Goal: Task Accomplishment & Management: Use online tool/utility

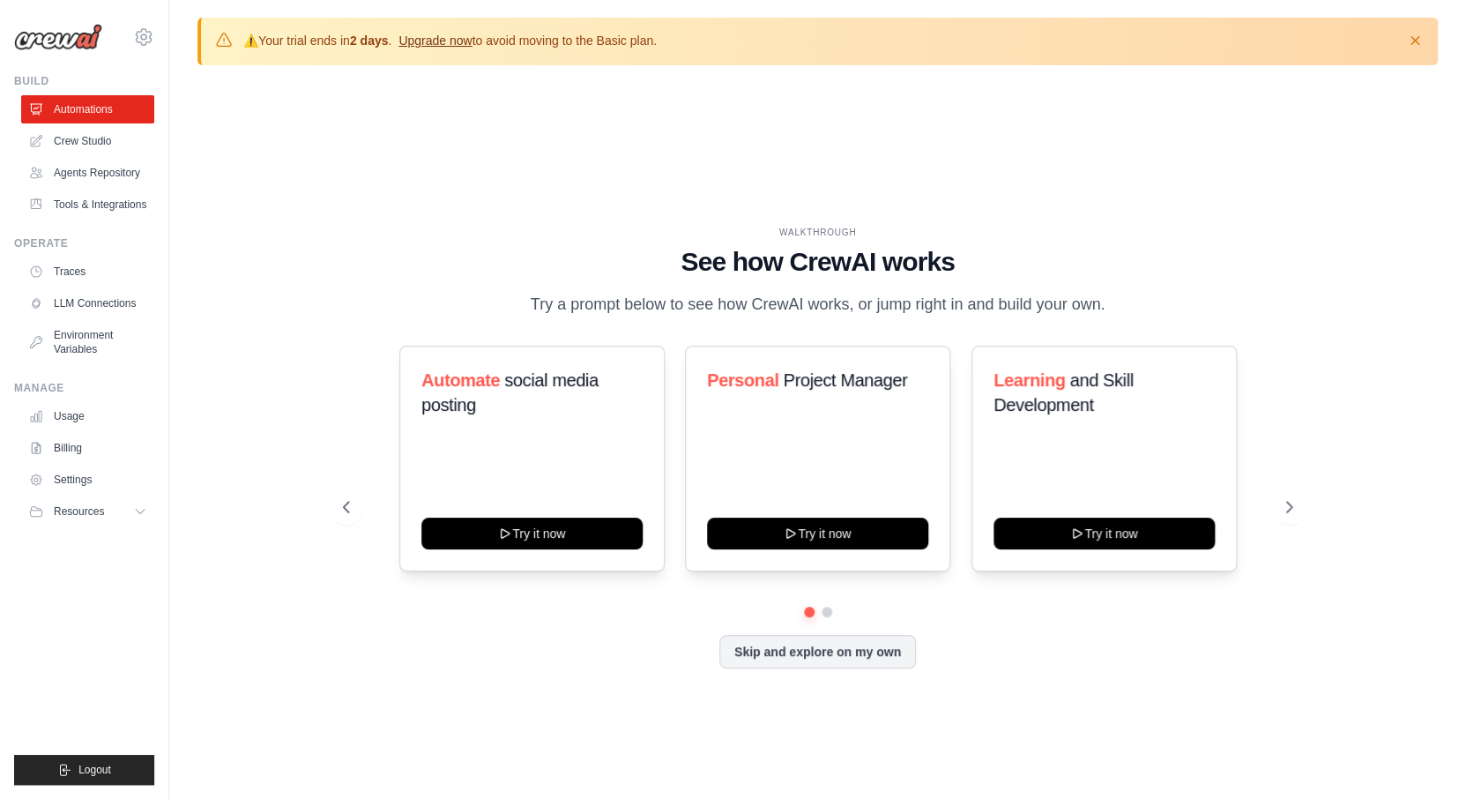
click at [435, 34] on link "Upgrade now" at bounding box center [435, 41] width 73 height 14
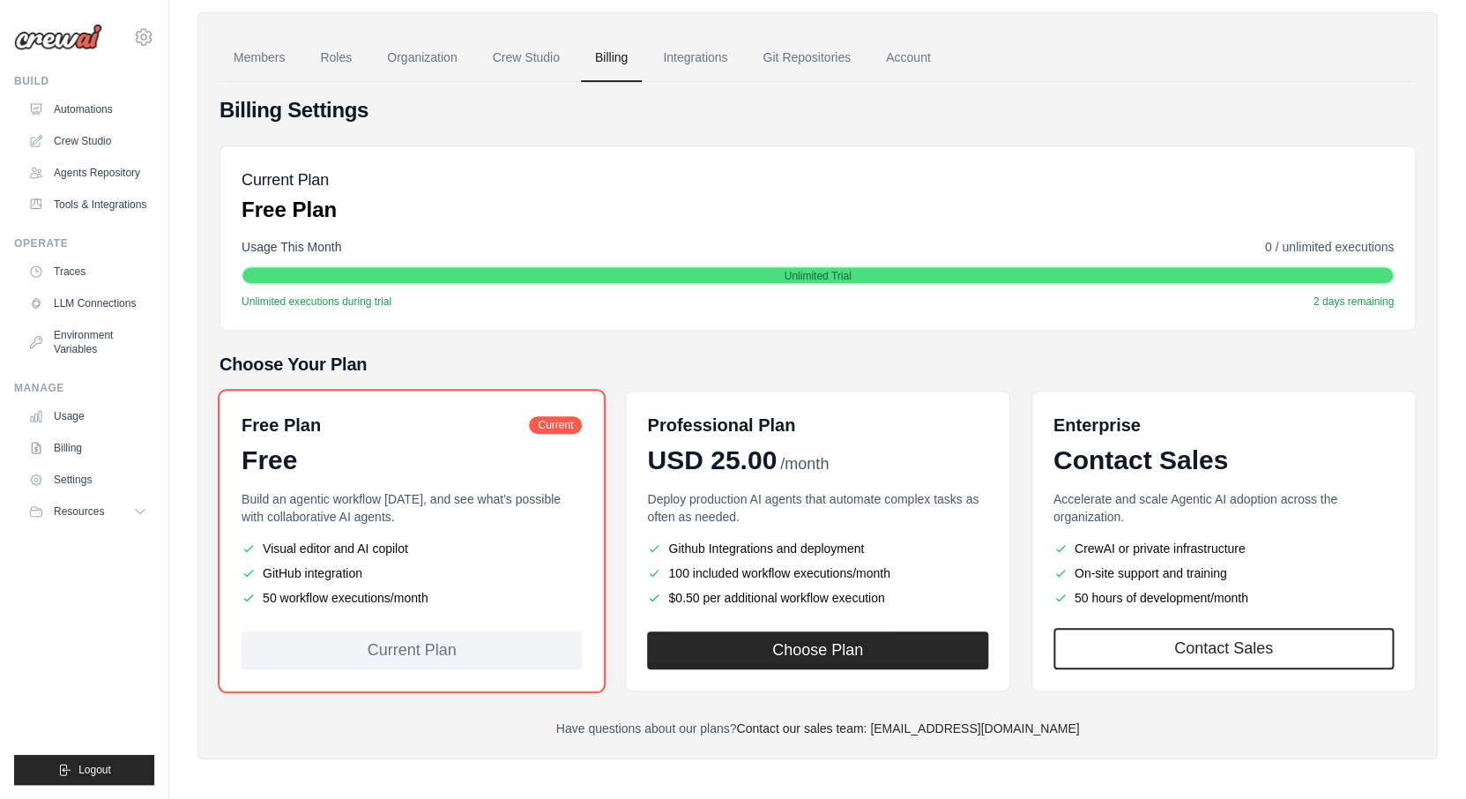
scroll to position [127, 0]
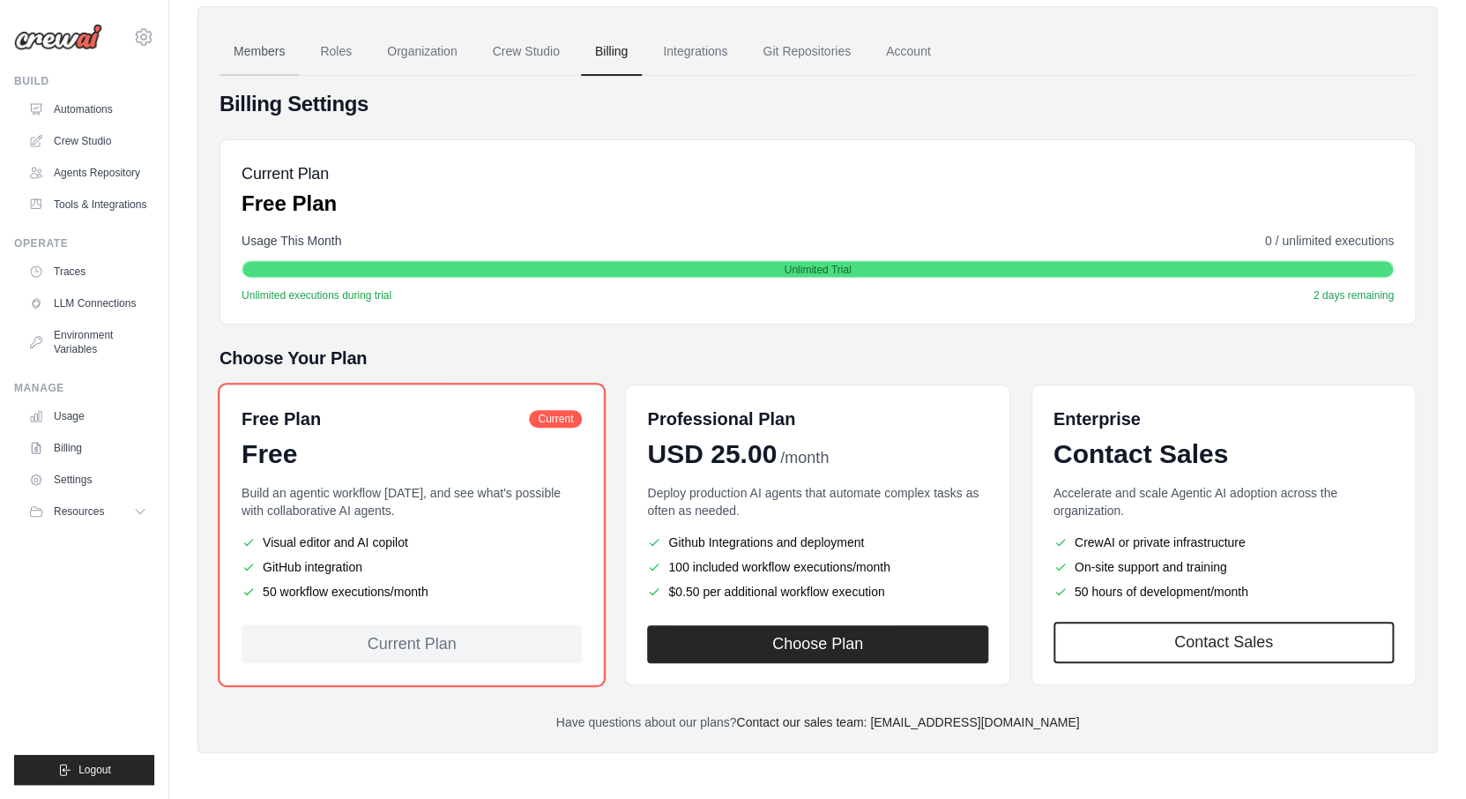
click at [274, 50] on link "Members" at bounding box center [259, 52] width 79 height 48
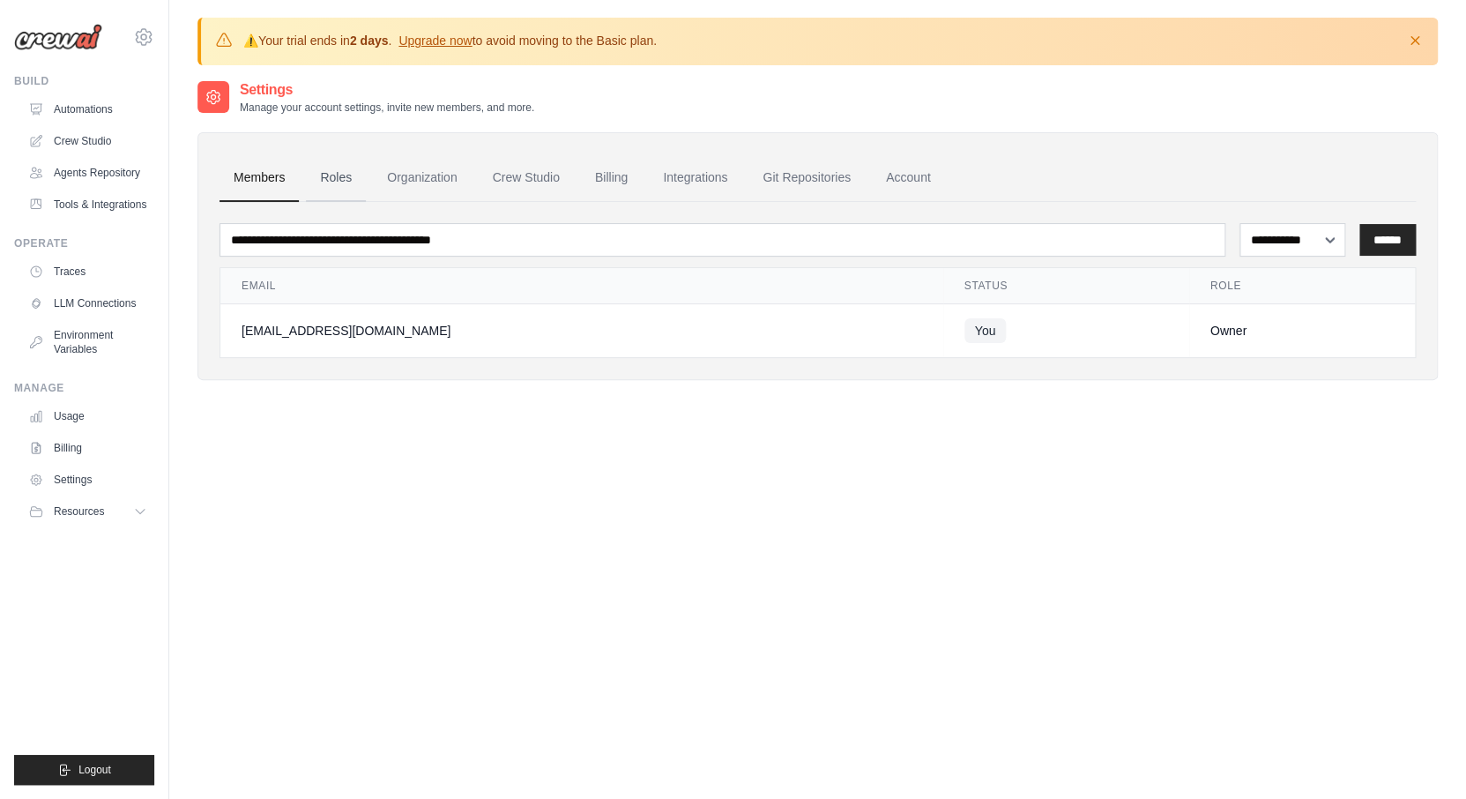
click at [337, 175] on link "Roles" at bounding box center [336, 178] width 60 height 48
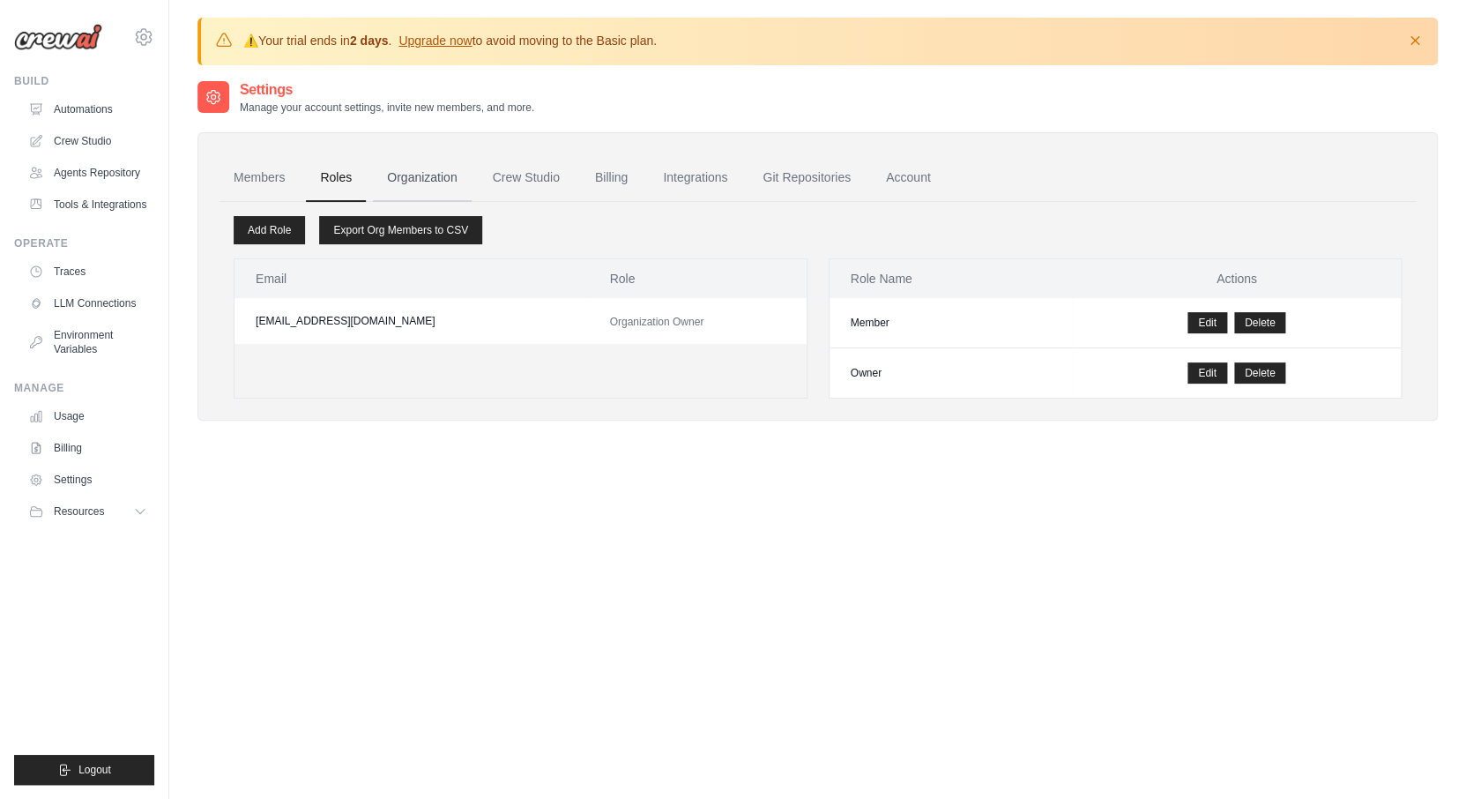
click at [440, 185] on link "Organization" at bounding box center [422, 178] width 98 height 48
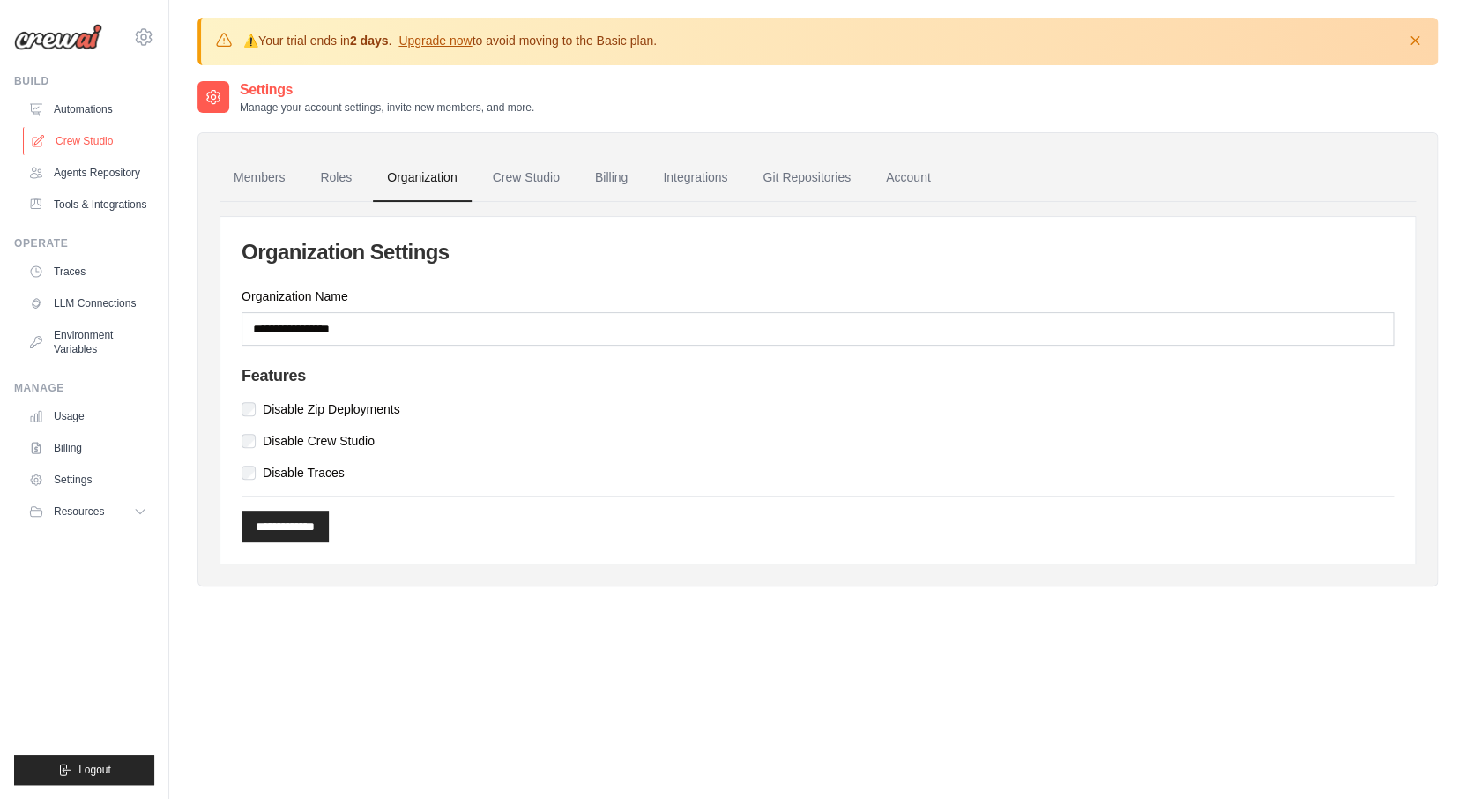
click at [99, 138] on link "Crew Studio" at bounding box center [89, 141] width 133 height 28
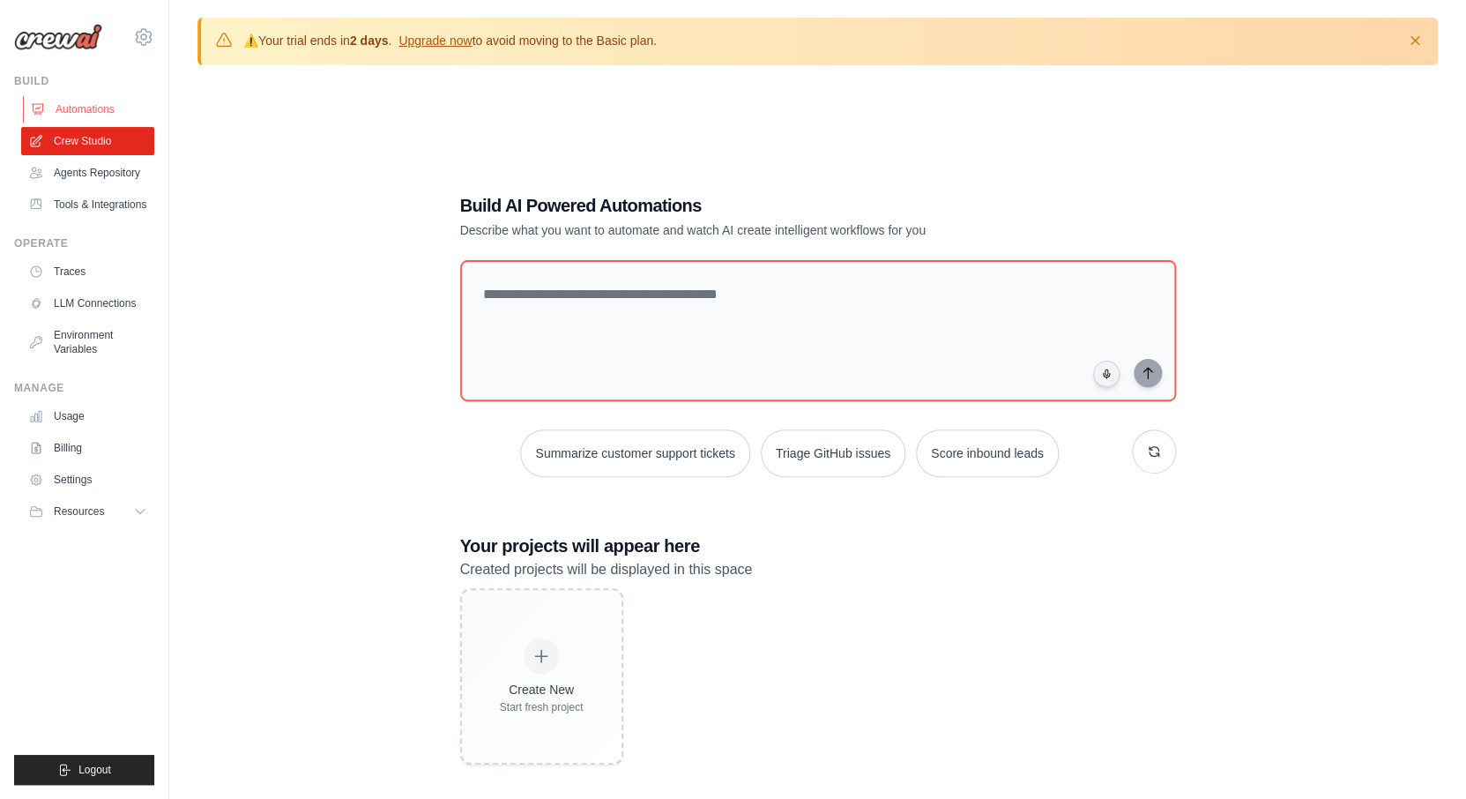
click at [102, 104] on link "Automations" at bounding box center [89, 109] width 133 height 28
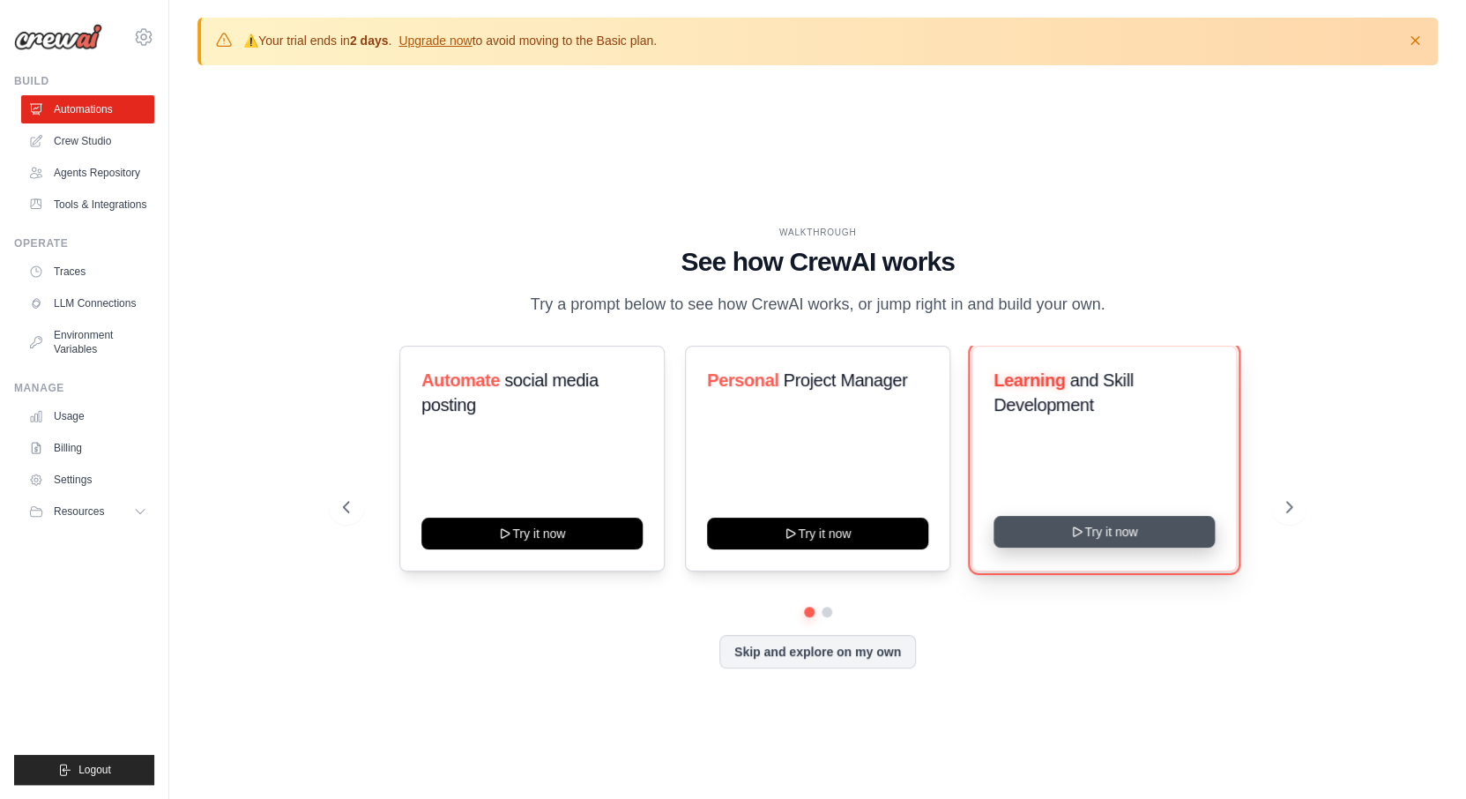
click at [1091, 526] on button "Try it now" at bounding box center [1104, 532] width 221 height 32
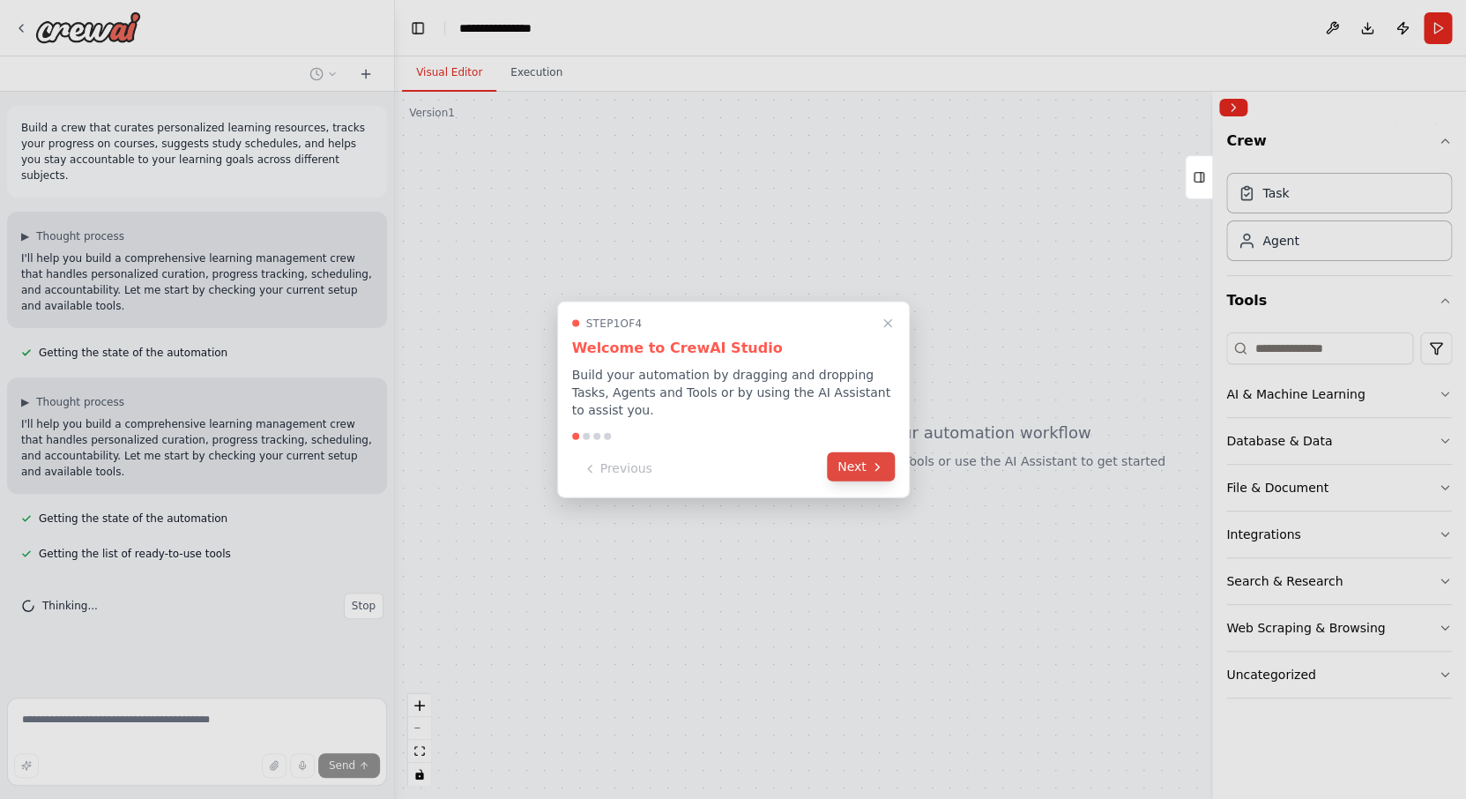
click at [854, 467] on button "Next" at bounding box center [861, 466] width 68 height 29
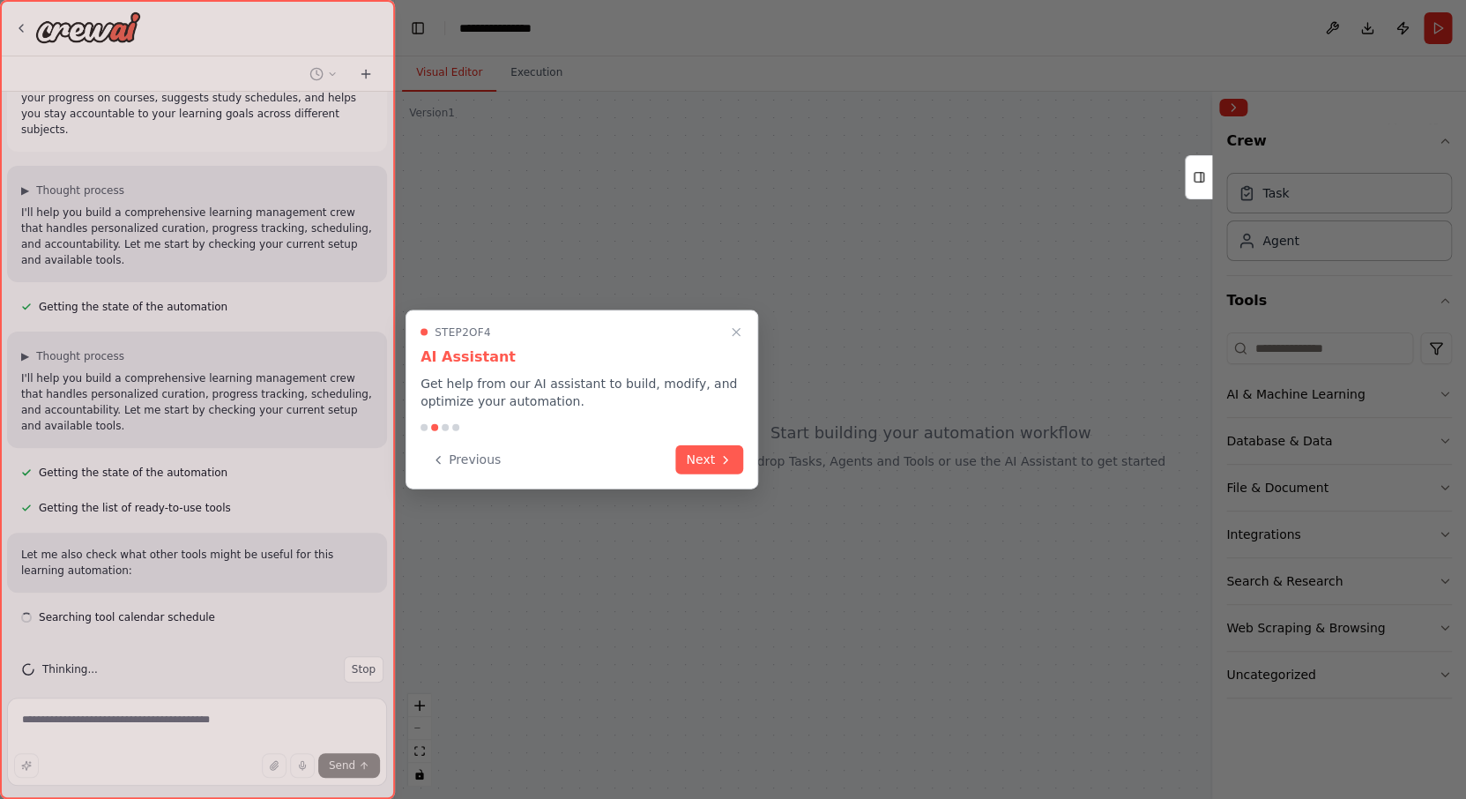
scroll to position [47, 0]
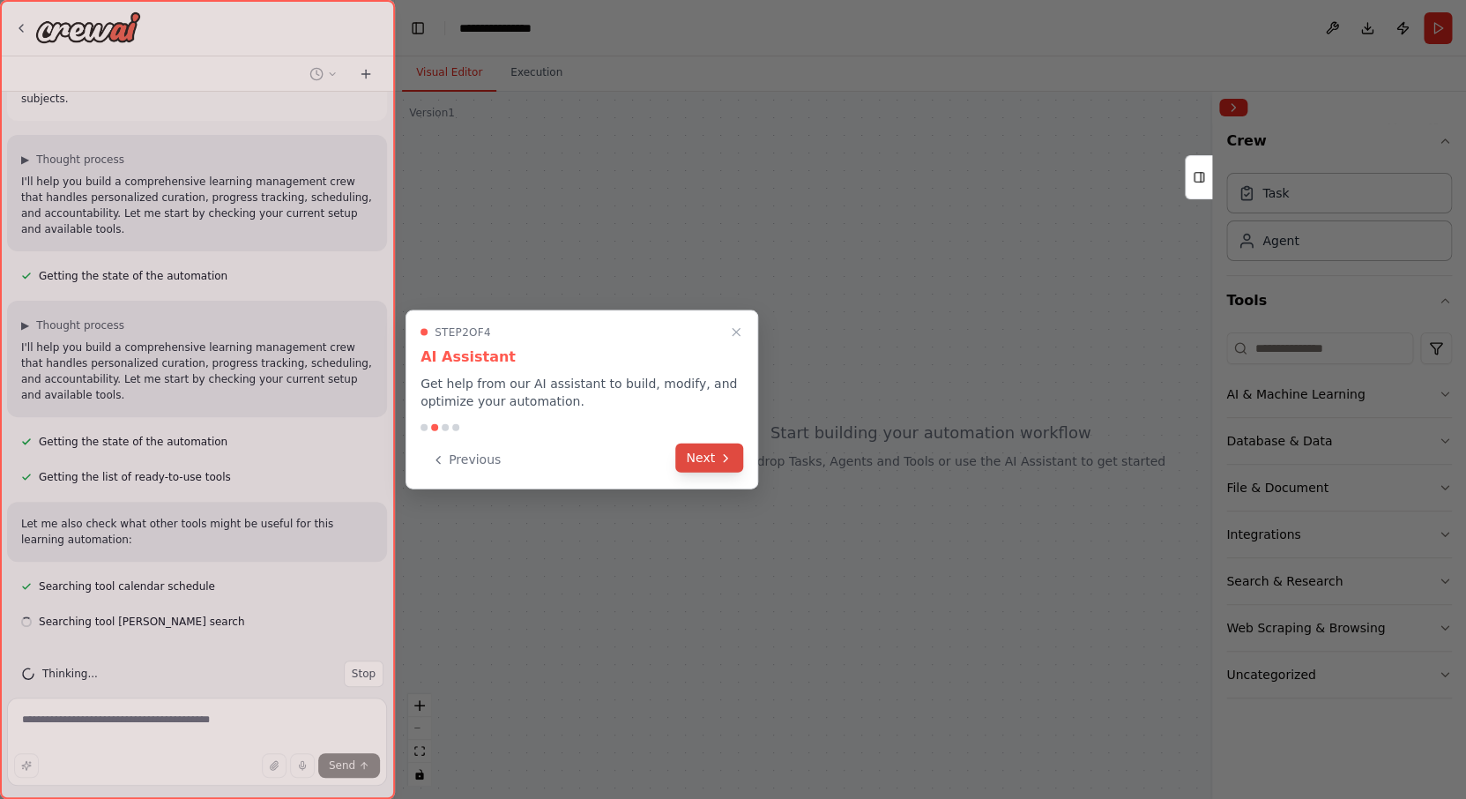
click at [690, 464] on button "Next" at bounding box center [709, 458] width 68 height 29
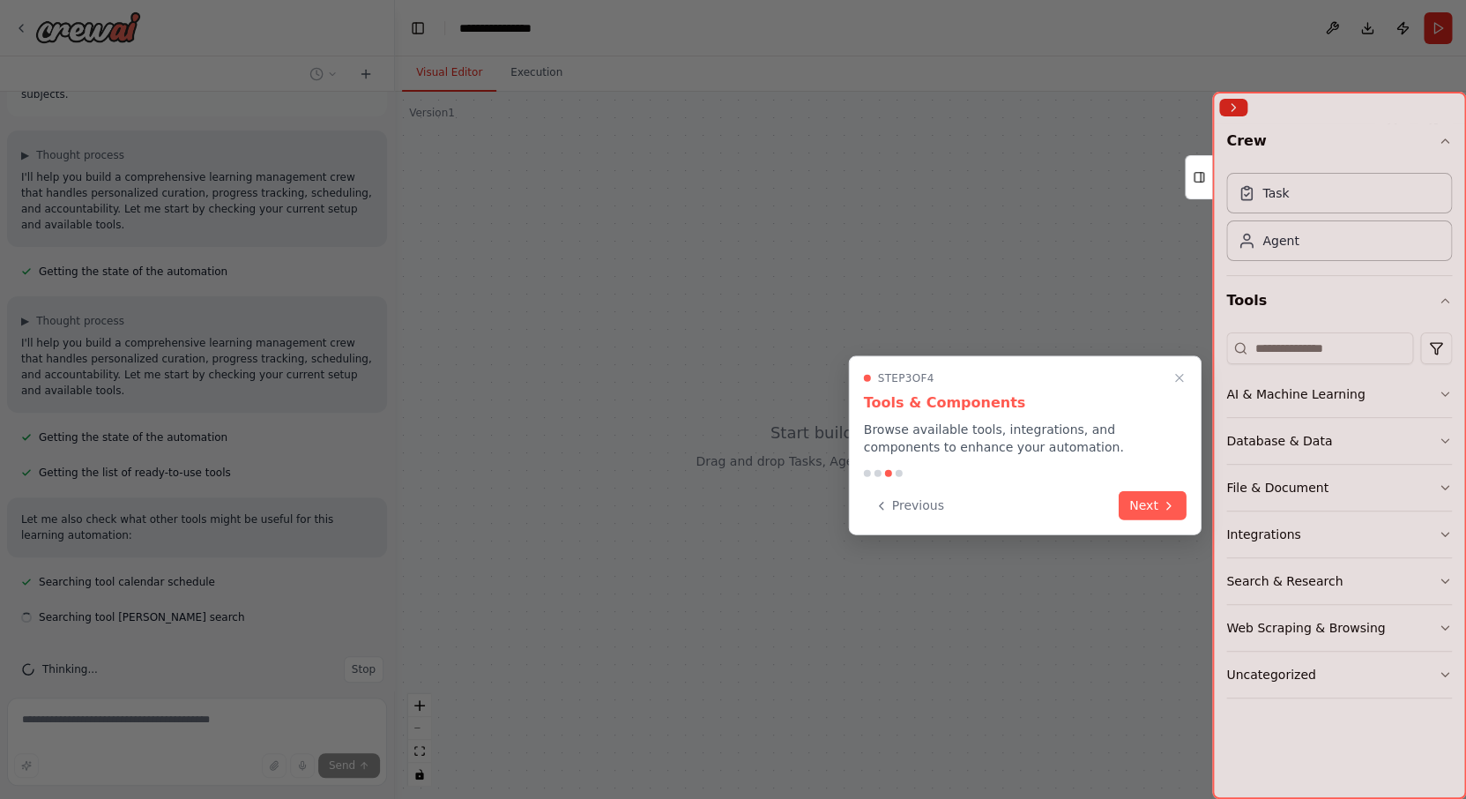
scroll to position [82, 0]
click at [1145, 506] on button "Next" at bounding box center [1153, 503] width 68 height 29
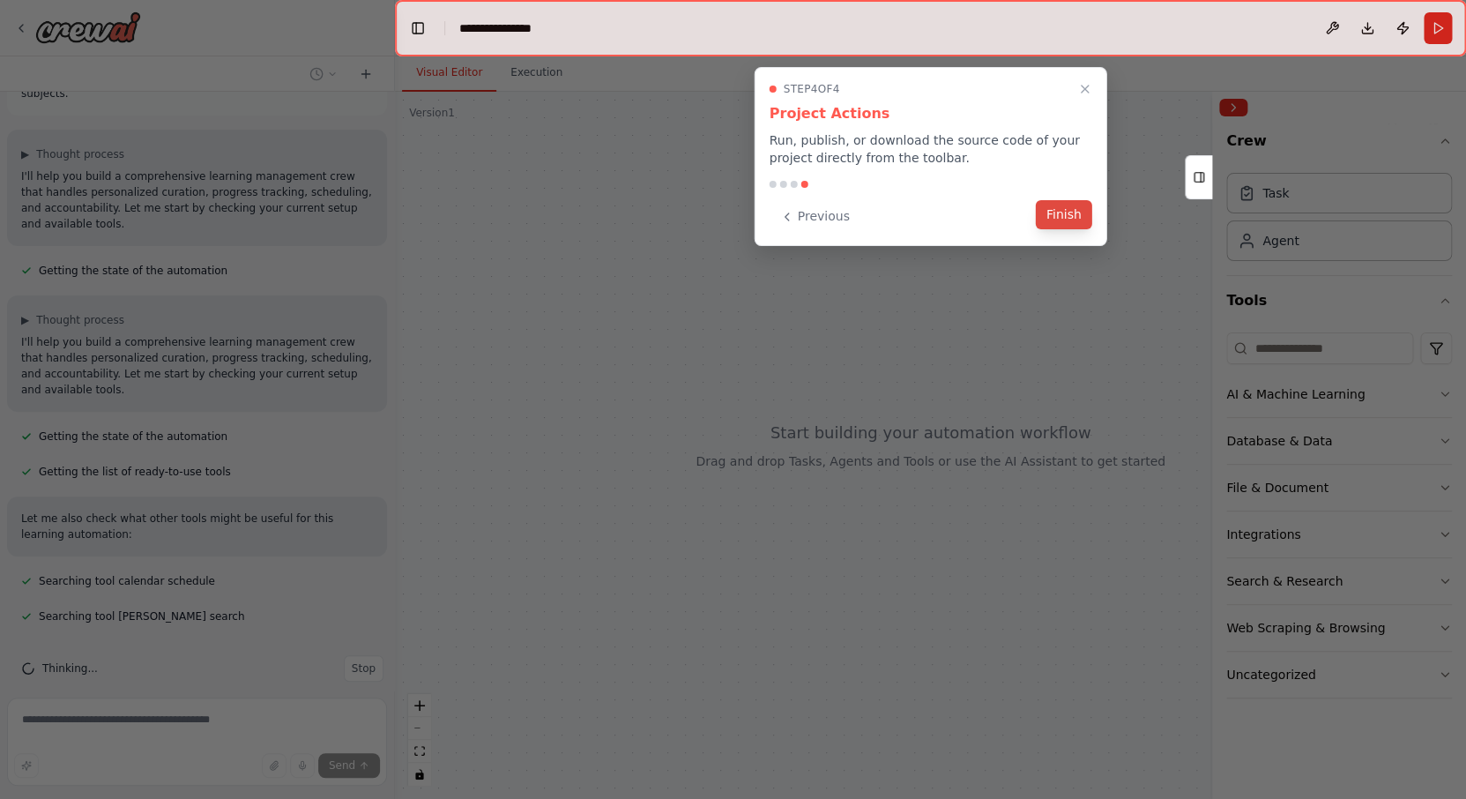
click at [1068, 222] on button "Finish" at bounding box center [1064, 214] width 56 height 29
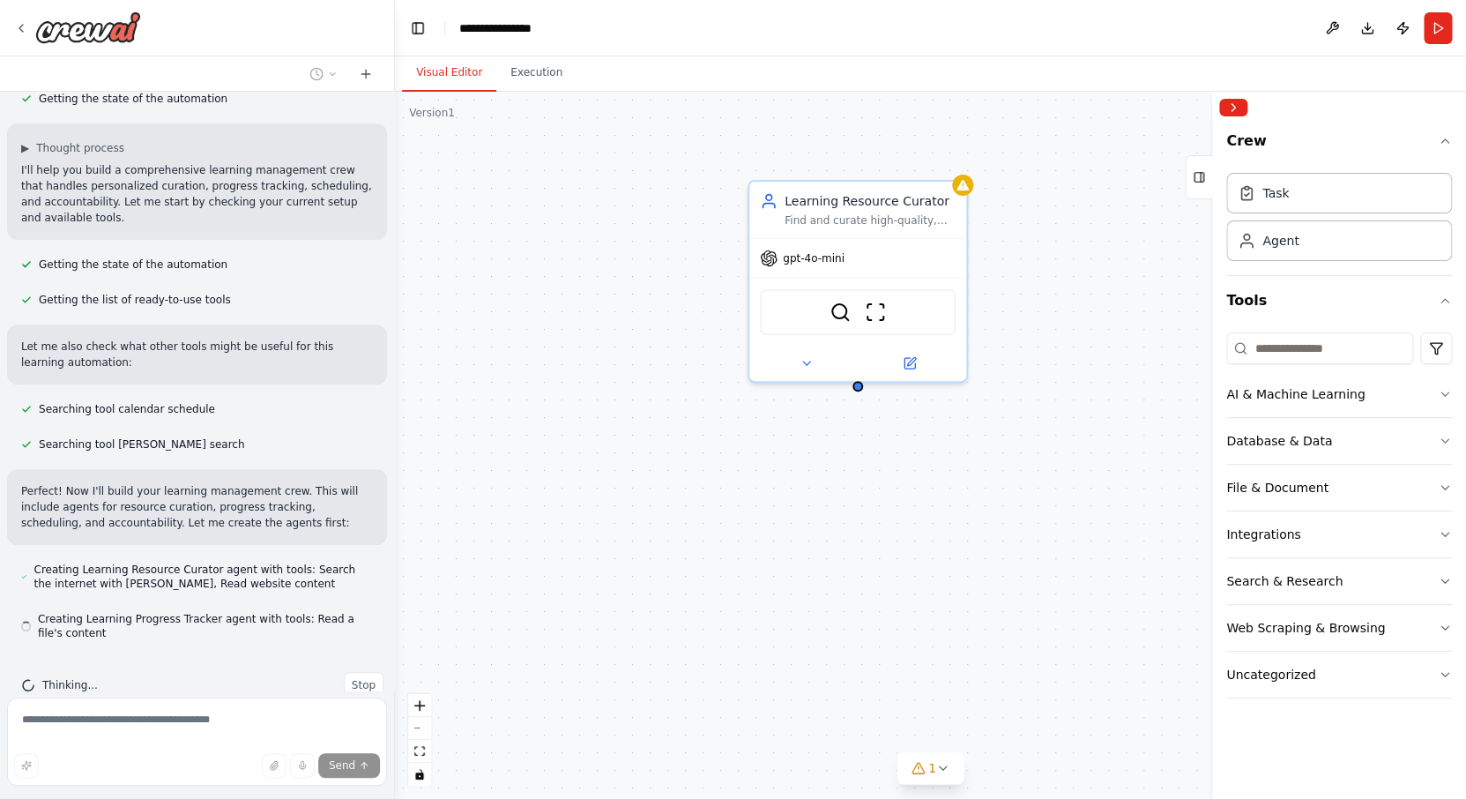
scroll to position [271, 0]
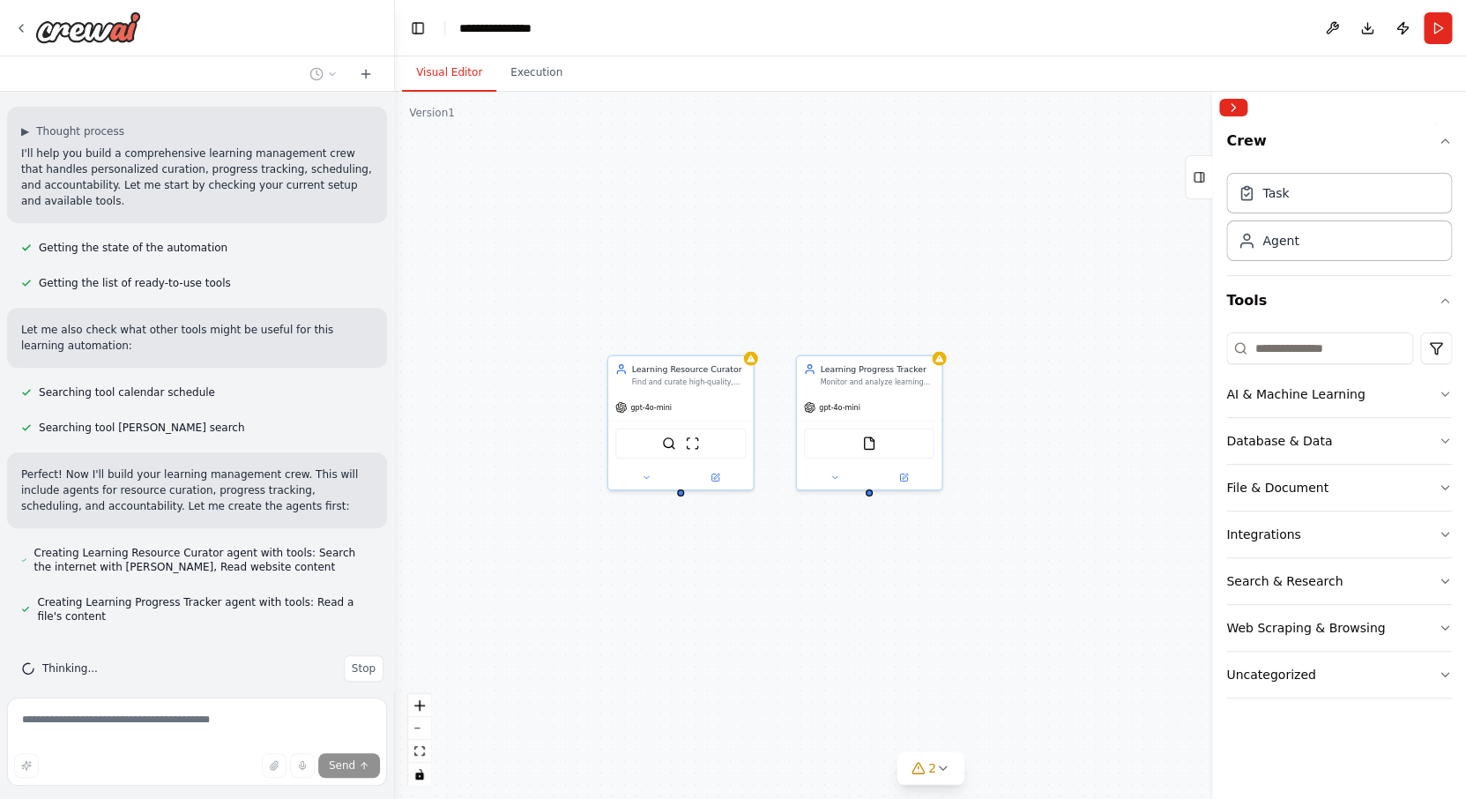
drag, startPoint x: 966, startPoint y: 537, endPoint x: 796, endPoint y: 595, distance: 179.0
click at [796, 597] on div "Learning Resource Curator Find and curate high-quality, personalized learning r…" at bounding box center [930, 445] width 1071 height 707
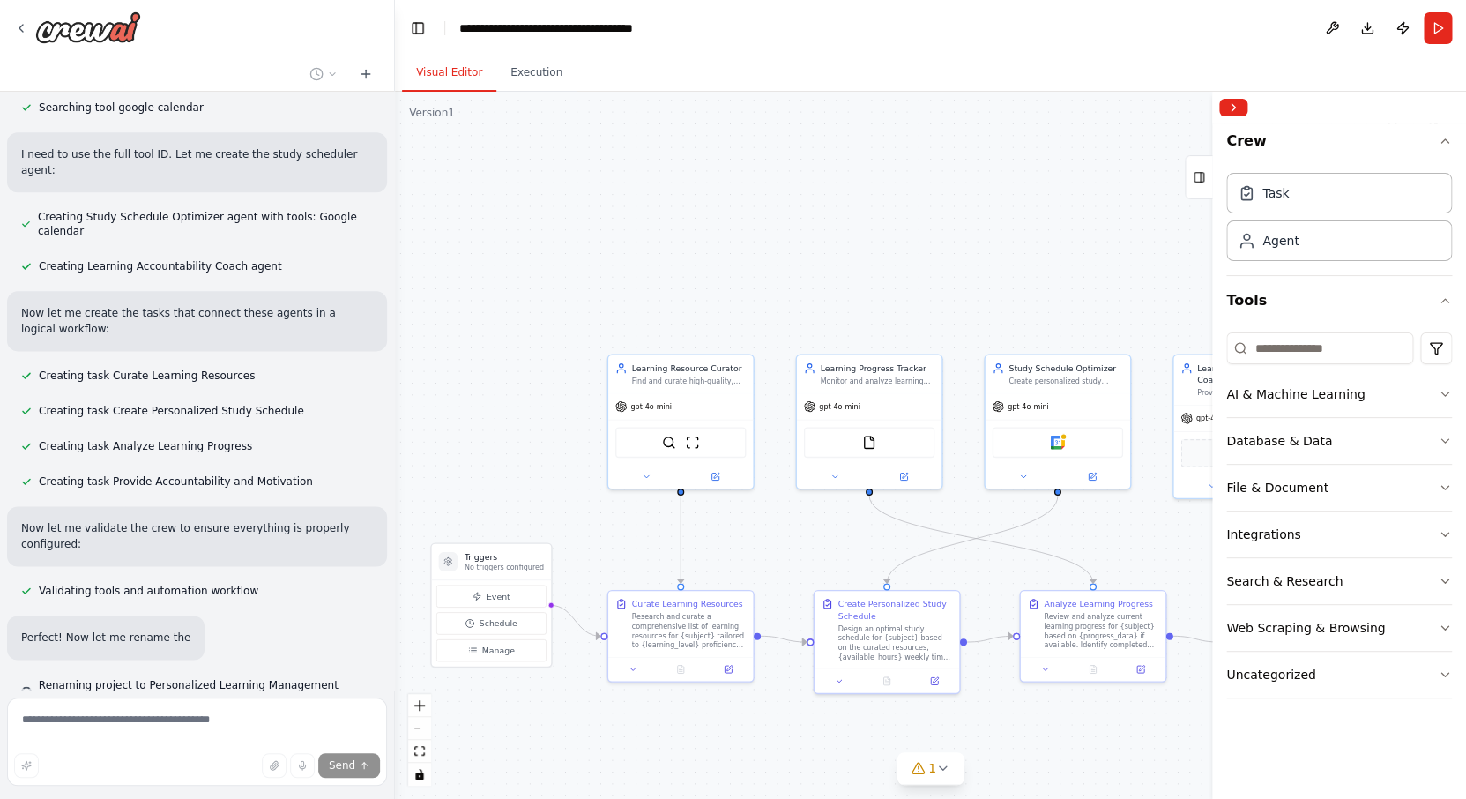
scroll to position [874, 0]
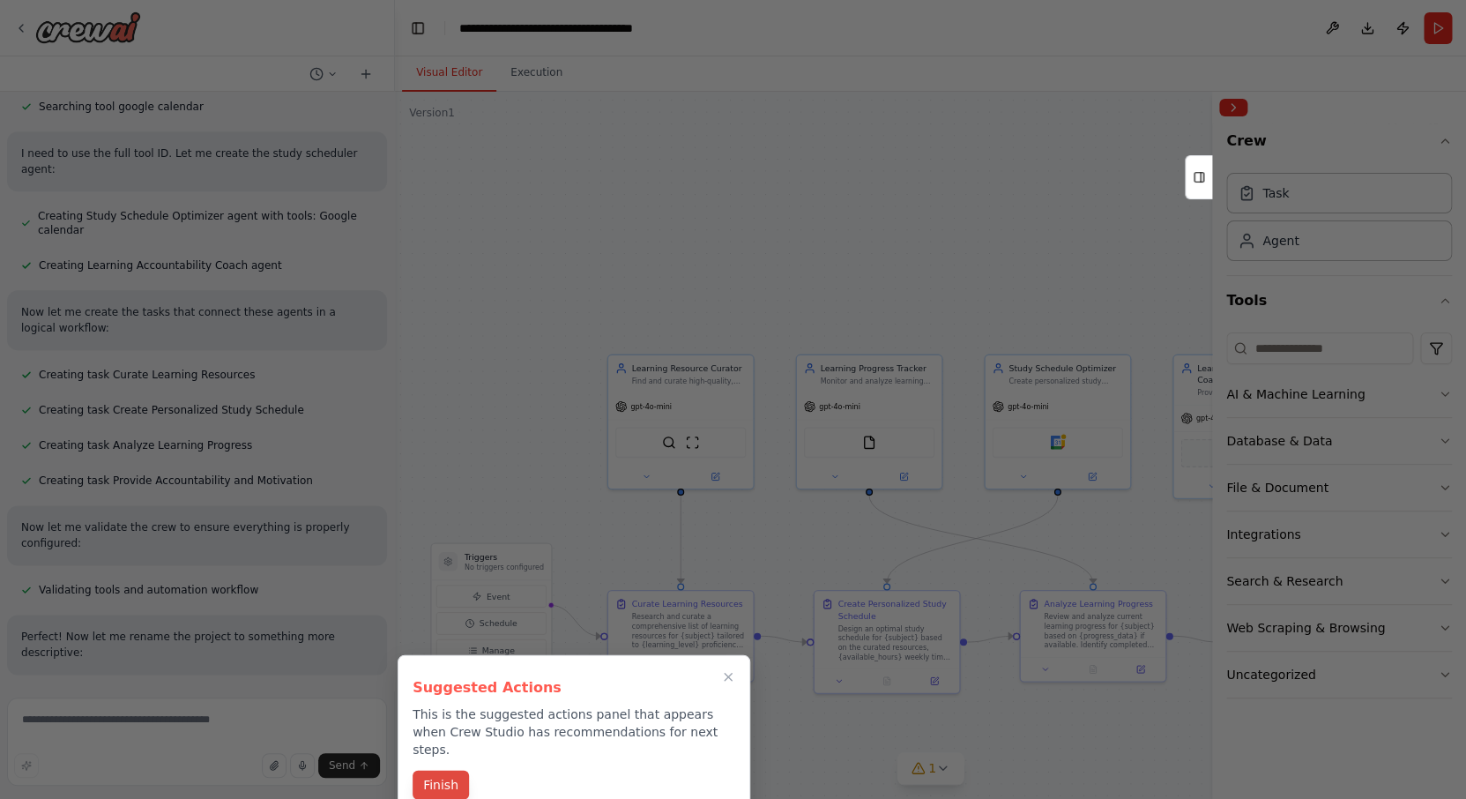
click at [451, 771] on button "Finish" at bounding box center [441, 785] width 56 height 29
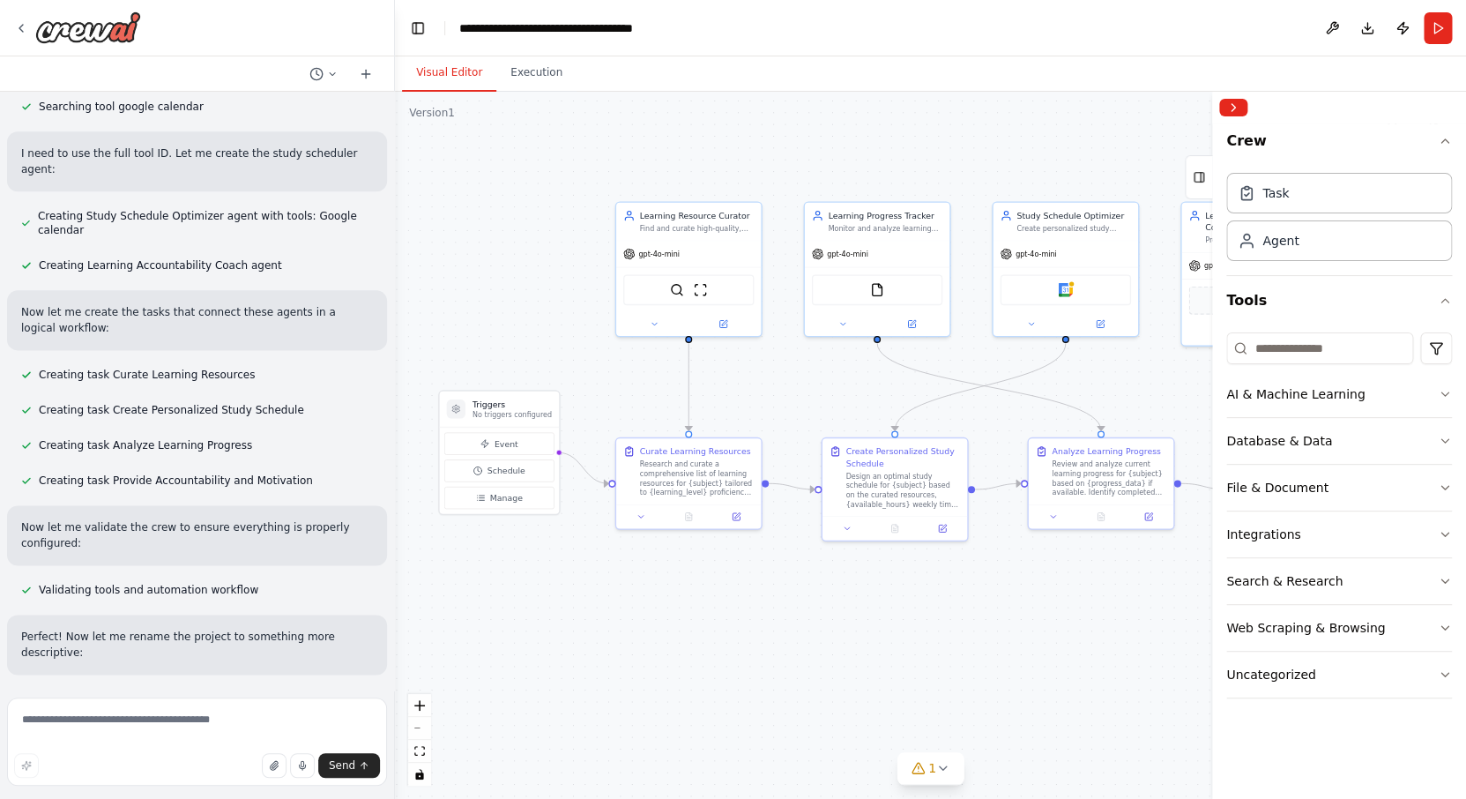
drag, startPoint x: 790, startPoint y: 393, endPoint x: 799, endPoint y: 241, distance: 152.8
click at [799, 241] on div ".deletable-edge-delete-btn { width: 20px; height: 20px; border: 0px solid #ffff…" at bounding box center [930, 445] width 1071 height 707
drag, startPoint x: 706, startPoint y: 623, endPoint x: 729, endPoint y: 593, distance: 38.4
click at [728, 593] on div ".deletable-edge-delete-btn { width: 20px; height: 20px; border: 0px solid #ffff…" at bounding box center [930, 445] width 1071 height 707
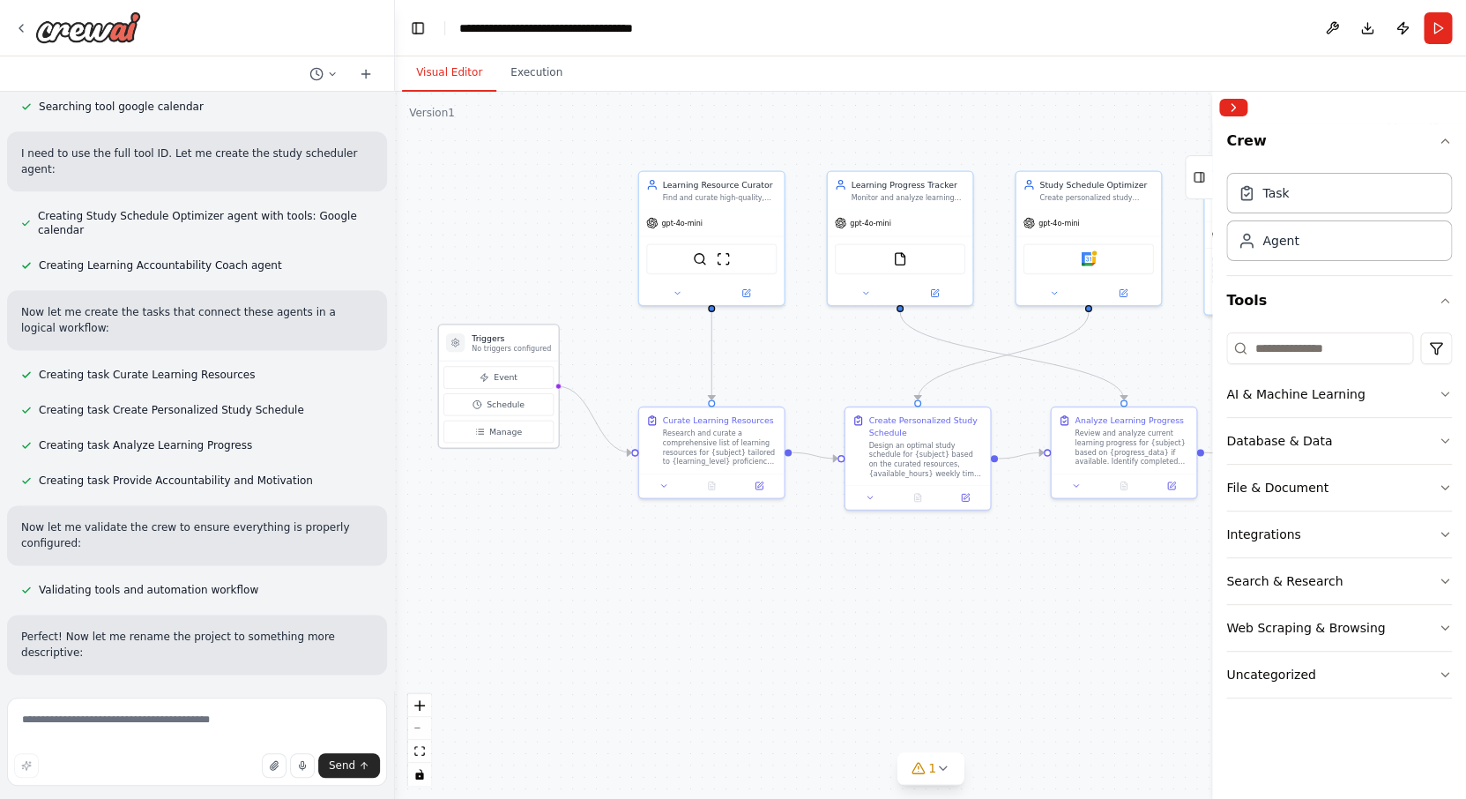
drag, startPoint x: 518, startPoint y: 371, endPoint x: 495, endPoint y: 332, distance: 45.5
click at [495, 332] on h3 "Triggers" at bounding box center [511, 337] width 79 height 11
click at [515, 430] on span "Manage" at bounding box center [505, 431] width 33 height 11
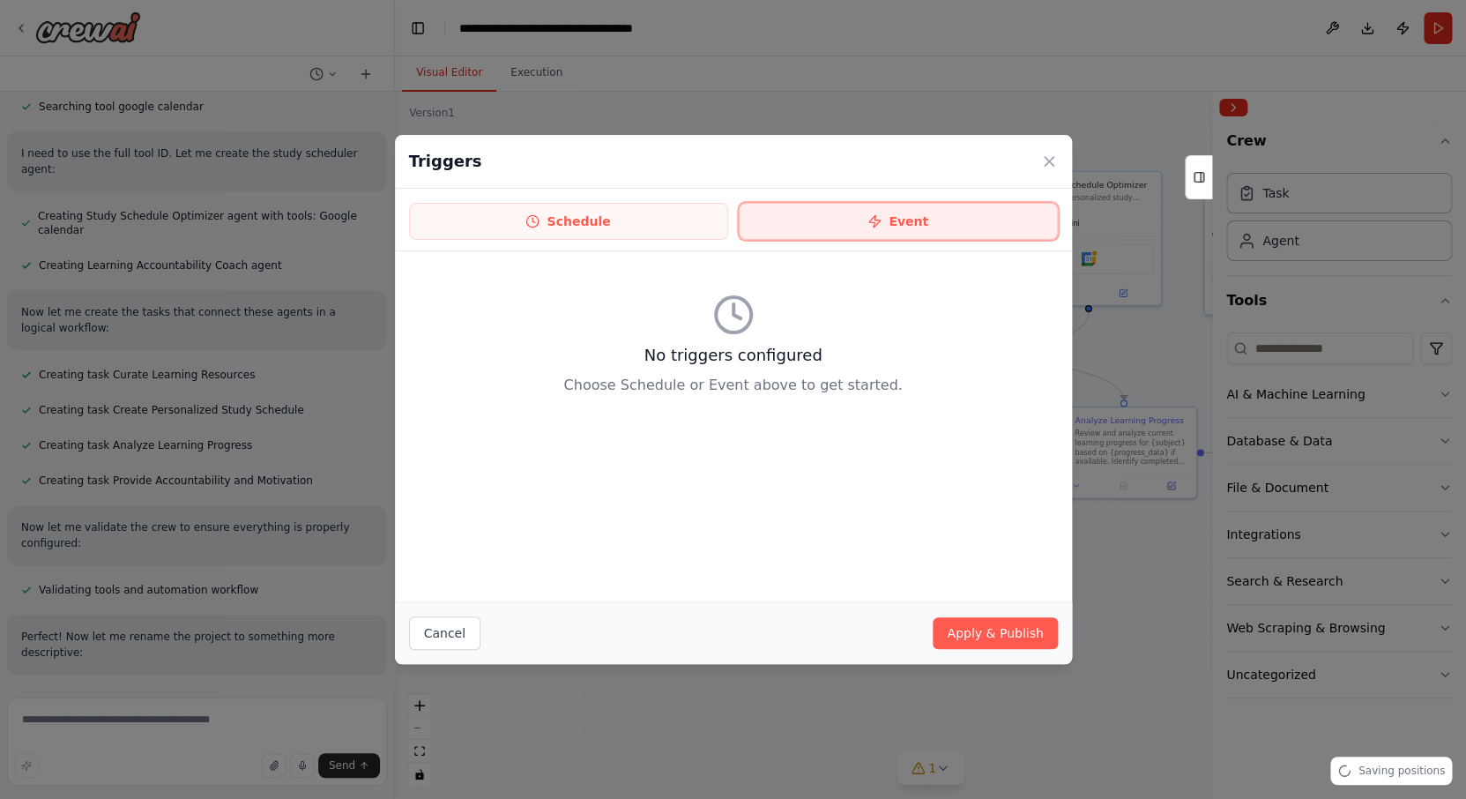
click at [834, 214] on button "Event" at bounding box center [898, 221] width 319 height 37
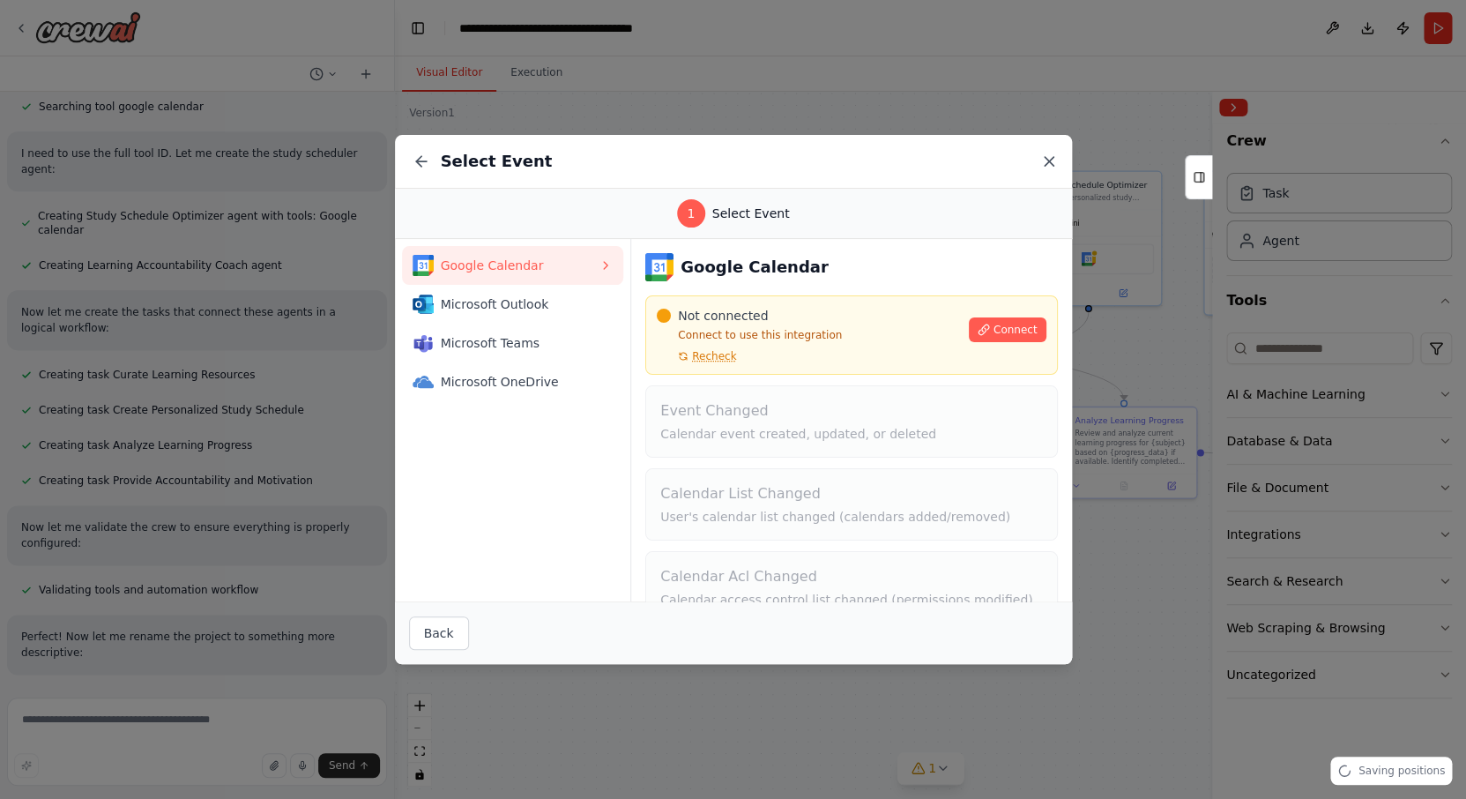
click at [1046, 160] on icon at bounding box center [1050, 162] width 18 height 18
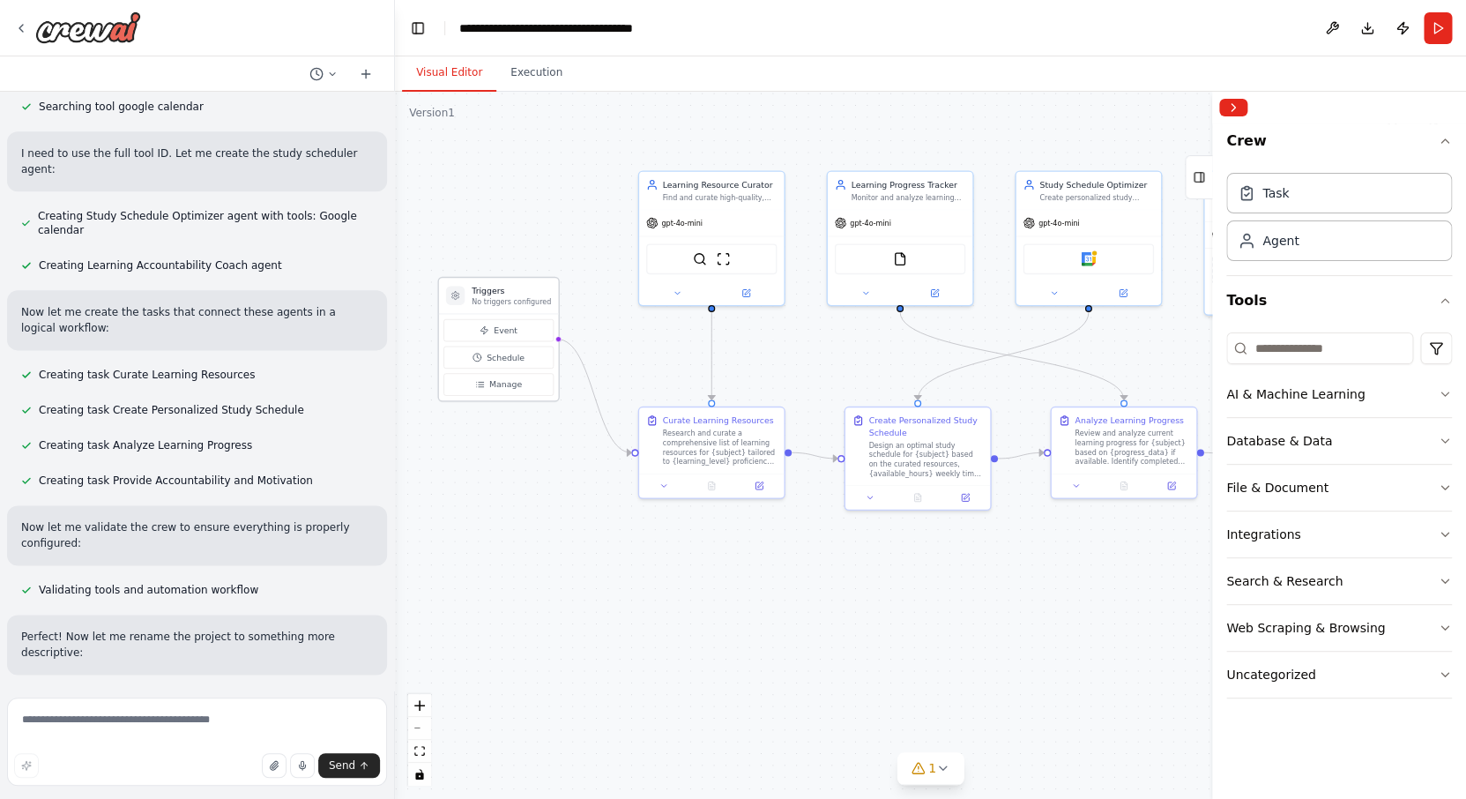
drag, startPoint x: 508, startPoint y: 338, endPoint x: 509, endPoint y: 294, distance: 44.1
click at [509, 294] on h3 "Triggers" at bounding box center [511, 290] width 79 height 11
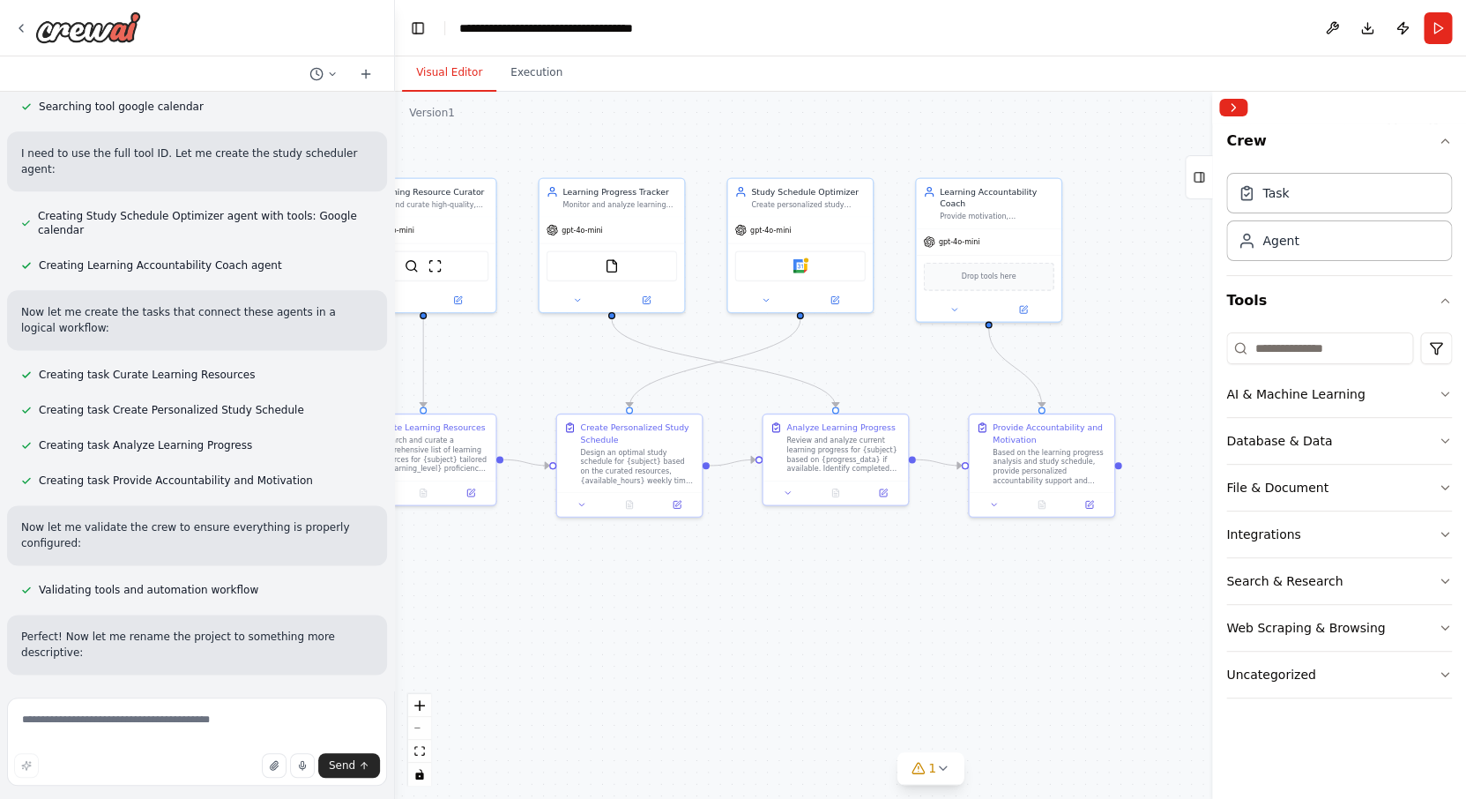
drag, startPoint x: 988, startPoint y: 633, endPoint x: 637, endPoint y: 658, distance: 352.7
click at [632, 659] on div ".deletable-edge-delete-btn { width: 20px; height: 20px; border: 0px solid #ffff…" at bounding box center [930, 445] width 1071 height 707
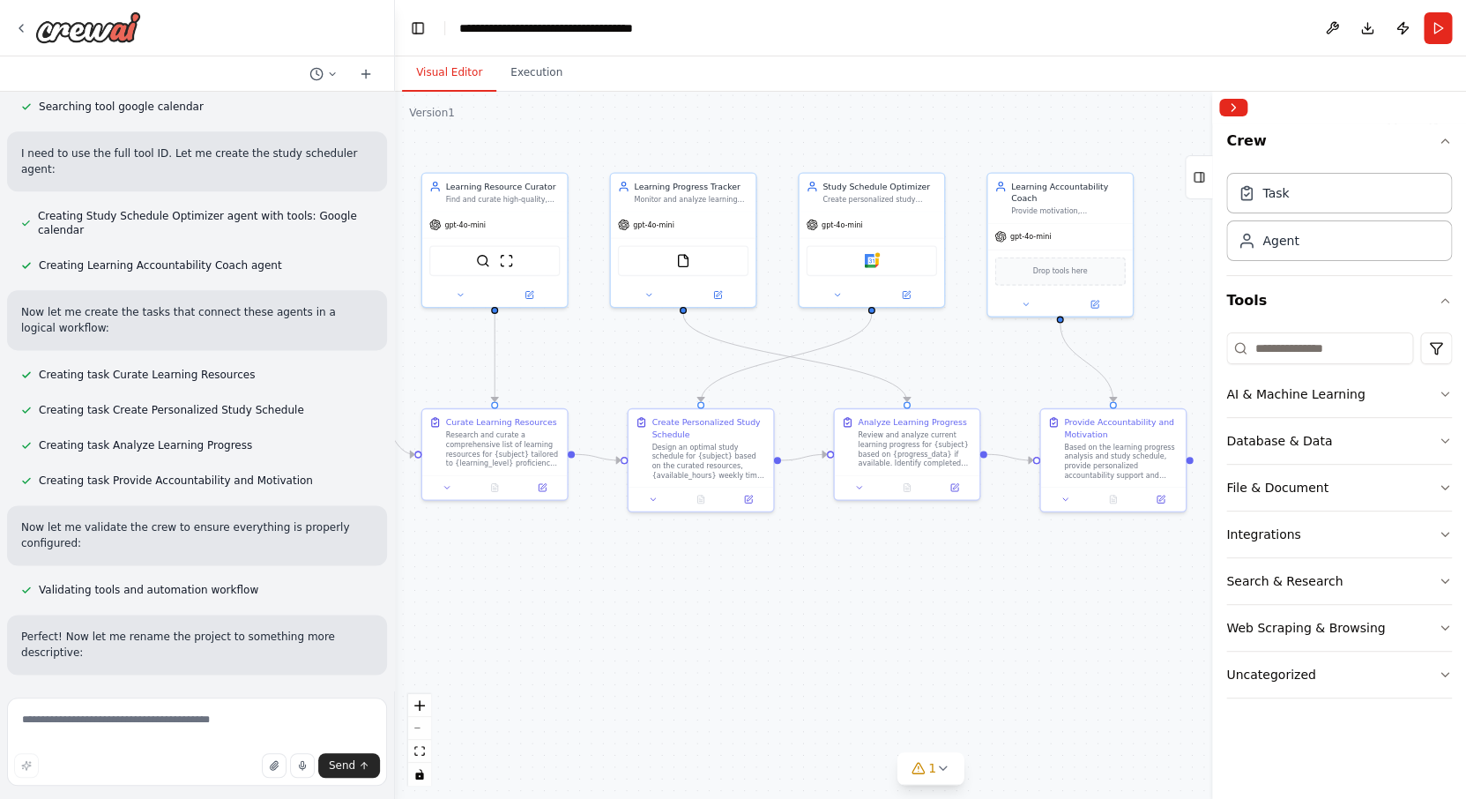
drag, startPoint x: 765, startPoint y: 621, endPoint x: 905, endPoint y: 597, distance: 141.3
click at [905, 597] on div ".deletable-edge-delete-btn { width: 20px; height: 20px; border: 0px solid #ffff…" at bounding box center [930, 445] width 1071 height 707
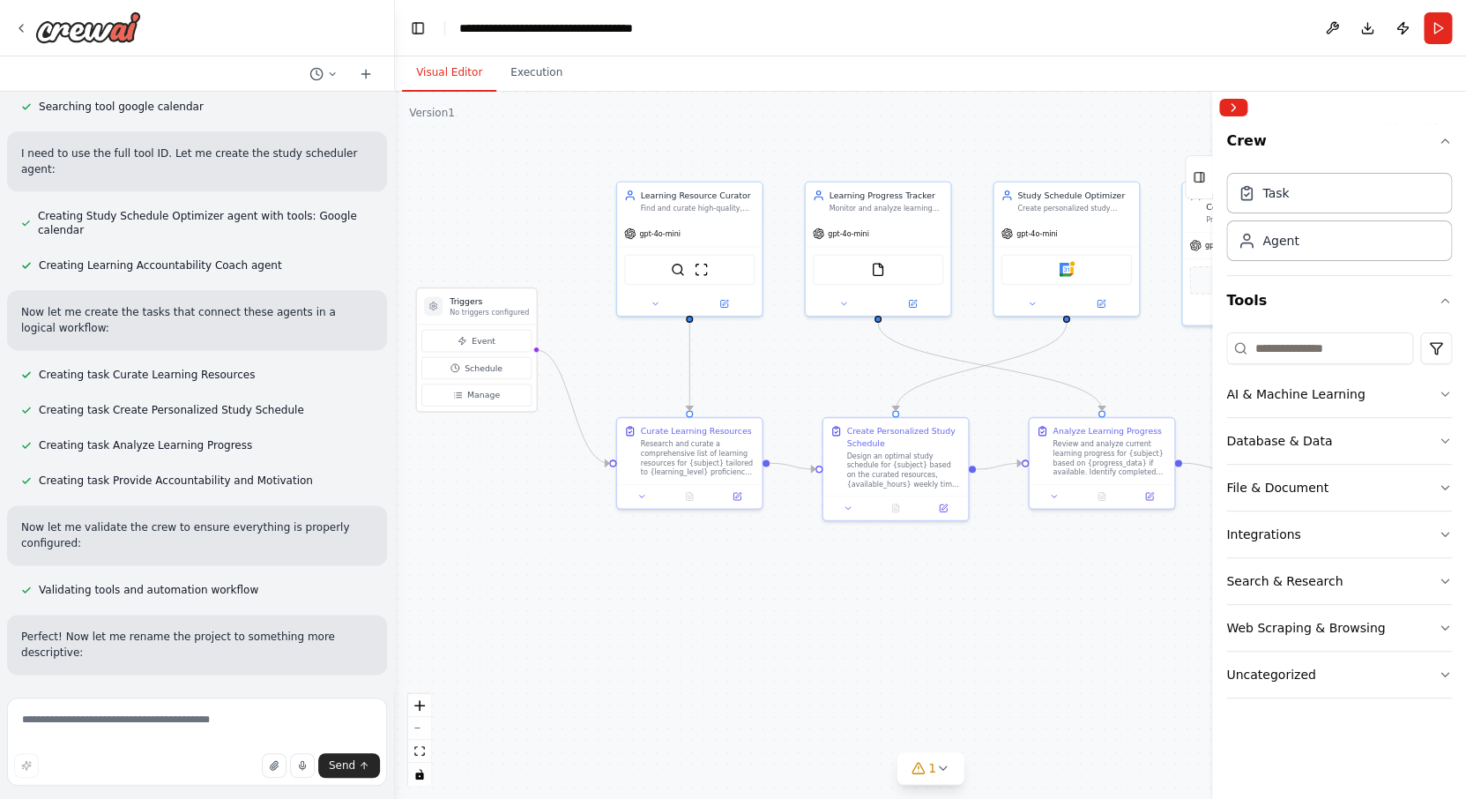
drag, startPoint x: 597, startPoint y: 592, endPoint x: 794, endPoint y: 601, distance: 196.9
click at [794, 601] on div ".deletable-edge-delete-btn { width: 20px; height: 20px; border: 0px solid #ffff…" at bounding box center [930, 445] width 1071 height 707
click at [1233, 101] on button "Collapse right sidebar" at bounding box center [1234, 108] width 28 height 18
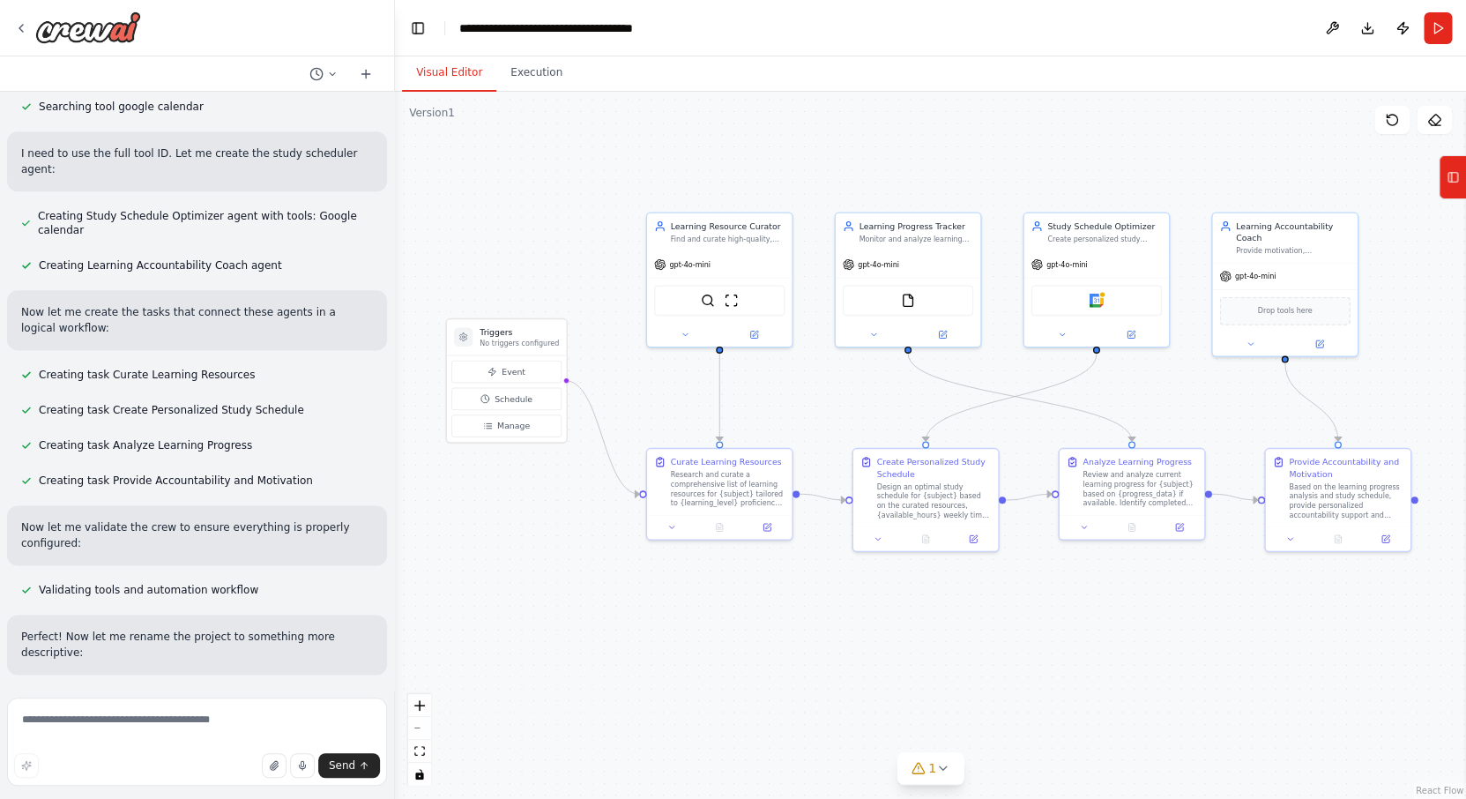
drag, startPoint x: 958, startPoint y: 607, endPoint x: 985, endPoint y: 630, distance: 36.2
click at [986, 633] on div ".deletable-edge-delete-btn { width: 20px; height: 20px; border: 0px solid #ffff…" at bounding box center [930, 445] width 1071 height 707
drag, startPoint x: 1129, startPoint y: 458, endPoint x: 1127, endPoint y: 515, distance: 57.3
click at [1127, 515] on div "Analyze Learning Progress" at bounding box center [1137, 514] width 108 height 11
click at [926, 609] on div ".deletable-edge-delete-btn { width: 20px; height: 20px; border: 0px solid #ffff…" at bounding box center [930, 445] width 1071 height 707
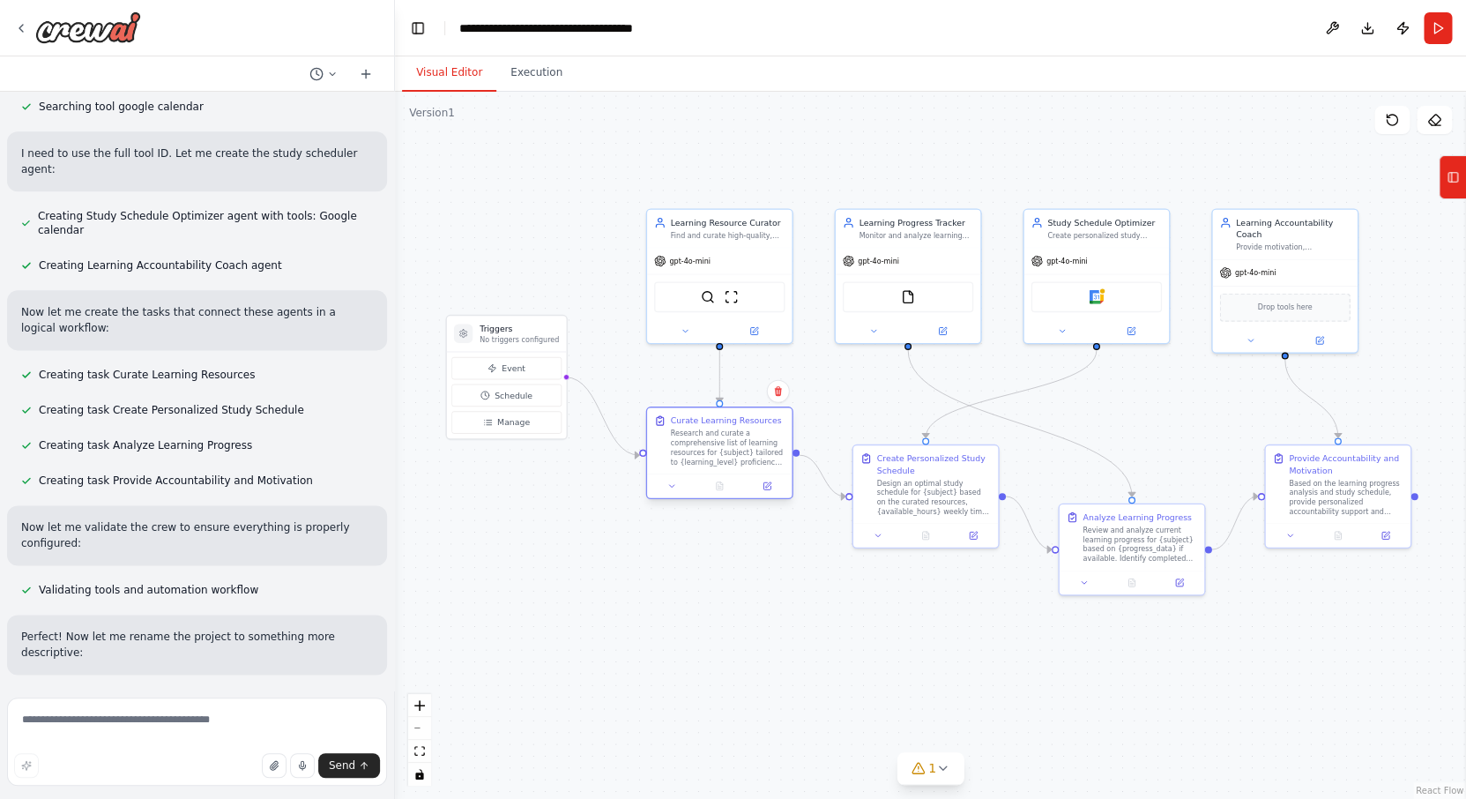
drag, startPoint x: 734, startPoint y: 473, endPoint x: 734, endPoint y: 439, distance: 33.5
click at [734, 439] on div "Research and curate a comprehensive list of learning resources for {subject} ta…" at bounding box center [728, 448] width 115 height 38
click at [783, 608] on div ".deletable-edge-delete-btn { width: 20px; height: 20px; border: 0px solid #ffff…" at bounding box center [930, 445] width 1071 height 707
drag, startPoint x: 1147, startPoint y: 546, endPoint x: 1147, endPoint y: 484, distance: 61.7
click at [1147, 484] on div "Review and analyze current learning progress for {subject} based on {progress_d…" at bounding box center [1140, 483] width 115 height 38
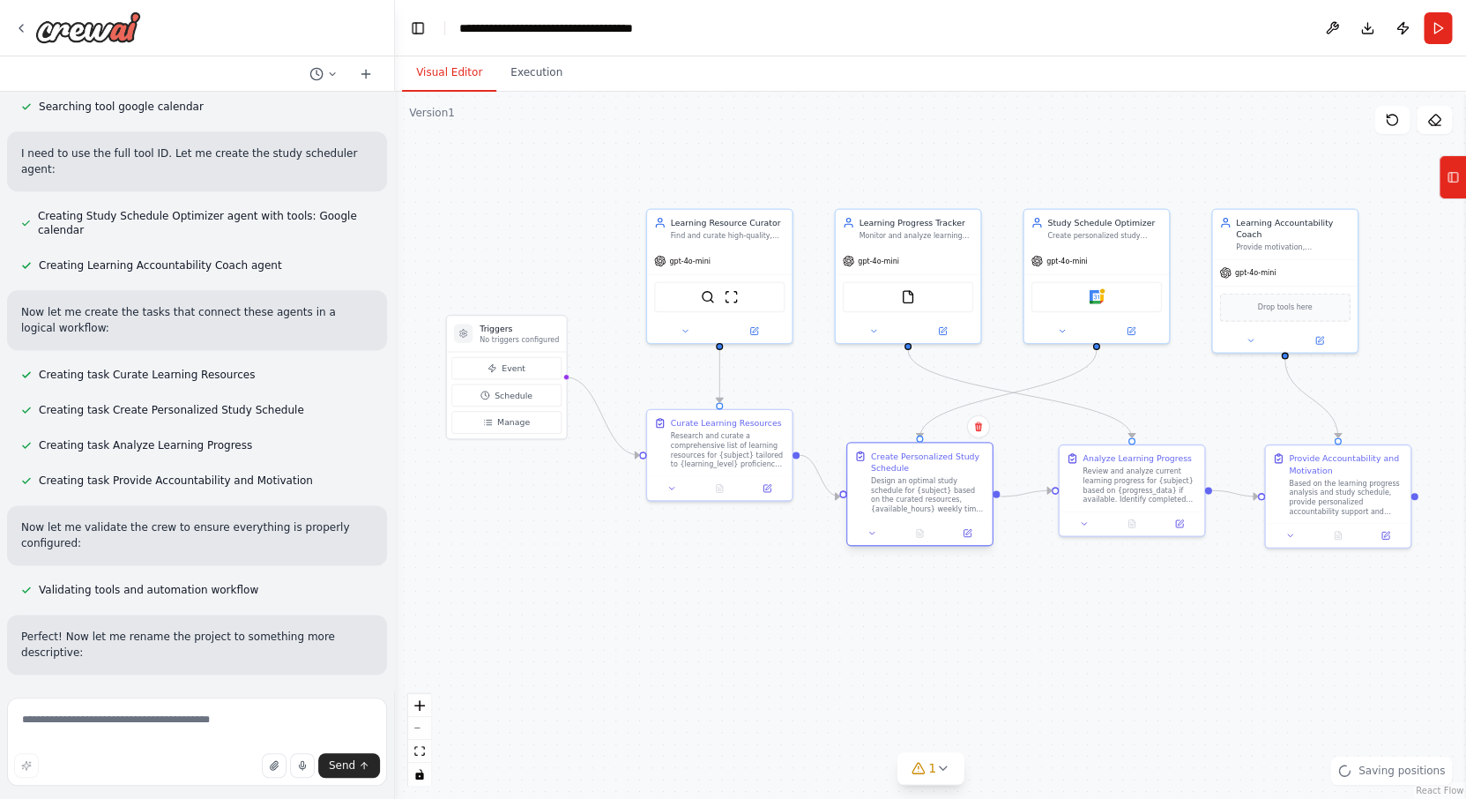
click at [943, 469] on div "Create Personalized Study Schedule" at bounding box center [928, 462] width 115 height 24
drag, startPoint x: 734, startPoint y: 434, endPoint x: 734, endPoint y: 463, distance: 29.1
click at [734, 466] on div "Research and curate a comprehensive list of learning resources for {subject} ta…" at bounding box center [728, 483] width 115 height 38
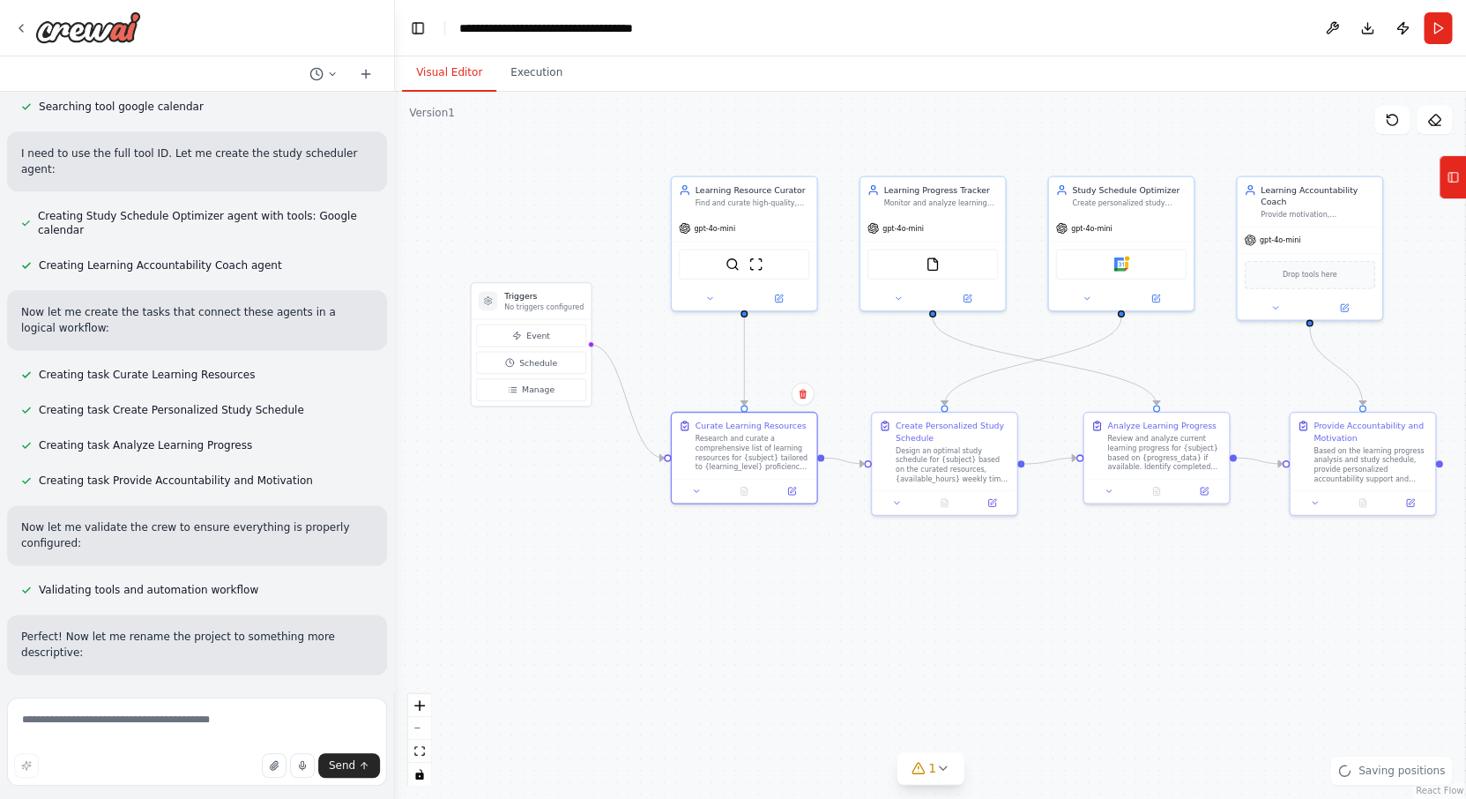
drag, startPoint x: 612, startPoint y: 623, endPoint x: 632, endPoint y: 597, distance: 32.6
click at [632, 600] on div ".deletable-edge-delete-btn { width: 20px; height: 20px; border: 0px solid #ffff…" at bounding box center [930, 445] width 1071 height 707
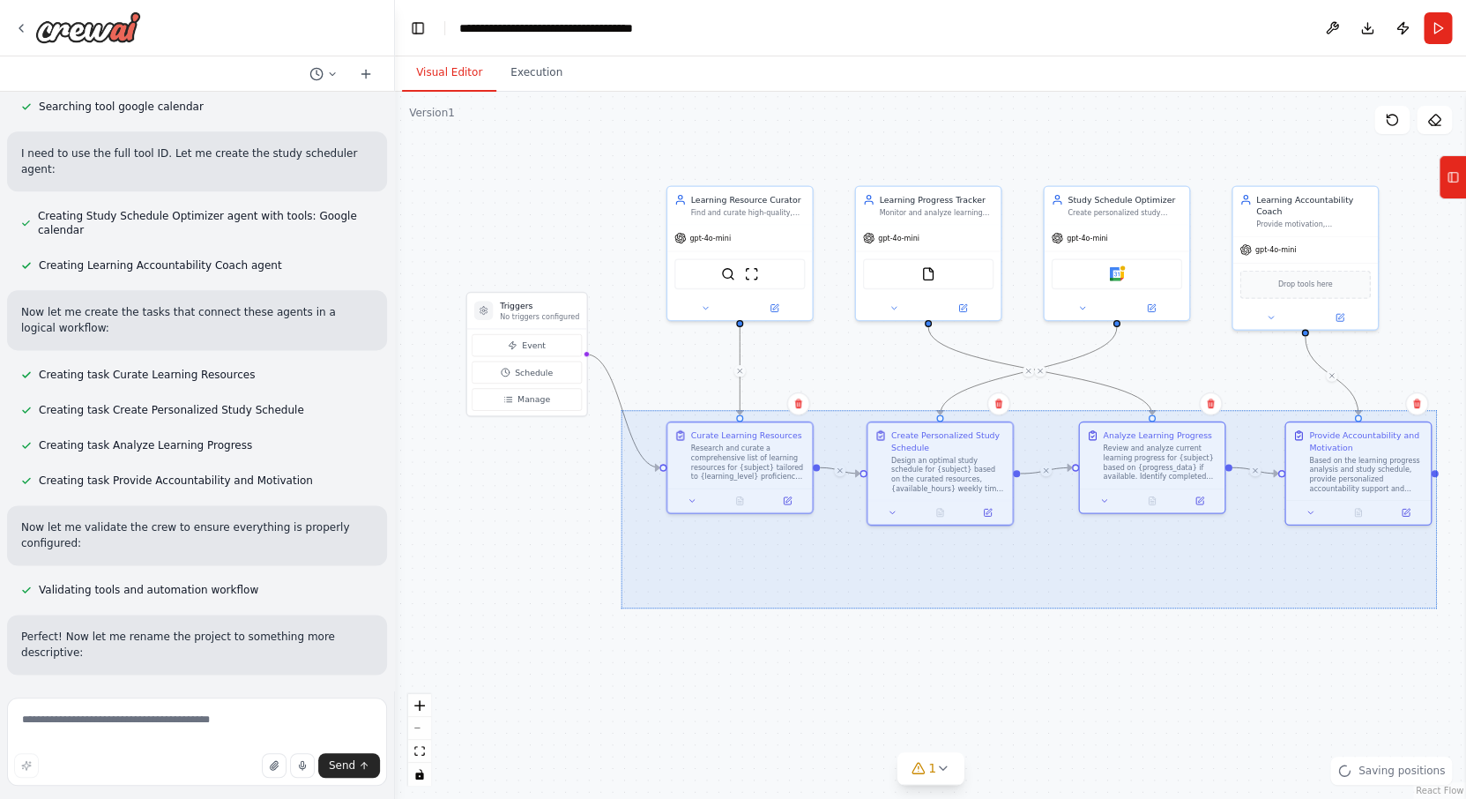
drag, startPoint x: 622, startPoint y: 608, endPoint x: 1437, endPoint y: 400, distance: 841.8
click at [1438, 401] on div ".deletable-edge-delete-btn { width: 20px; height: 20px; border: 0px solid #ffff…" at bounding box center [930, 445] width 1071 height 707
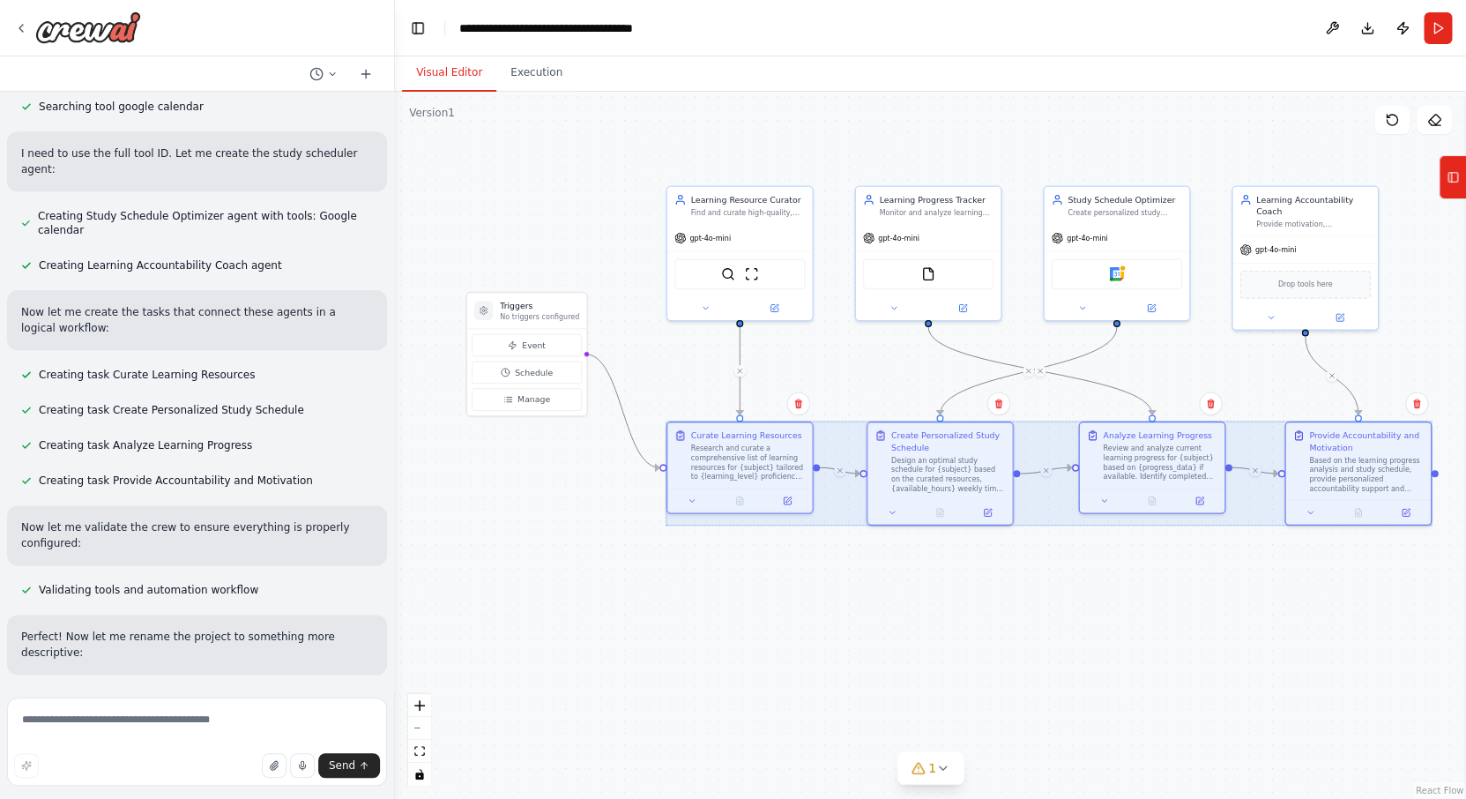
click at [838, 582] on div ".deletable-edge-delete-btn { width: 20px; height: 20px; border: 0px solid #ffff…" at bounding box center [930, 445] width 1071 height 707
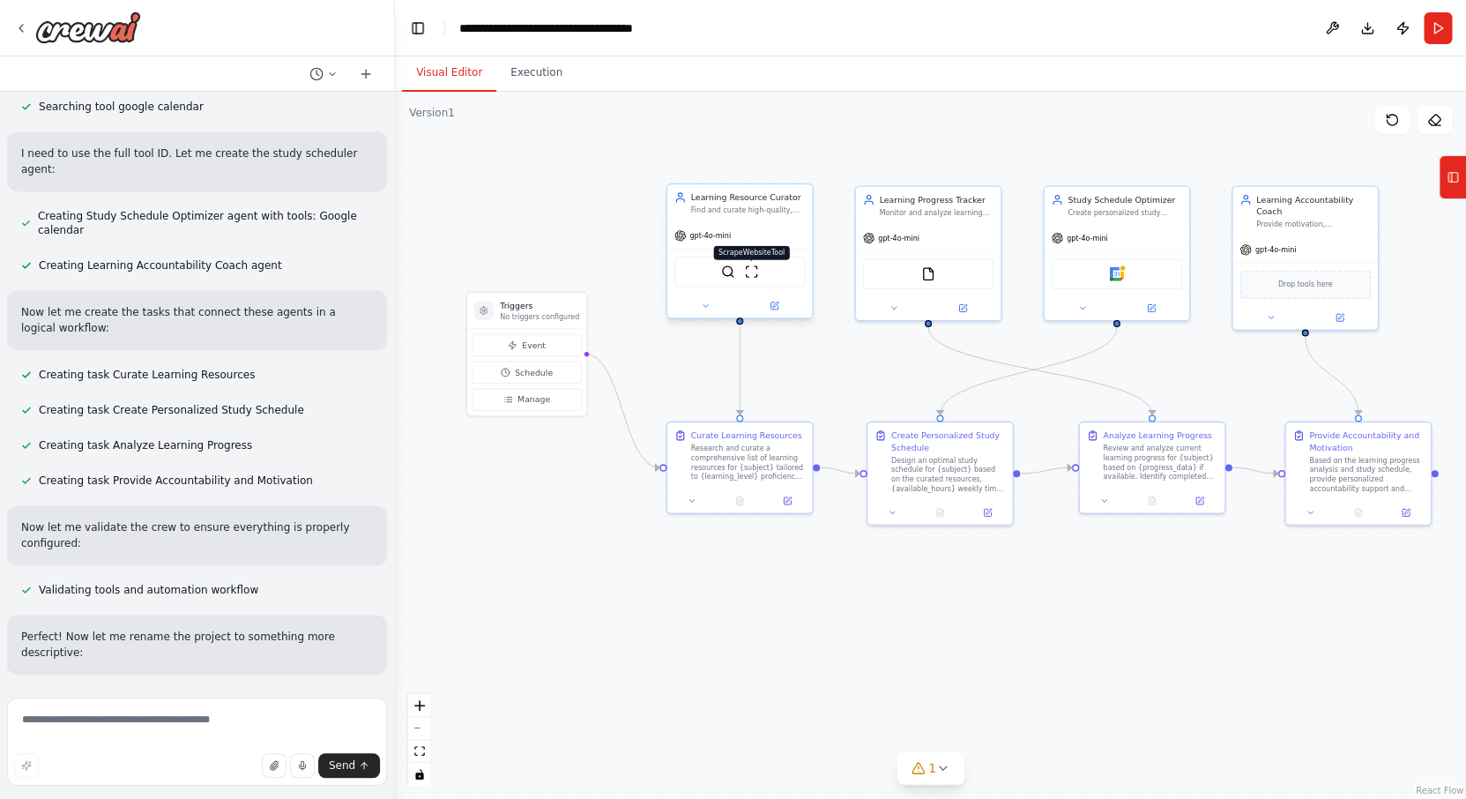
click at [755, 269] on img at bounding box center [751, 272] width 14 height 14
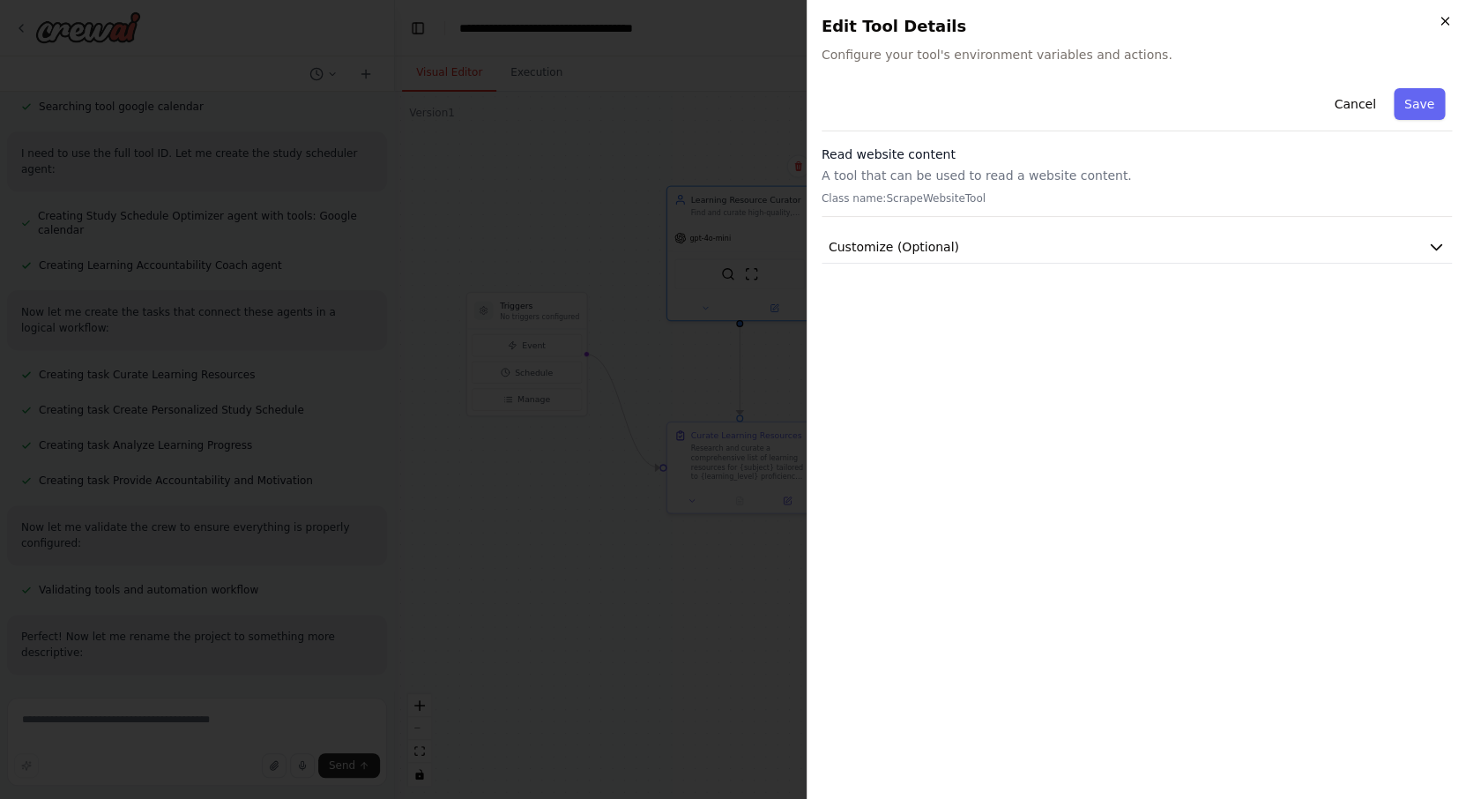
click at [1441, 26] on icon "button" at bounding box center [1445, 21] width 14 height 14
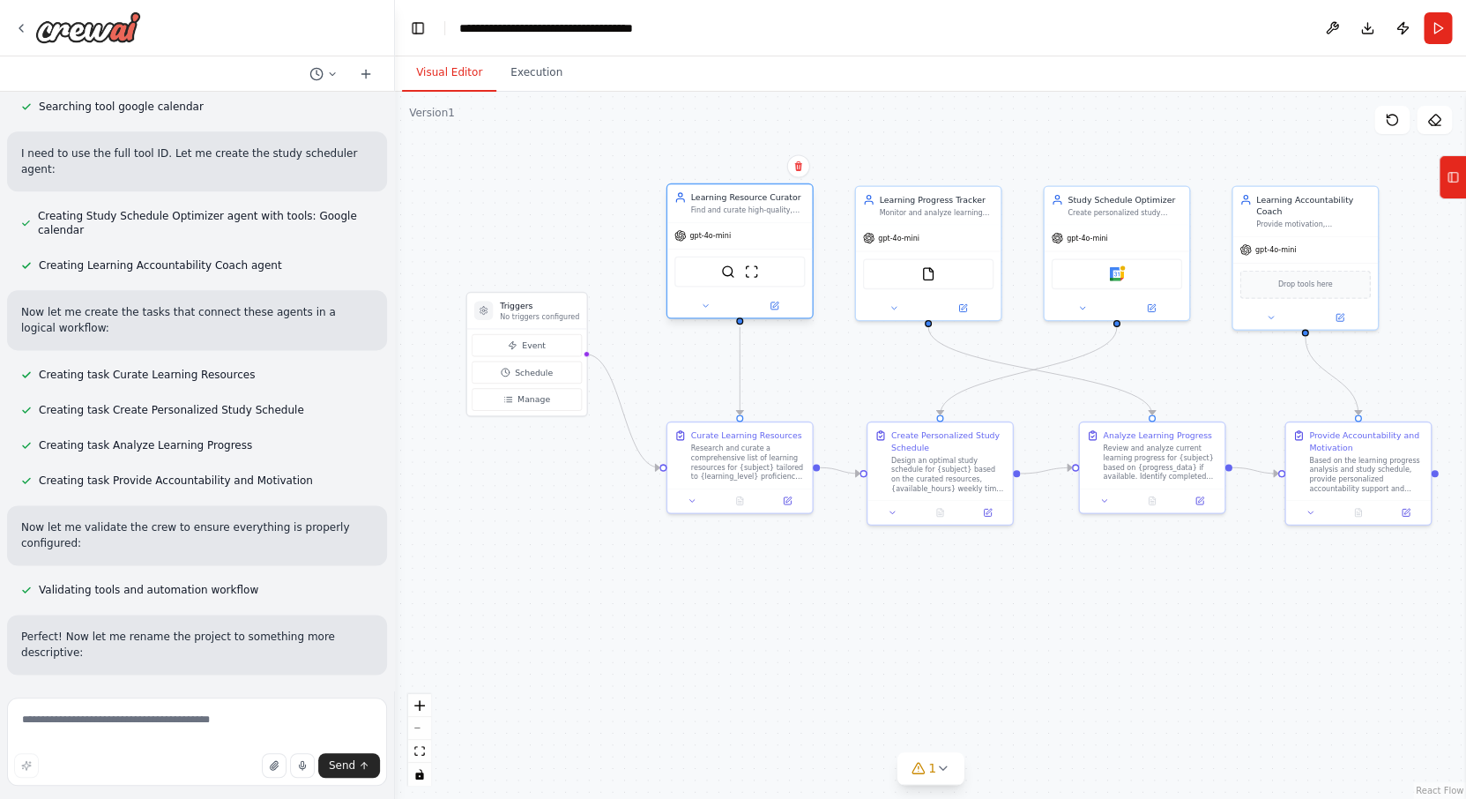
click at [728, 280] on div "SerperDevTool ScrapeWebsiteTool" at bounding box center [740, 272] width 131 height 31
drag, startPoint x: 565, startPoint y: 310, endPoint x: 560, endPoint y: 317, distance: 9.5
click at [560, 317] on h3 "Triggers" at bounding box center [539, 316] width 79 height 11
click at [613, 242] on div ".deletable-edge-delete-btn { width: 20px; height: 20px; border: 0px solid #ffff…" at bounding box center [930, 445] width 1071 height 707
click at [23, 26] on icon at bounding box center [21, 28] width 14 height 14
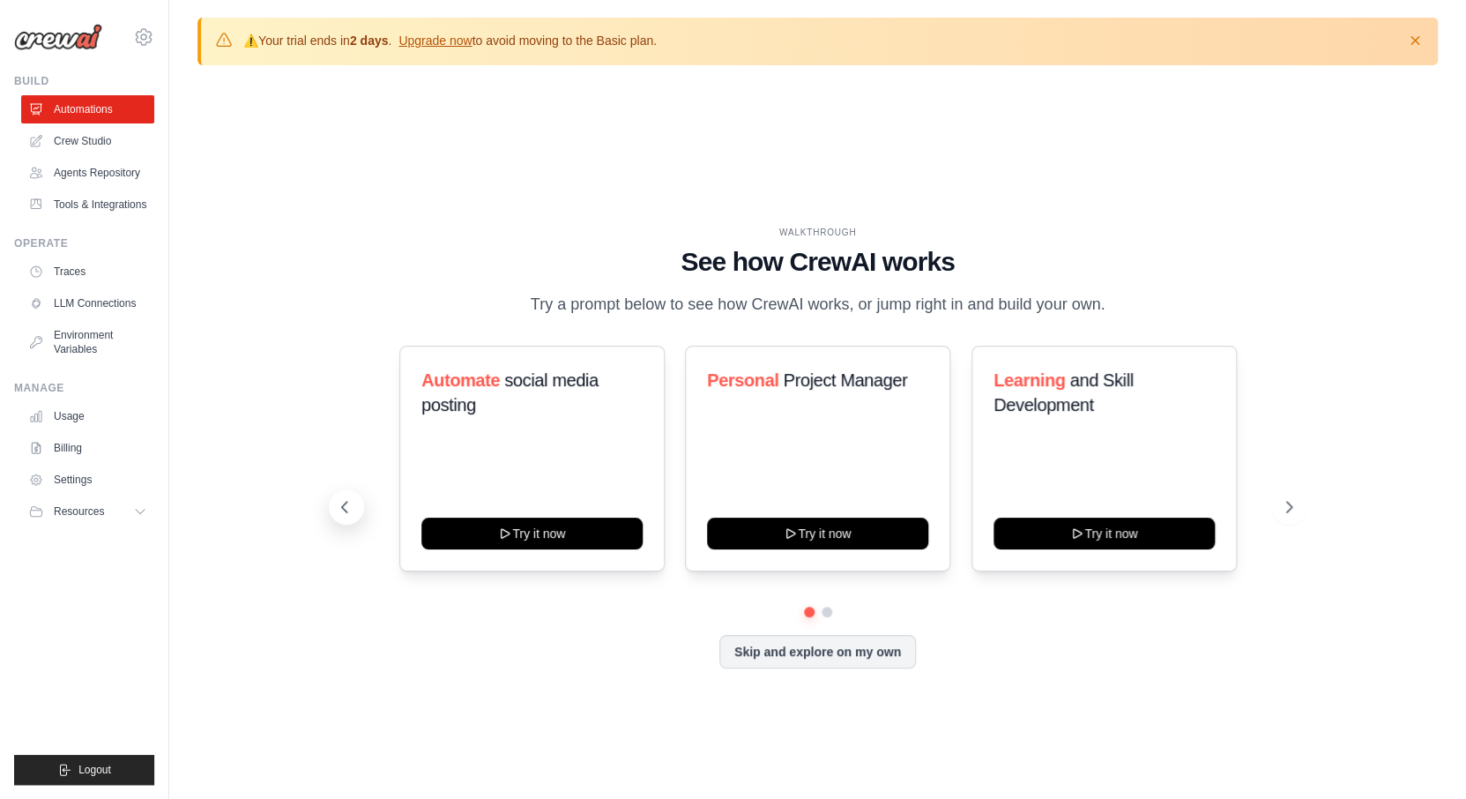
click at [343, 510] on icon at bounding box center [343, 507] width 5 height 11
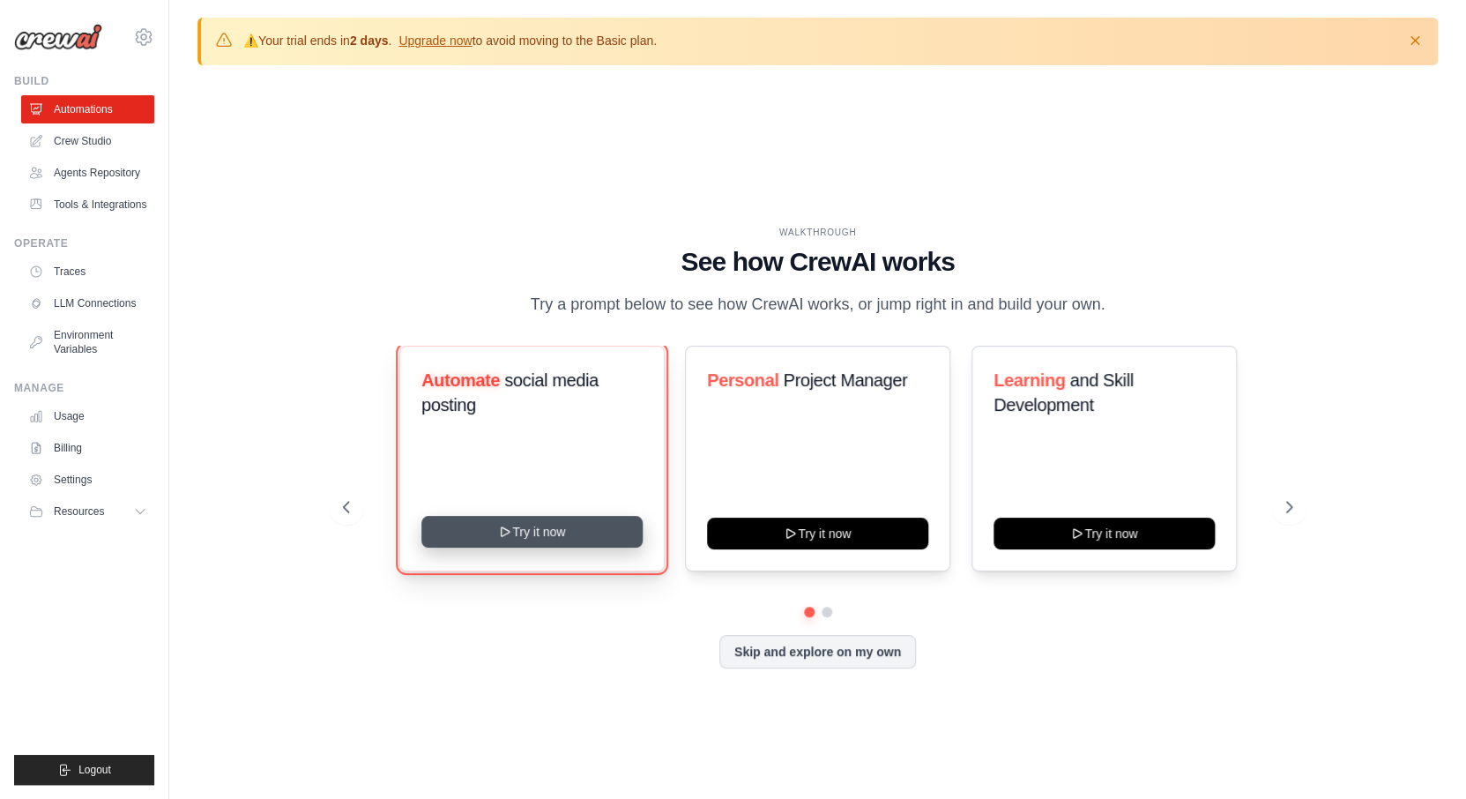
click at [481, 530] on button "Try it now" at bounding box center [531, 532] width 221 height 32
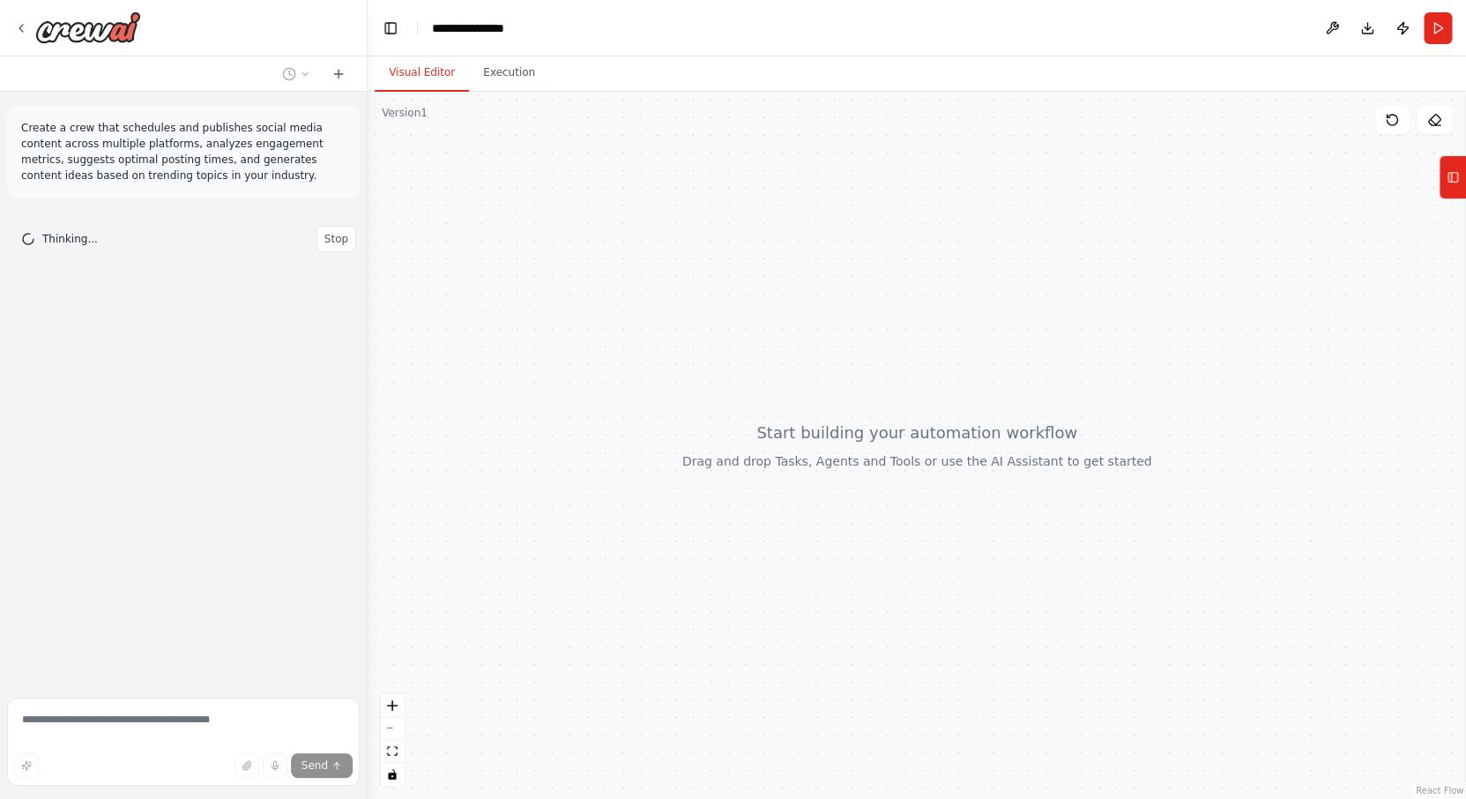
drag, startPoint x: 393, startPoint y: 302, endPoint x: 368, endPoint y: 303, distance: 25.6
click at [368, 303] on div at bounding box center [364, 399] width 7 height 799
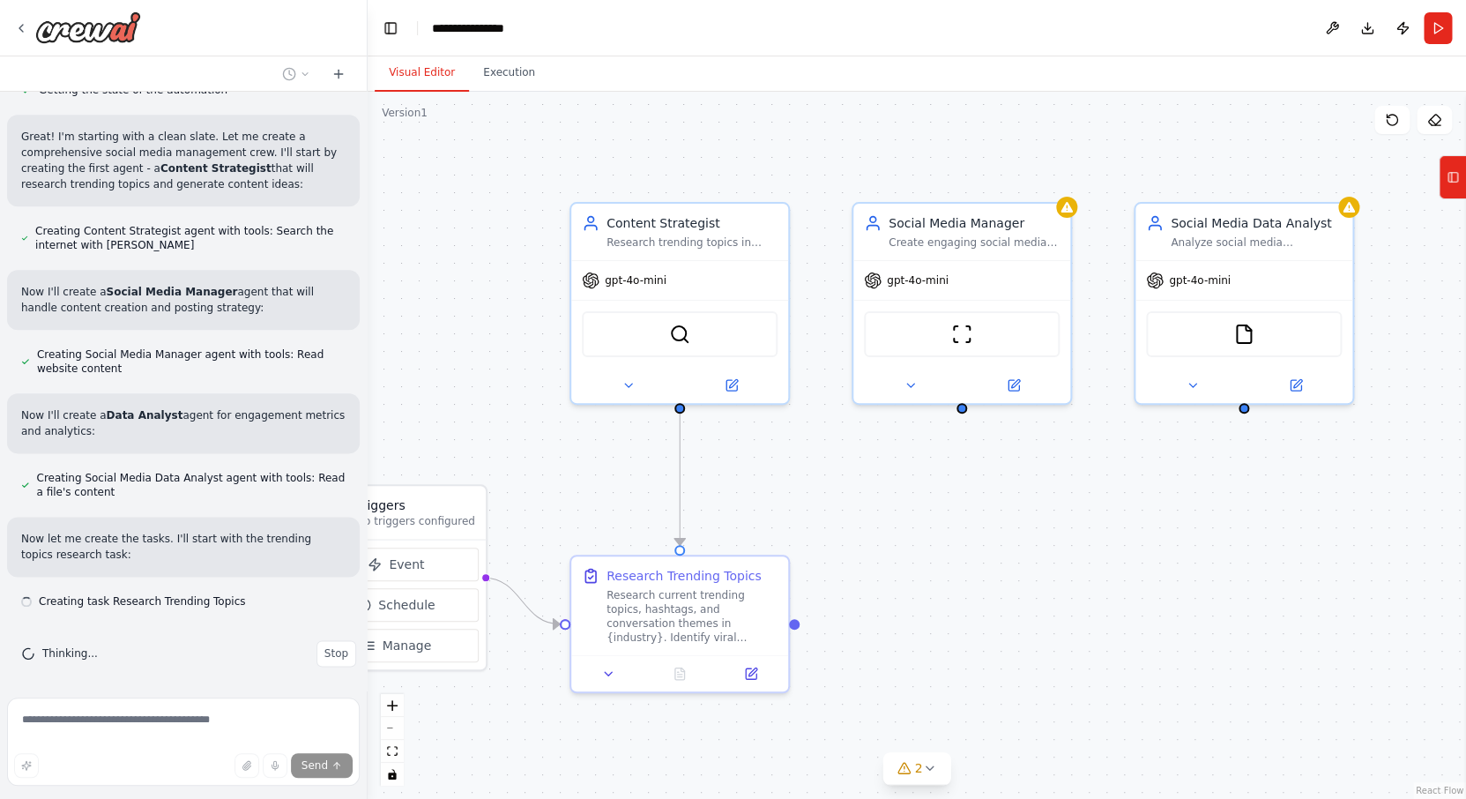
scroll to position [747, 0]
drag, startPoint x: 994, startPoint y: 480, endPoint x: 843, endPoint y: 499, distance: 152.0
click at [843, 500] on div ".deletable-edge-delete-btn { width: 20px; height: 20px; border: 0px solid #ffff…" at bounding box center [917, 445] width 1099 height 707
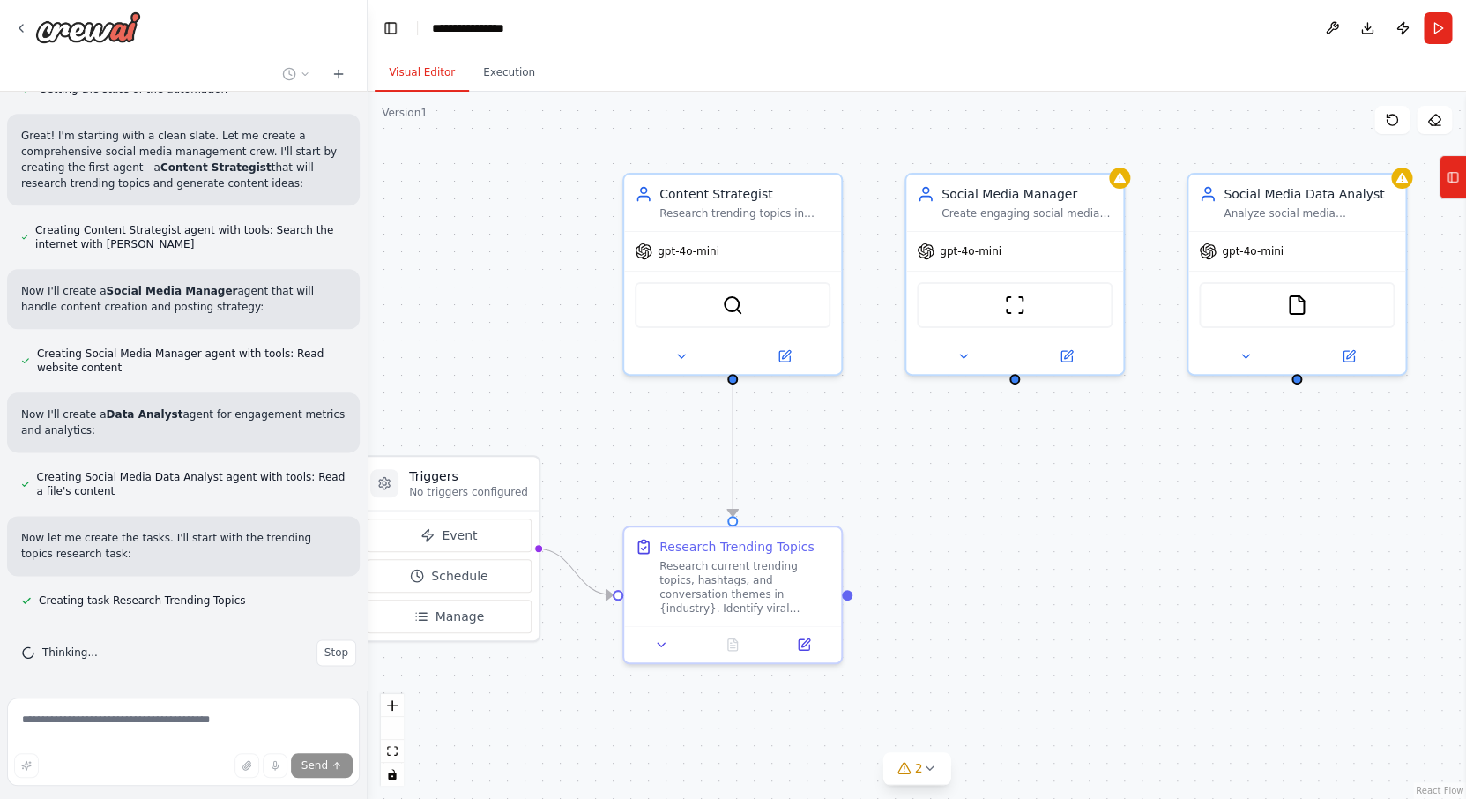
drag, startPoint x: 794, startPoint y: 489, endPoint x: 847, endPoint y: 461, distance: 59.6
click at [847, 461] on div ".deletable-edge-delete-btn { width: 20px; height: 20px; border: 0px solid #ffff…" at bounding box center [917, 445] width 1099 height 707
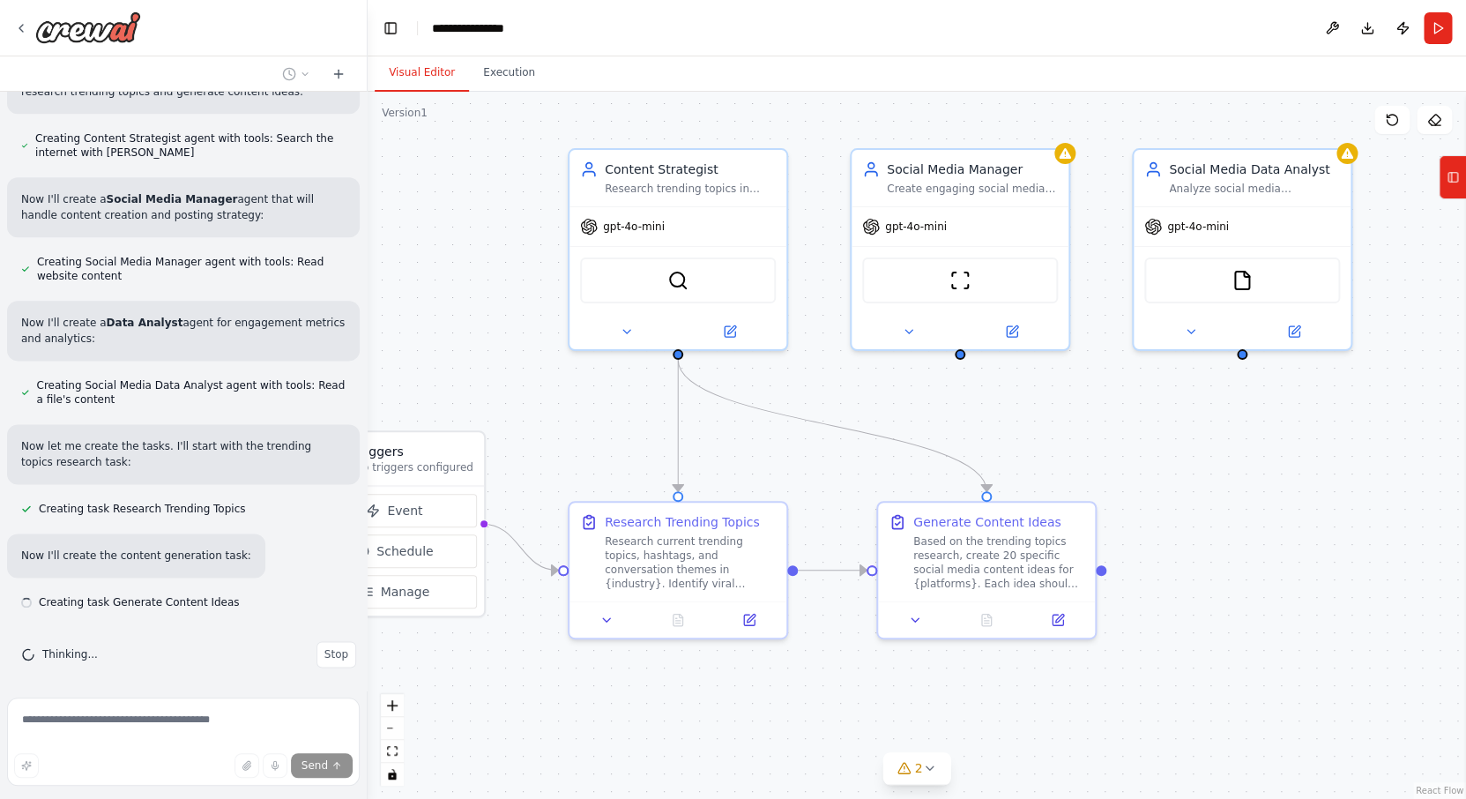
scroll to position [840, 0]
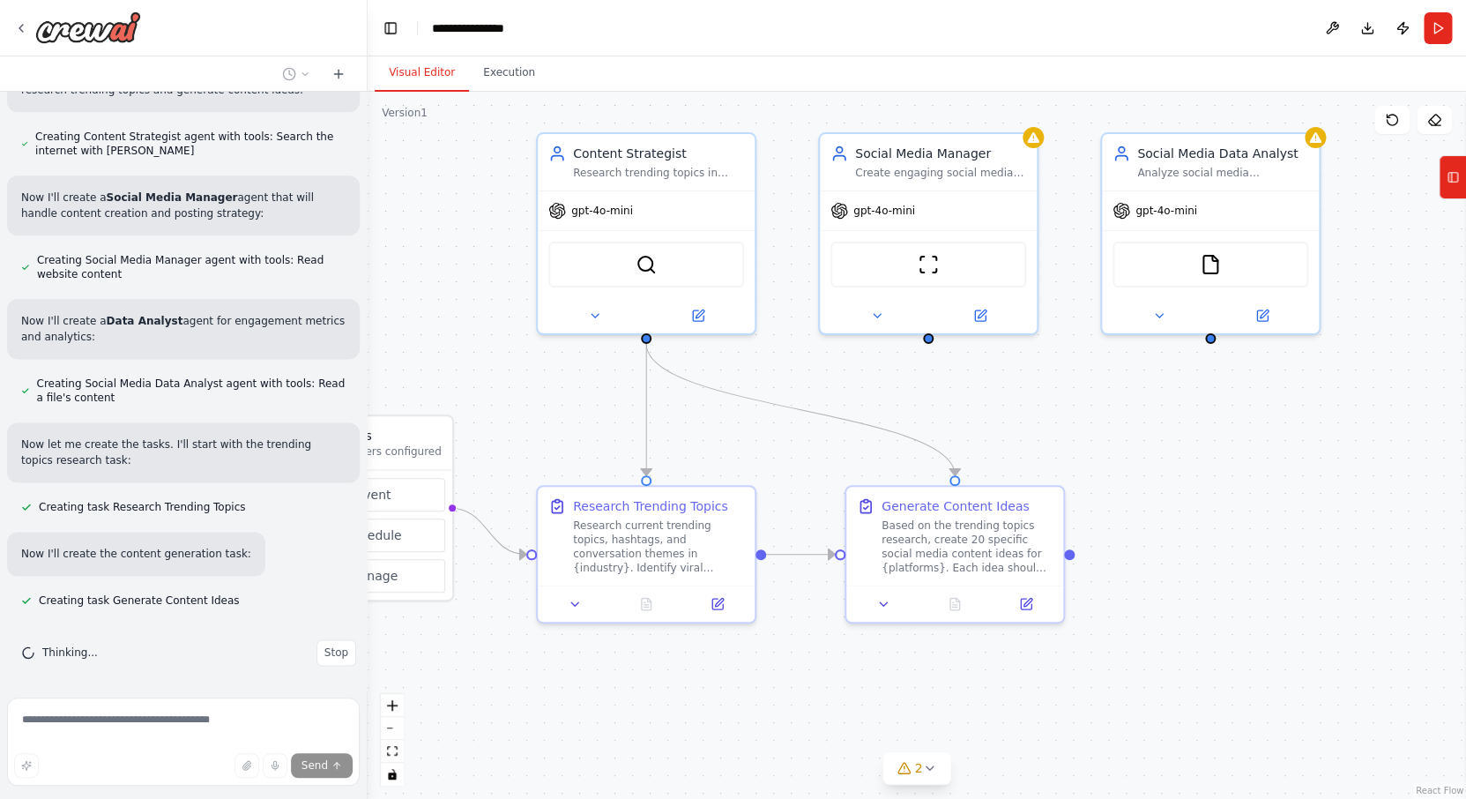
drag, startPoint x: 824, startPoint y: 445, endPoint x: 736, endPoint y: 404, distance: 97.4
click at [736, 404] on div ".deletable-edge-delete-btn { width: 20px; height: 20px; border: 0px solid #ffff…" at bounding box center [917, 445] width 1099 height 707
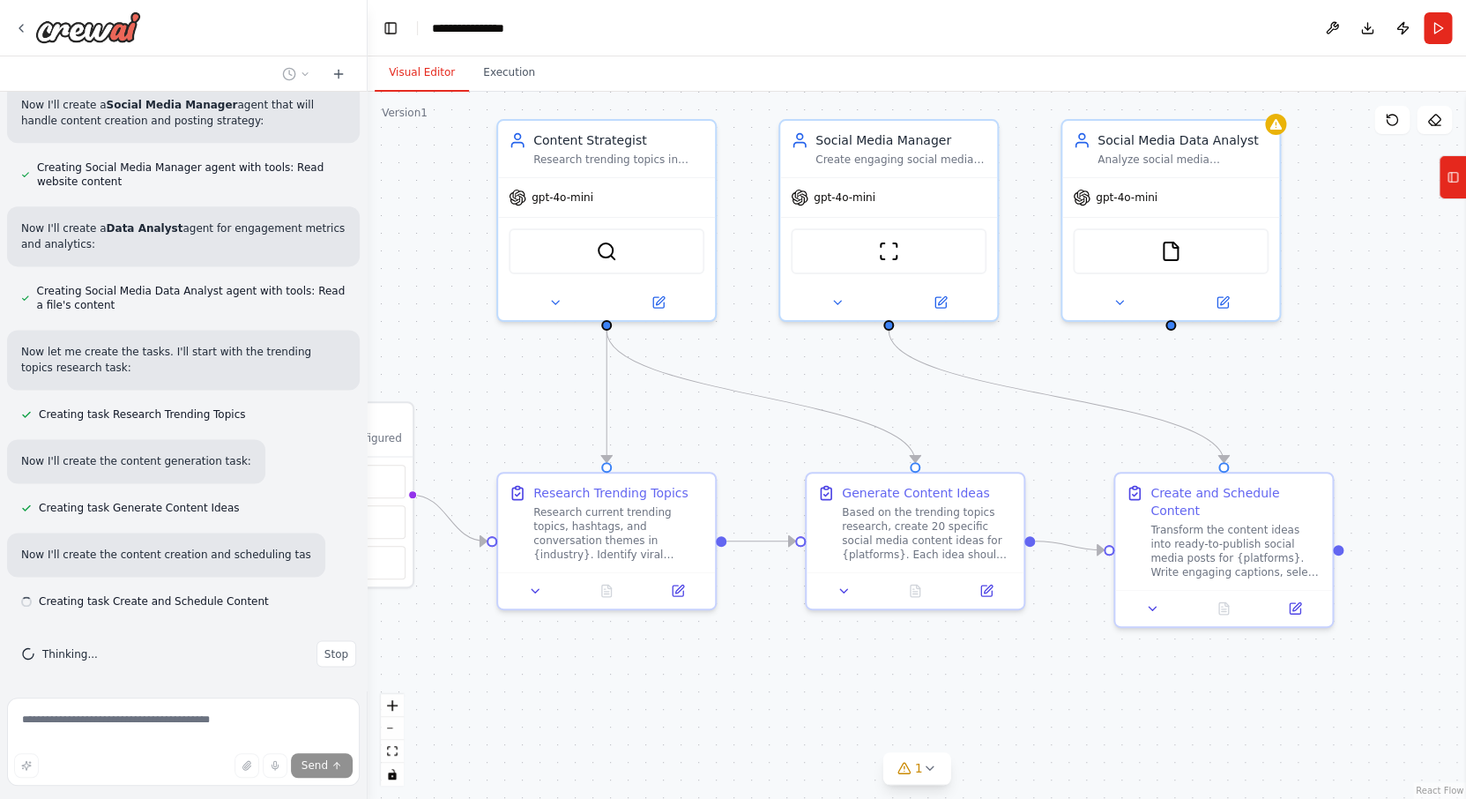
scroll to position [934, 0]
drag, startPoint x: 1117, startPoint y: 432, endPoint x: 1079, endPoint y: 420, distance: 39.9
click at [1079, 420] on div ".deletable-edge-delete-btn { width: 20px; height: 20px; border: 0px solid #ffff…" at bounding box center [917, 445] width 1099 height 707
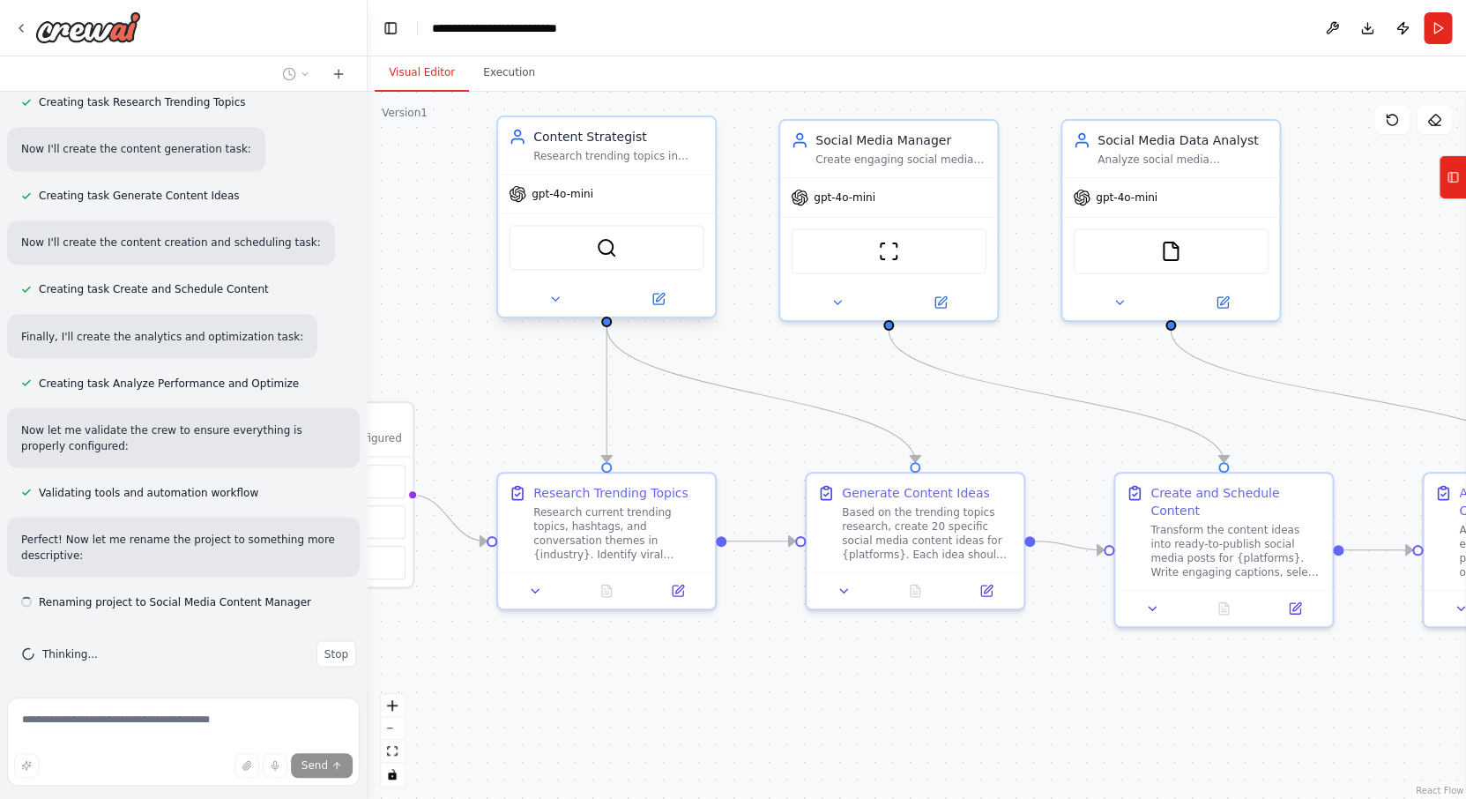
scroll to position [1246, 0]
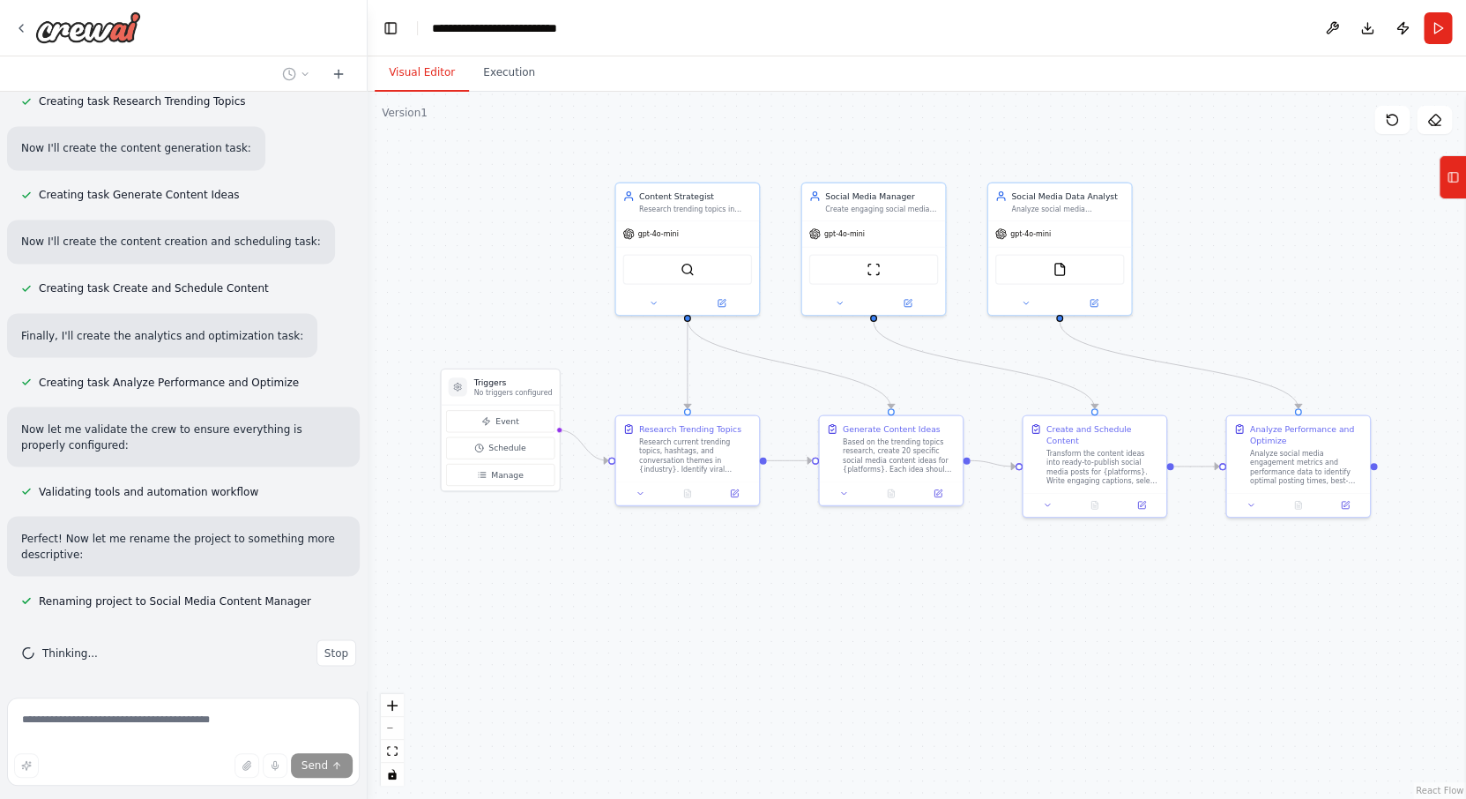
drag, startPoint x: 1227, startPoint y: 345, endPoint x: 1264, endPoint y: 306, distance: 53.0
click at [1264, 306] on div ".deletable-edge-delete-btn { width: 20px; height: 20px; border: 0px solid #ffff…" at bounding box center [917, 445] width 1099 height 707
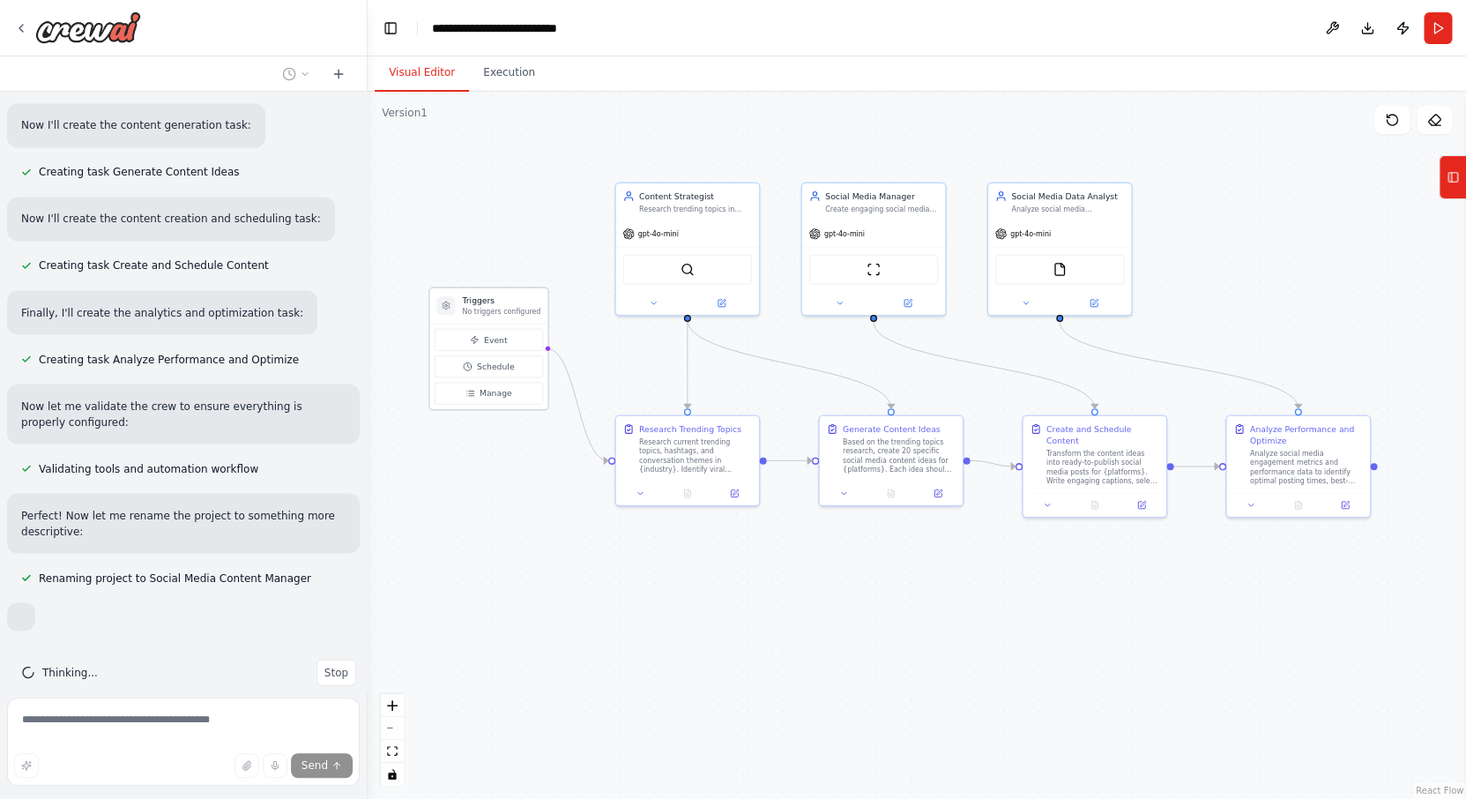
drag, startPoint x: 525, startPoint y: 376, endPoint x: 508, endPoint y: 302, distance: 75.1
click at [508, 302] on h3 "Triggers" at bounding box center [501, 300] width 78 height 11
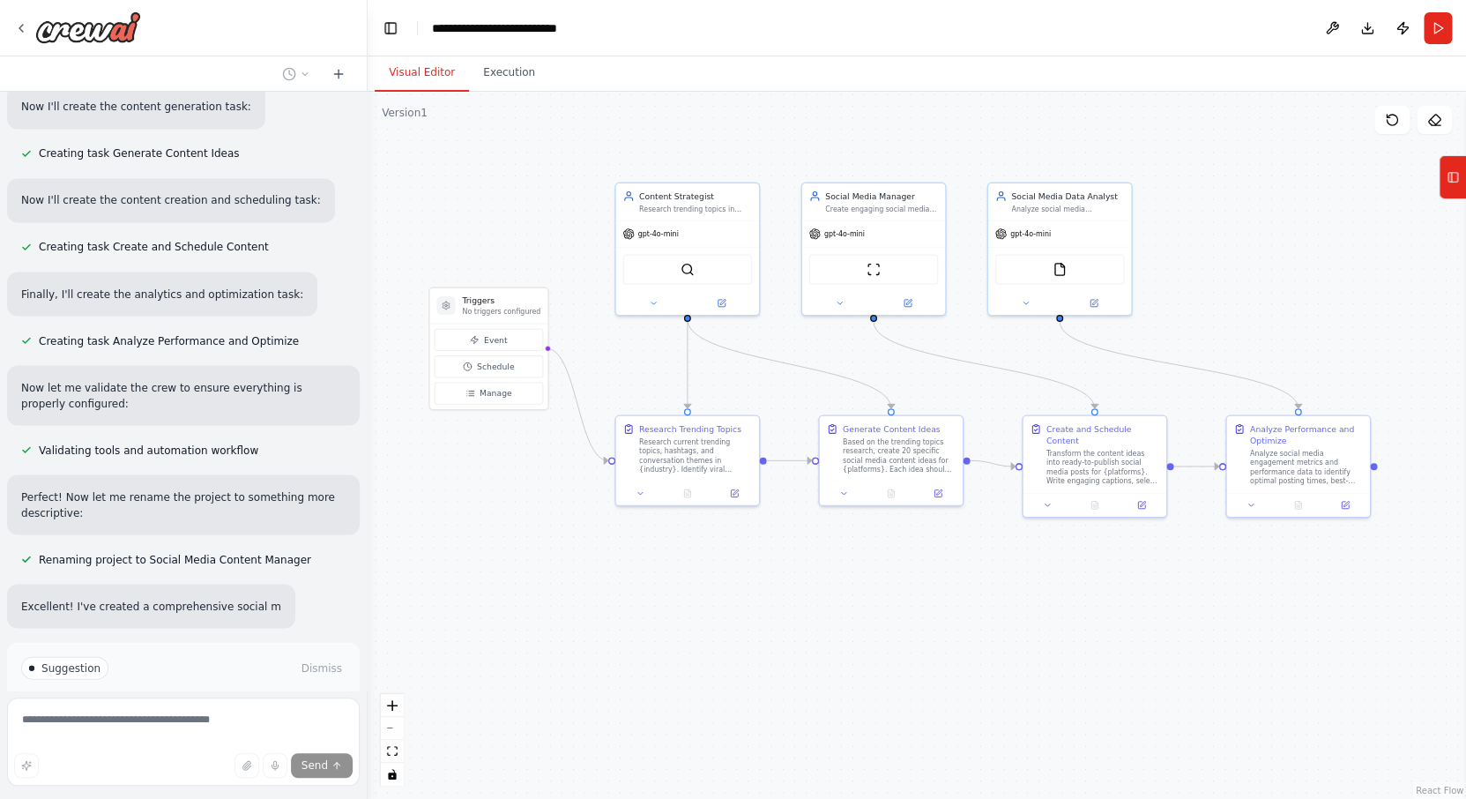
scroll to position [1288, 0]
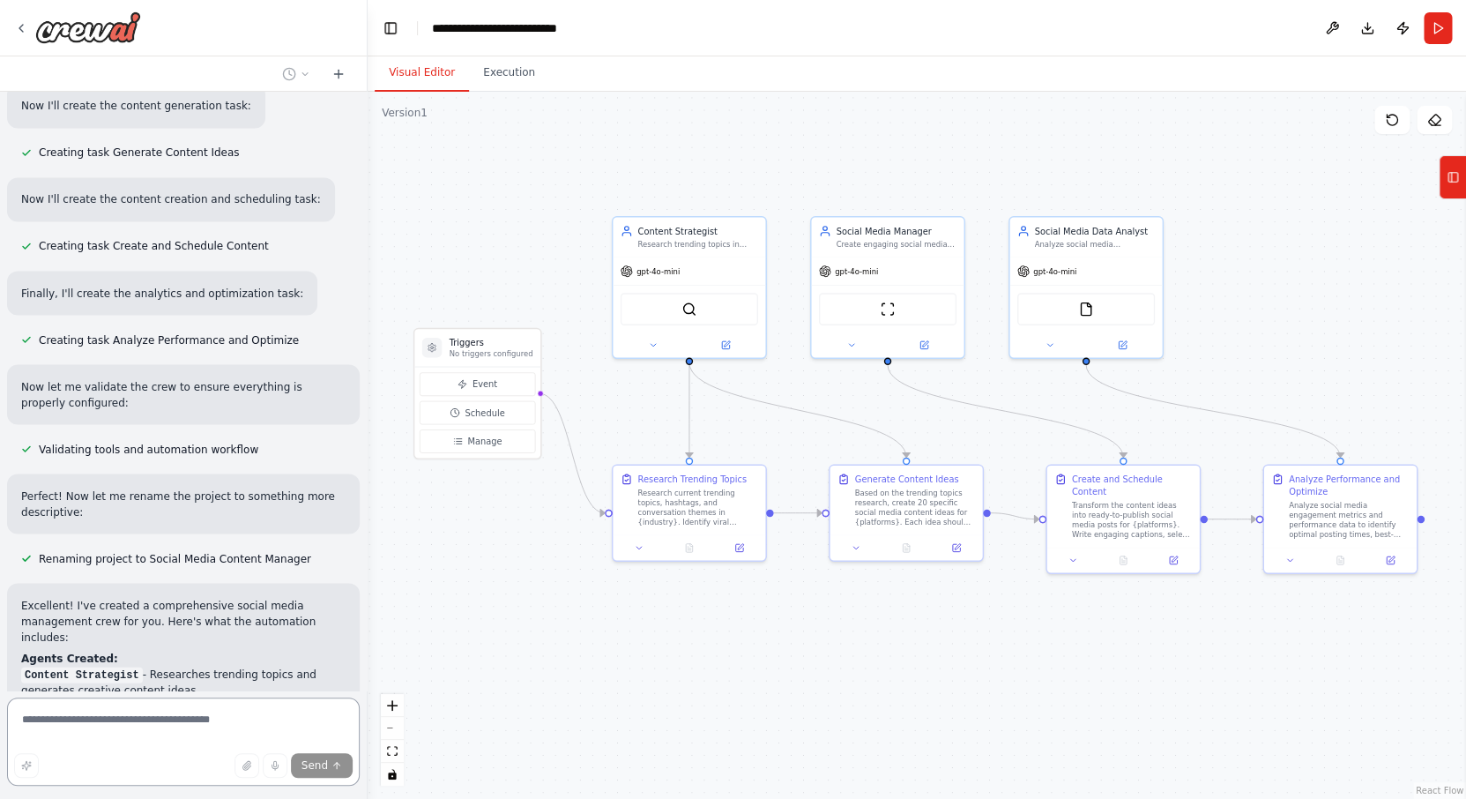
drag, startPoint x: 847, startPoint y: 575, endPoint x: 860, endPoint y: 635, distance: 61.2
click at [860, 635] on div ".deletable-edge-delete-btn { width: 20px; height: 20px; border: 0px solid #ffff…" at bounding box center [917, 445] width 1099 height 707
click at [711, 310] on div "SerperDevTool" at bounding box center [690, 306] width 138 height 33
click at [687, 310] on img at bounding box center [689, 306] width 15 height 15
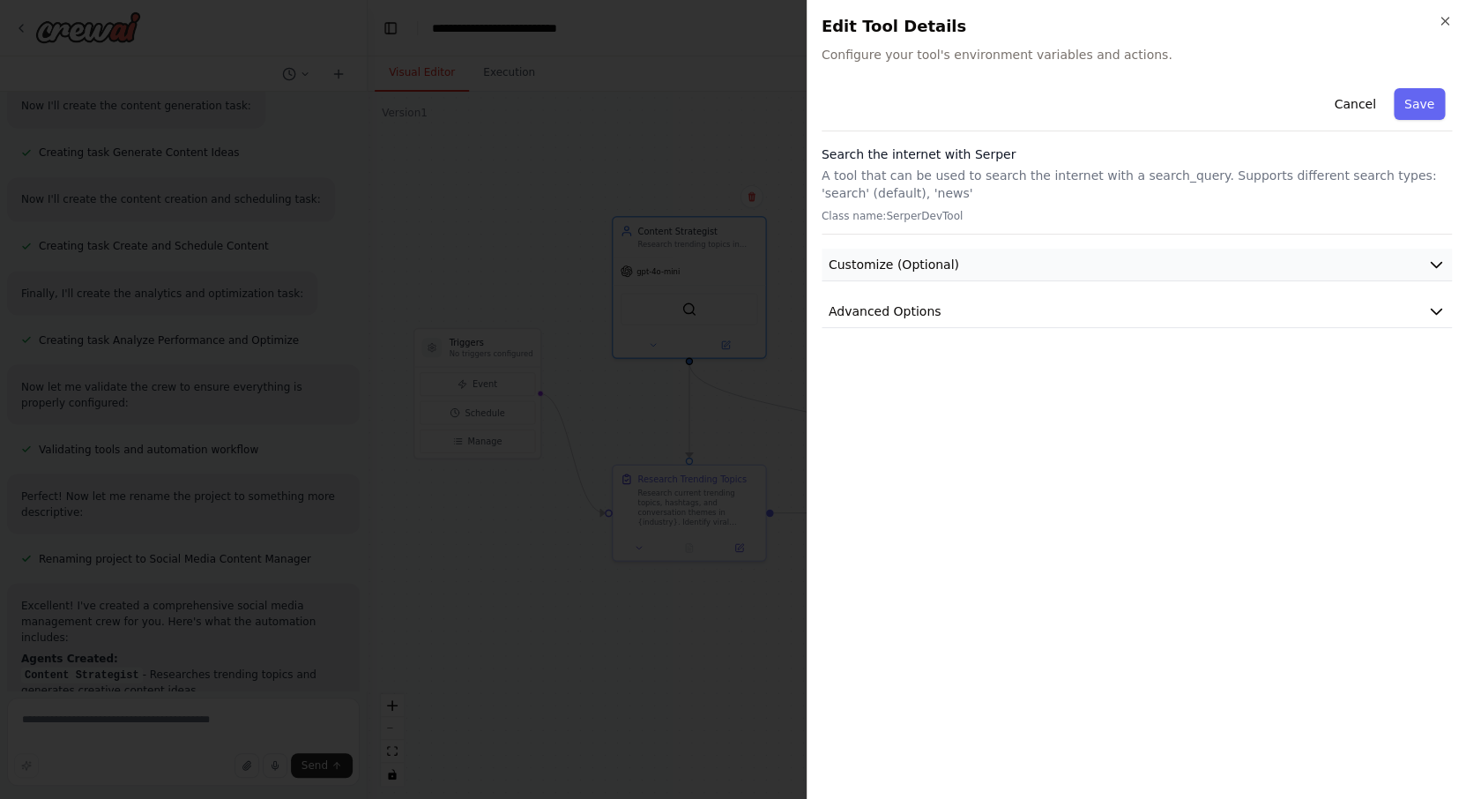
click at [910, 272] on span "Customize (Optional)" at bounding box center [894, 265] width 131 height 18
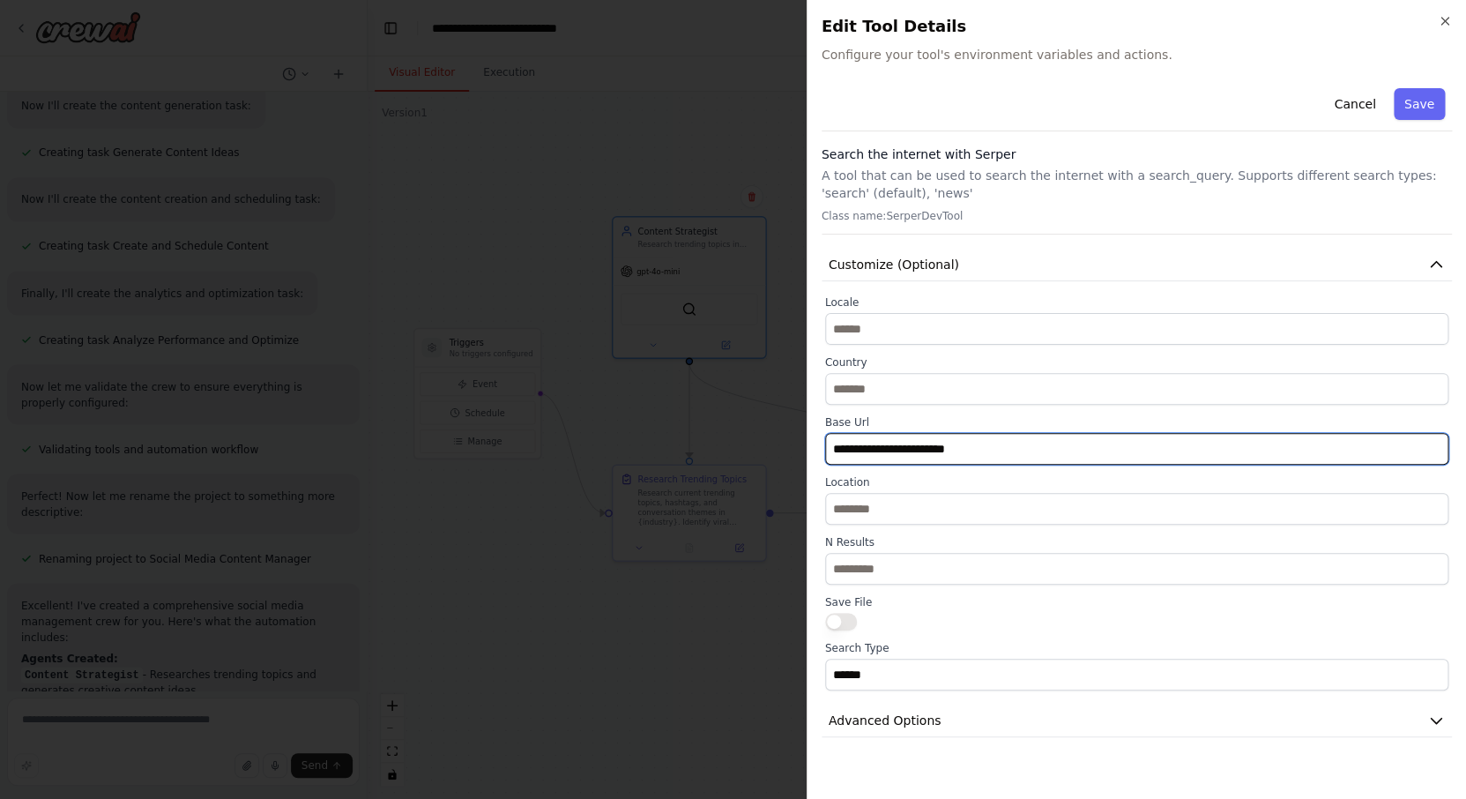
drag, startPoint x: 1010, startPoint y: 451, endPoint x: 759, endPoint y: 451, distance: 250.4
click at [825, 451] on input "**********" at bounding box center [1136, 449] width 623 height 32
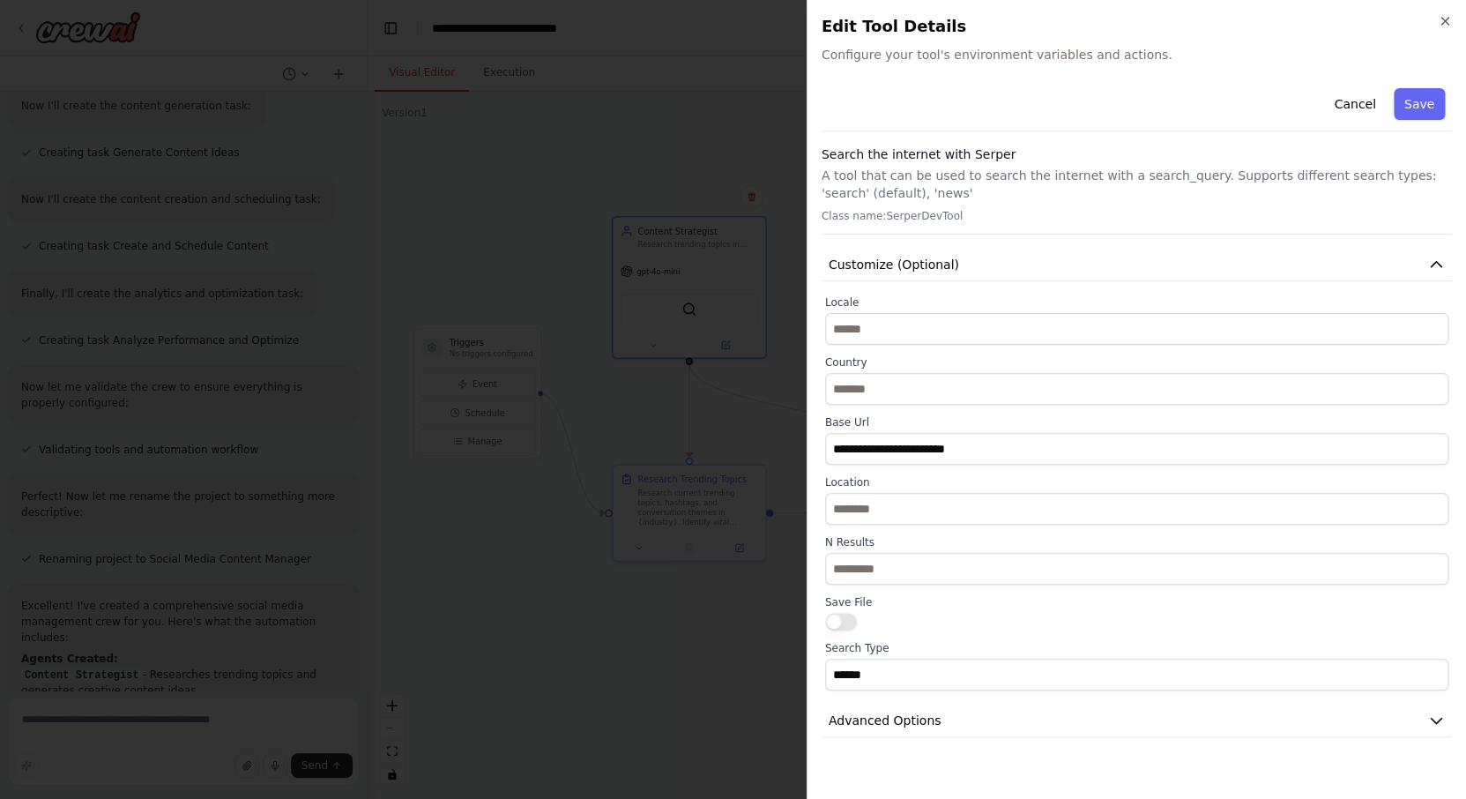
click at [1108, 210] on p "Class name: SerperDevTool" at bounding box center [1137, 216] width 630 height 14
click at [1346, 108] on button "Cancel" at bounding box center [1355, 104] width 63 height 32
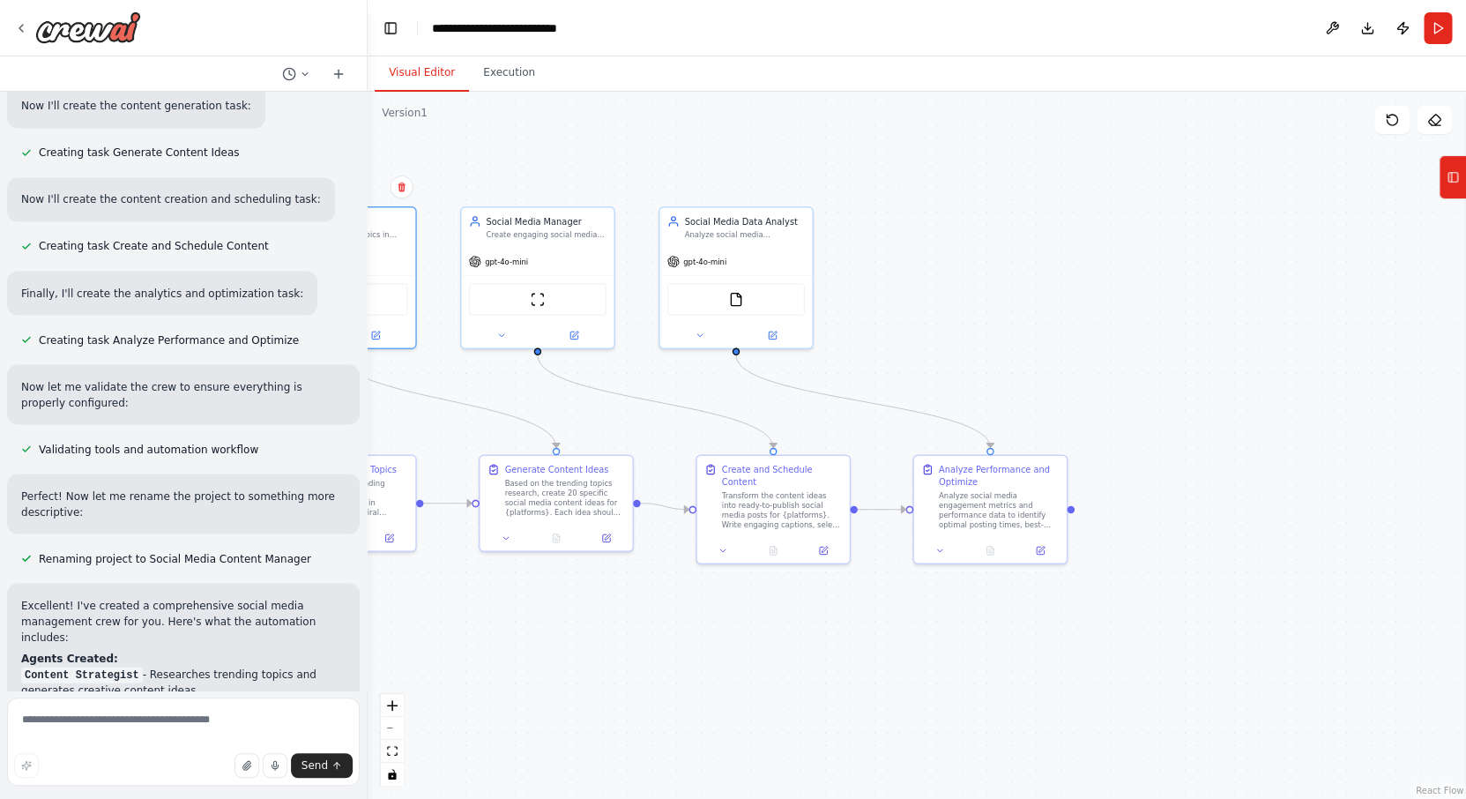
drag, startPoint x: 1292, startPoint y: 359, endPoint x: 944, endPoint y: 347, distance: 348.5
click at [943, 348] on div ".deletable-edge-delete-btn { width: 20px; height: 20px; border: 0px solid #ffff…" at bounding box center [917, 445] width 1099 height 707
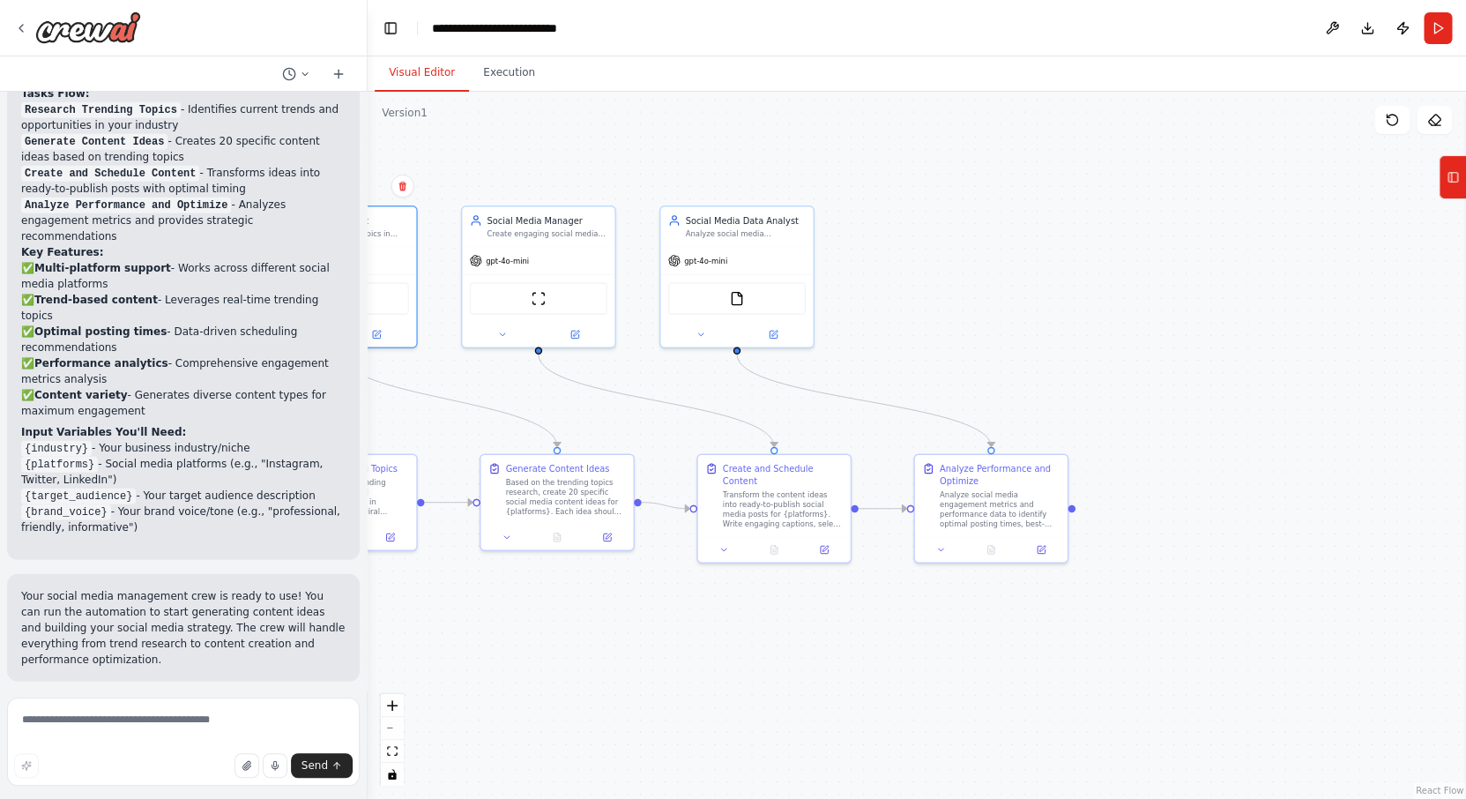
scroll to position [2061, 0]
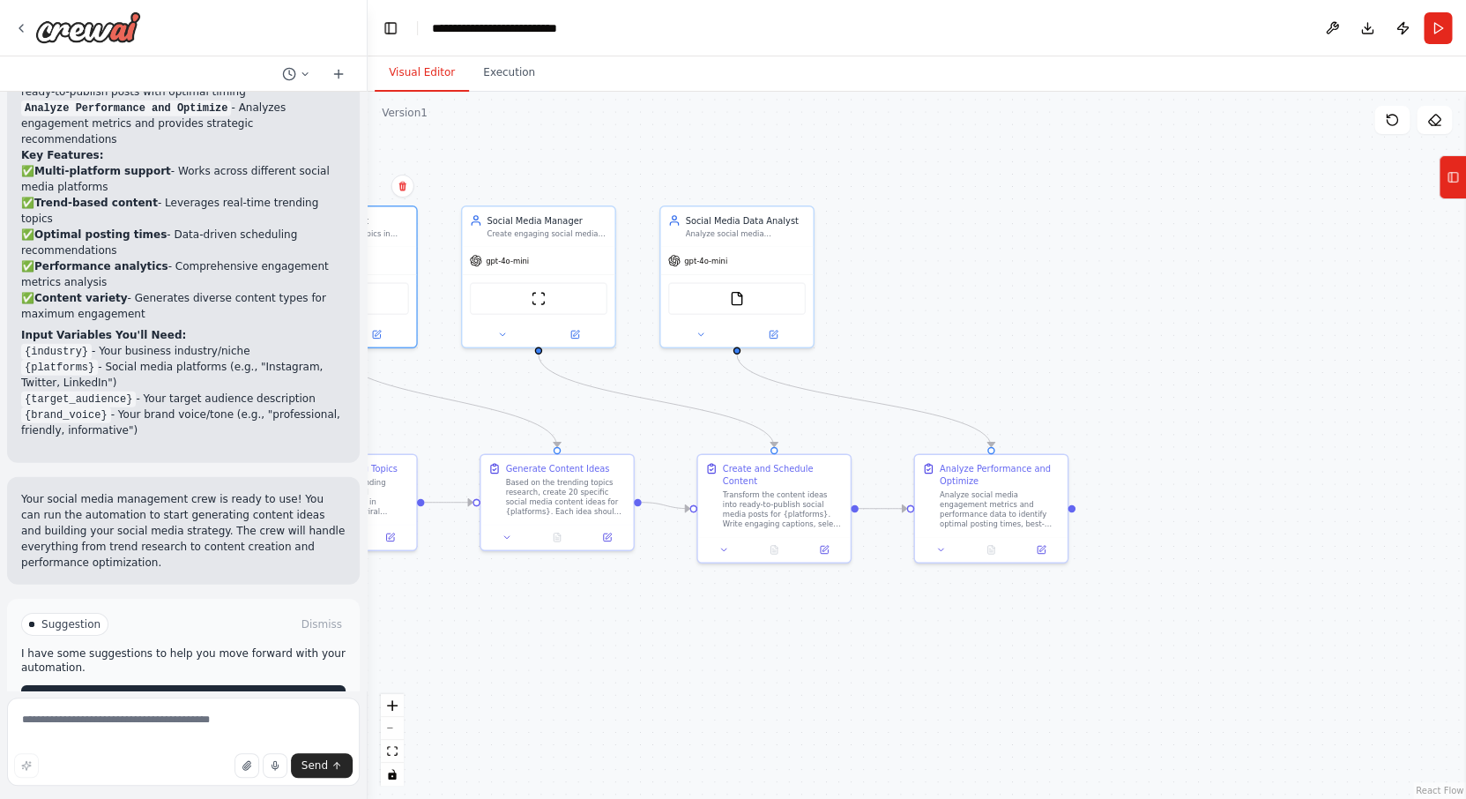
click at [199, 692] on span "Run Automation" at bounding box center [192, 699] width 86 height 14
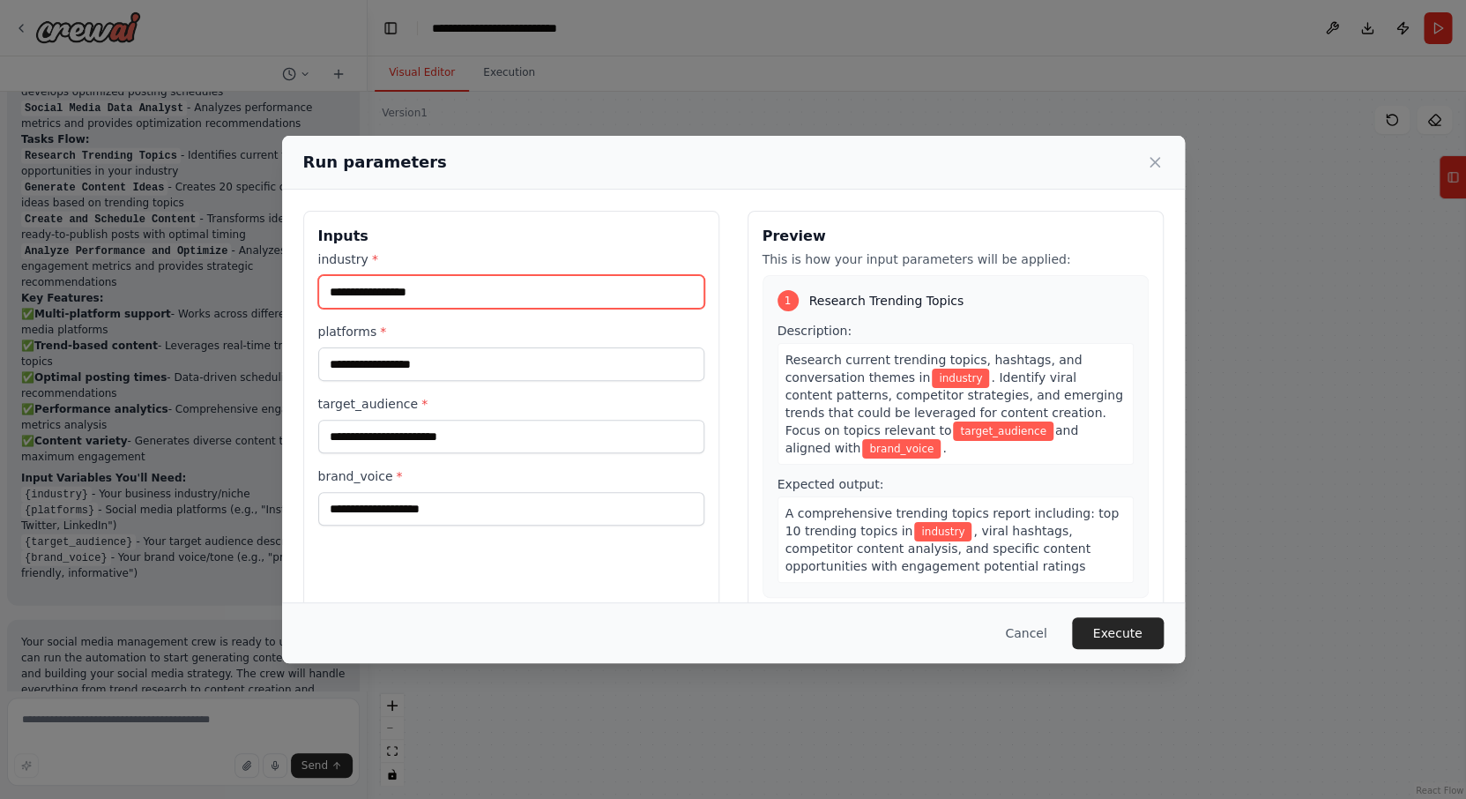
click at [498, 289] on input "industry *" at bounding box center [511, 292] width 386 height 34
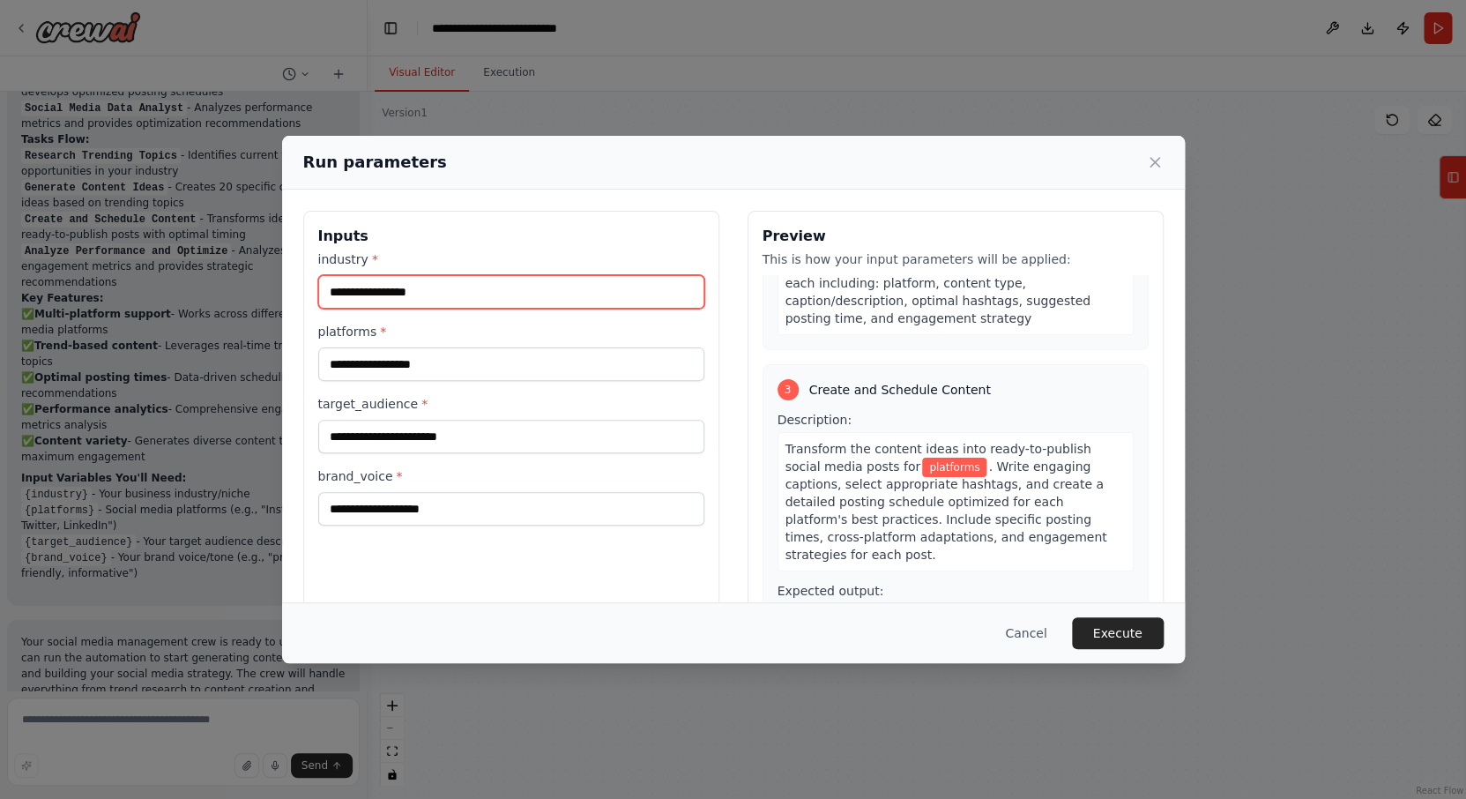
scroll to position [649, 0]
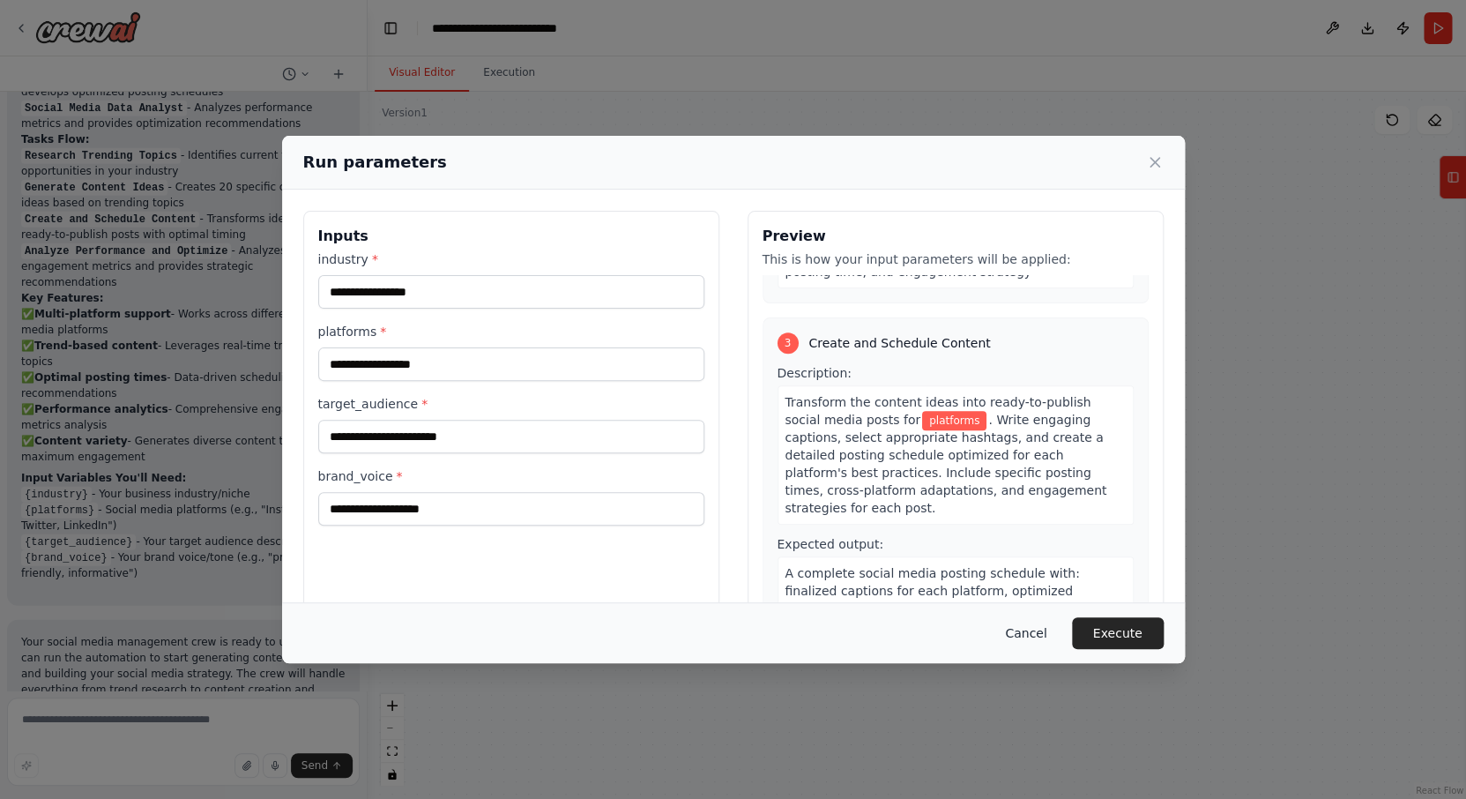
click at [1029, 633] on button "Cancel" at bounding box center [1026, 633] width 70 height 32
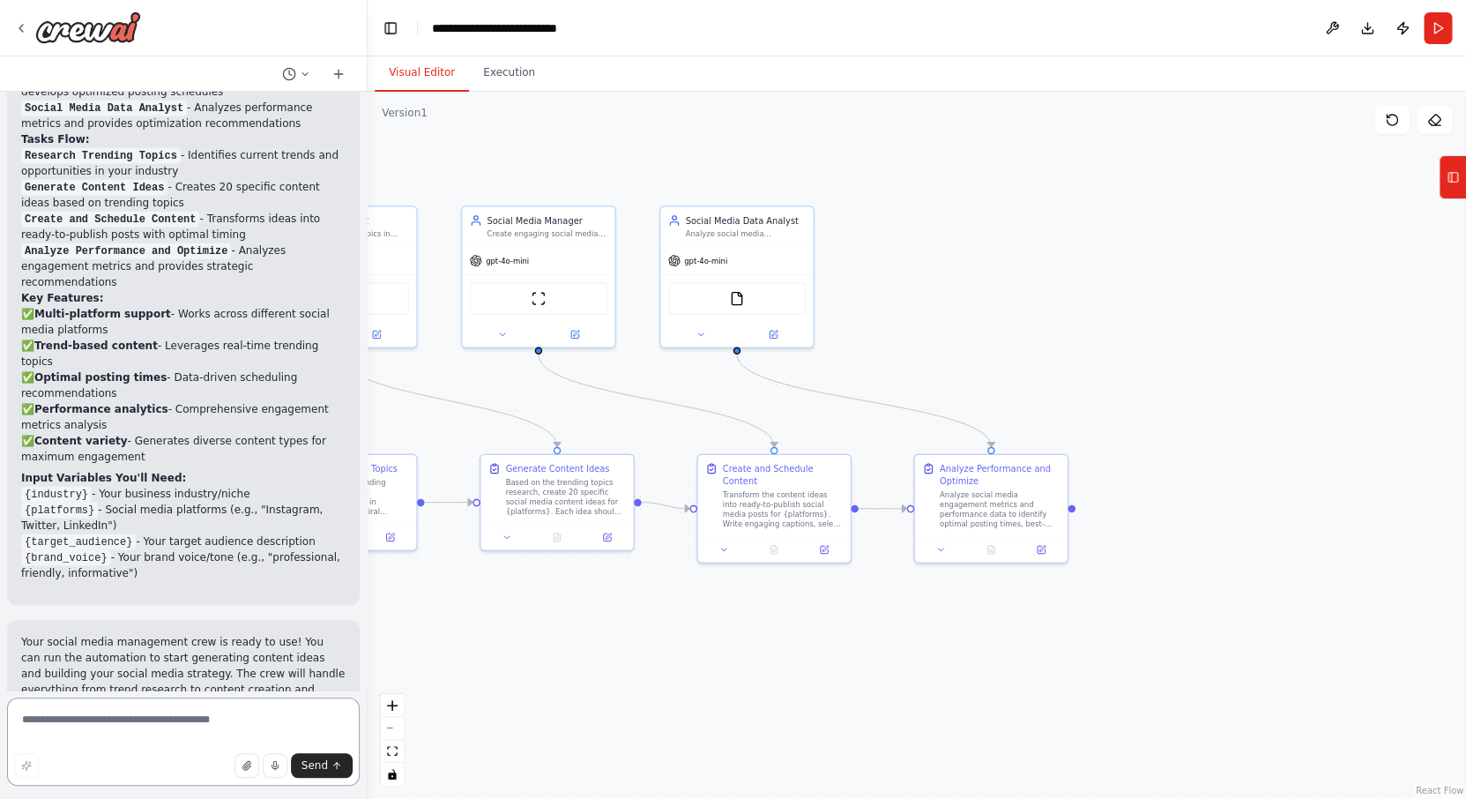
click at [114, 727] on textarea at bounding box center [183, 741] width 353 height 88
type textarea "**********"
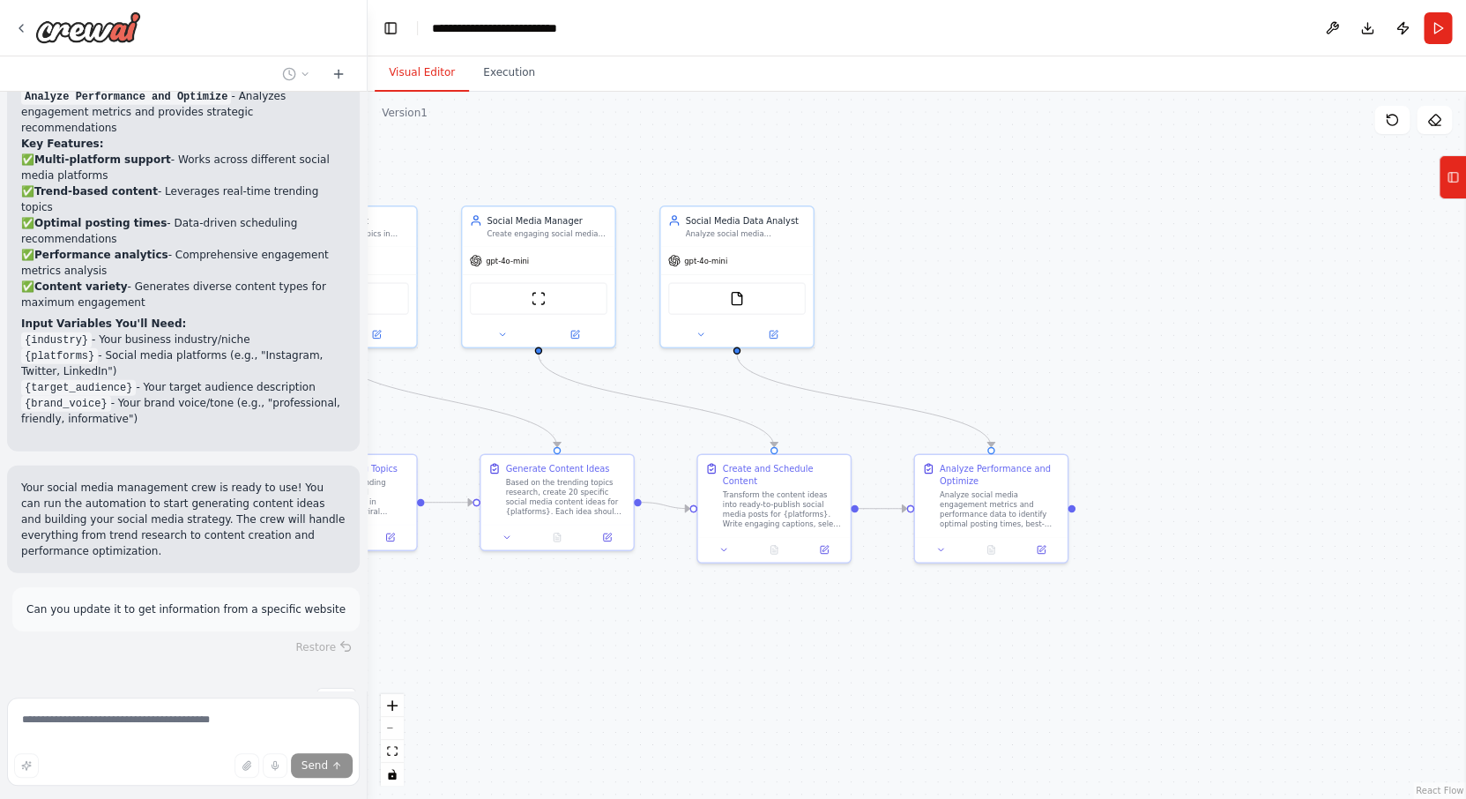
scroll to position [2073, 0]
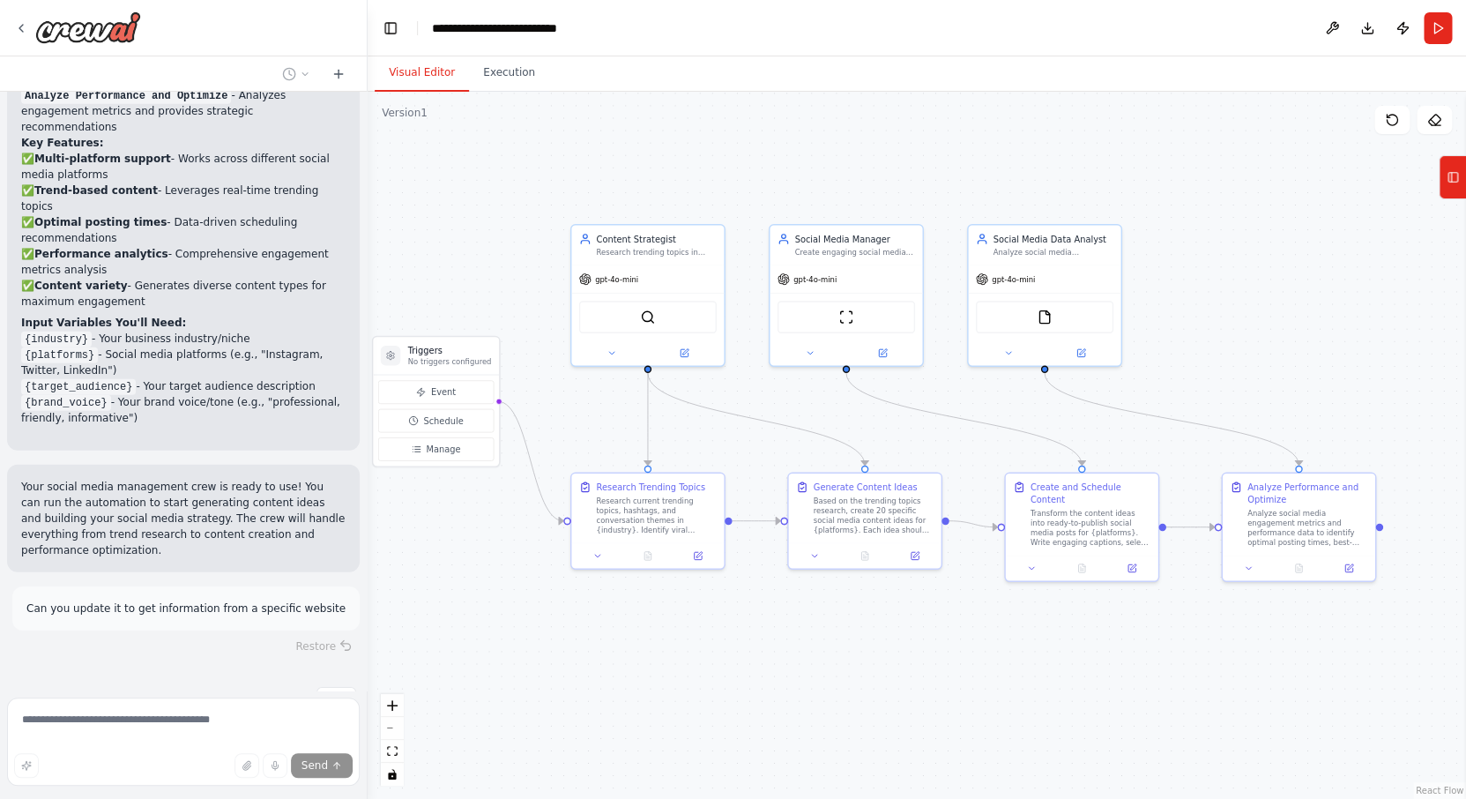
drag, startPoint x: 897, startPoint y: 268, endPoint x: 1205, endPoint y: 287, distance: 308.3
click at [1205, 287] on div ".deletable-edge-delete-btn { width: 20px; height: 20px; border: 0px solid #ffff…" at bounding box center [917, 445] width 1099 height 707
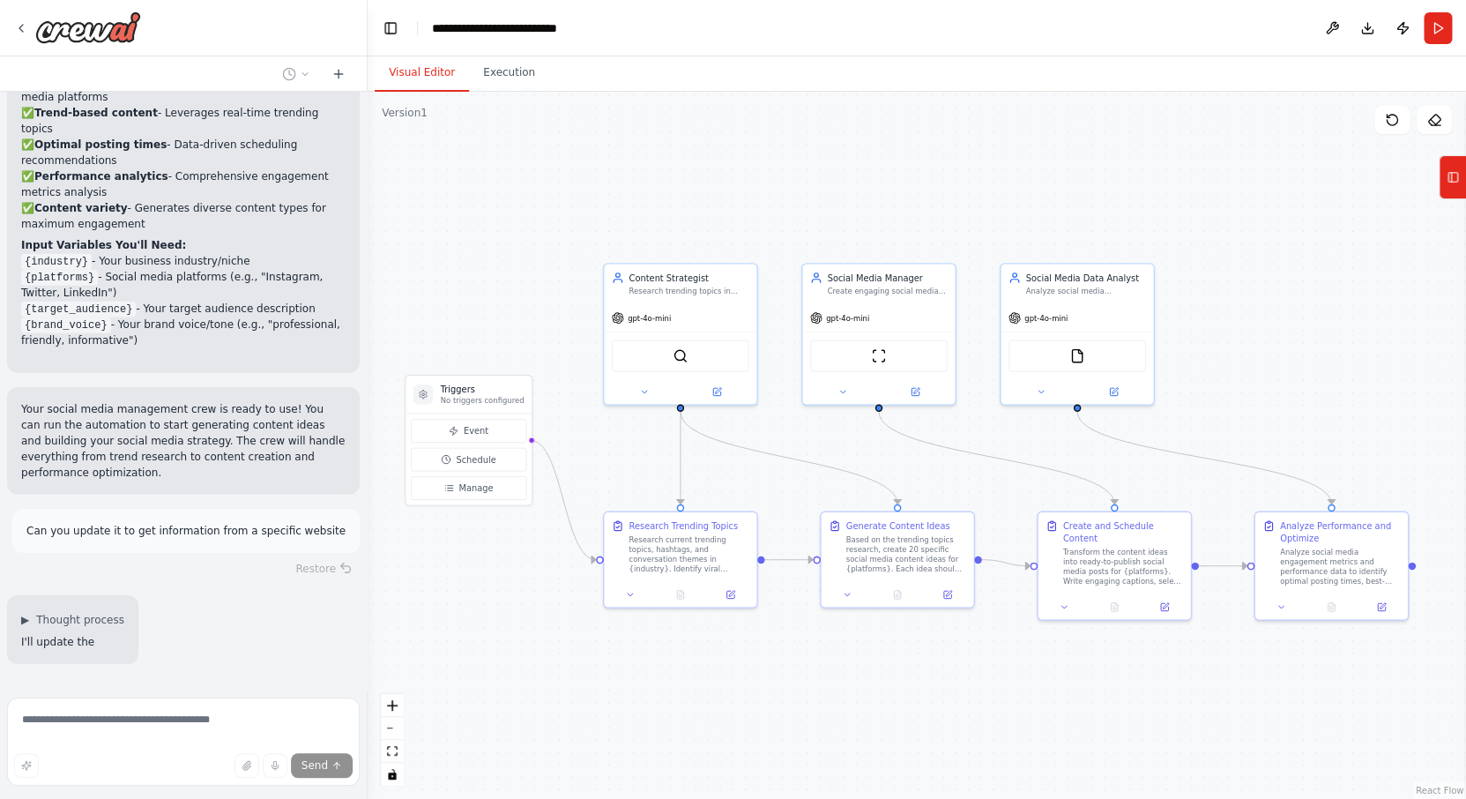
drag, startPoint x: 1205, startPoint y: 287, endPoint x: 1237, endPoint y: 326, distance: 51.4
click at [1237, 326] on div ".deletable-edge-delete-btn { width: 20px; height: 20px; border: 0px solid #ffff…" at bounding box center [917, 445] width 1099 height 707
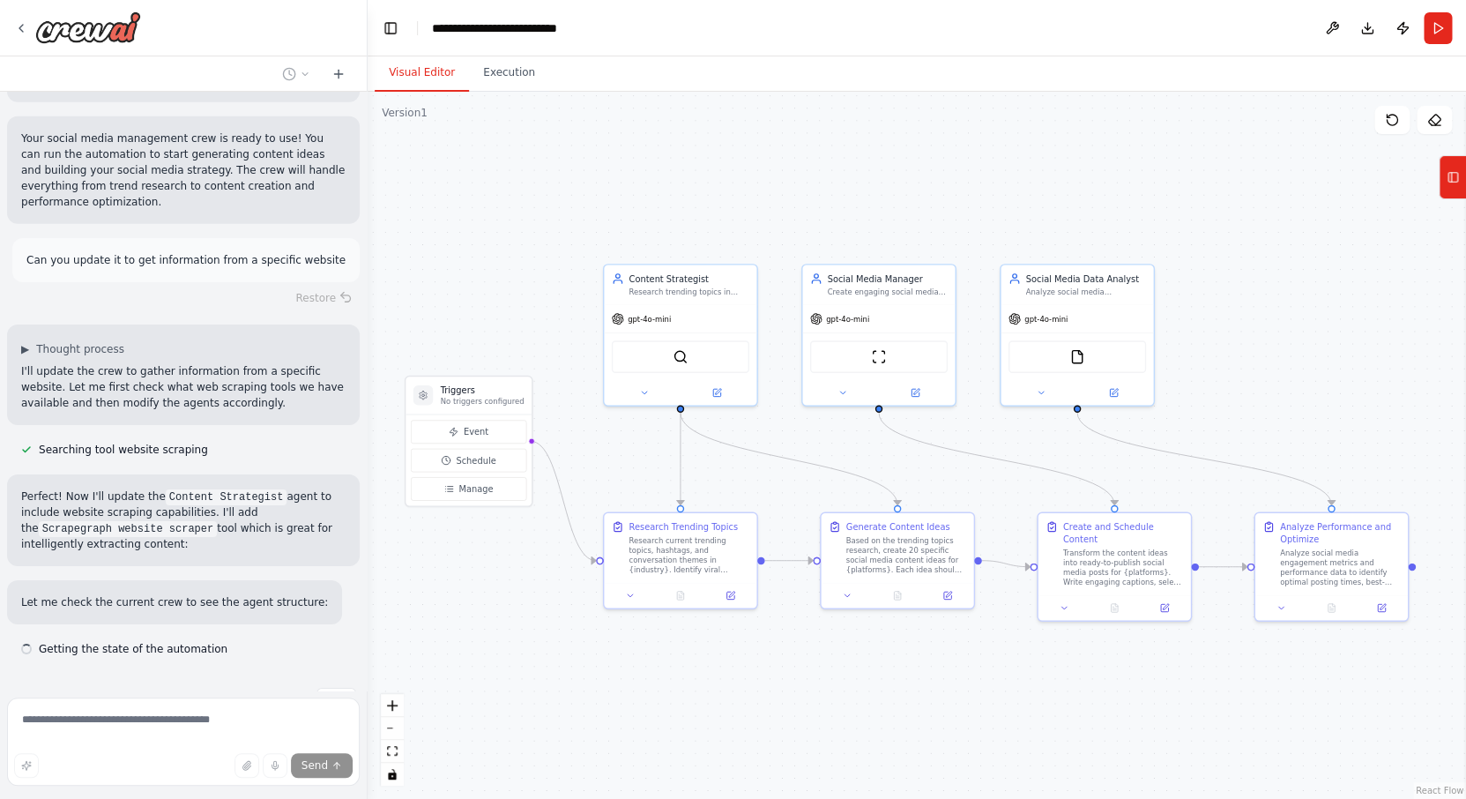
scroll to position [2422, 0]
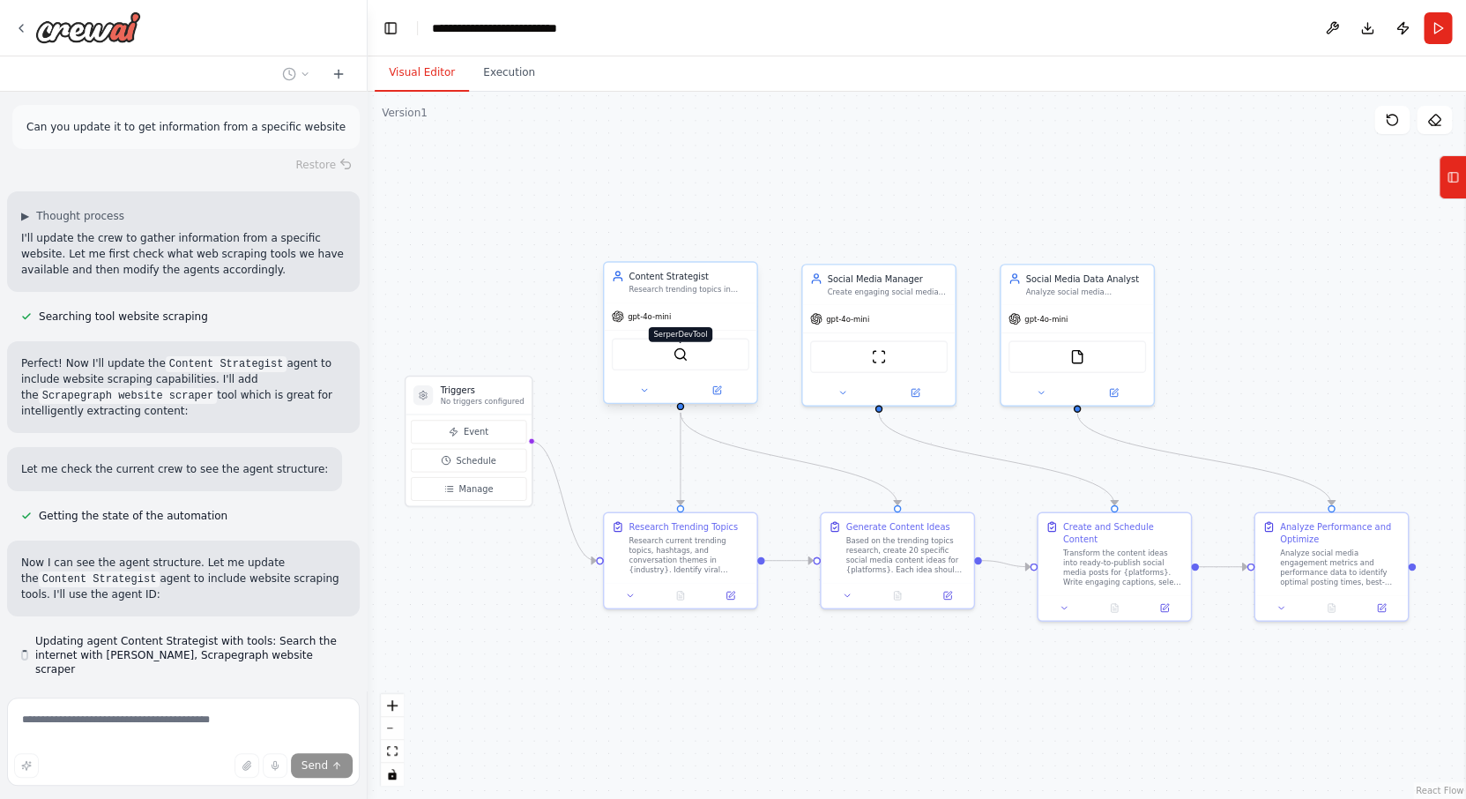
click at [682, 359] on img at bounding box center [680, 354] width 15 height 15
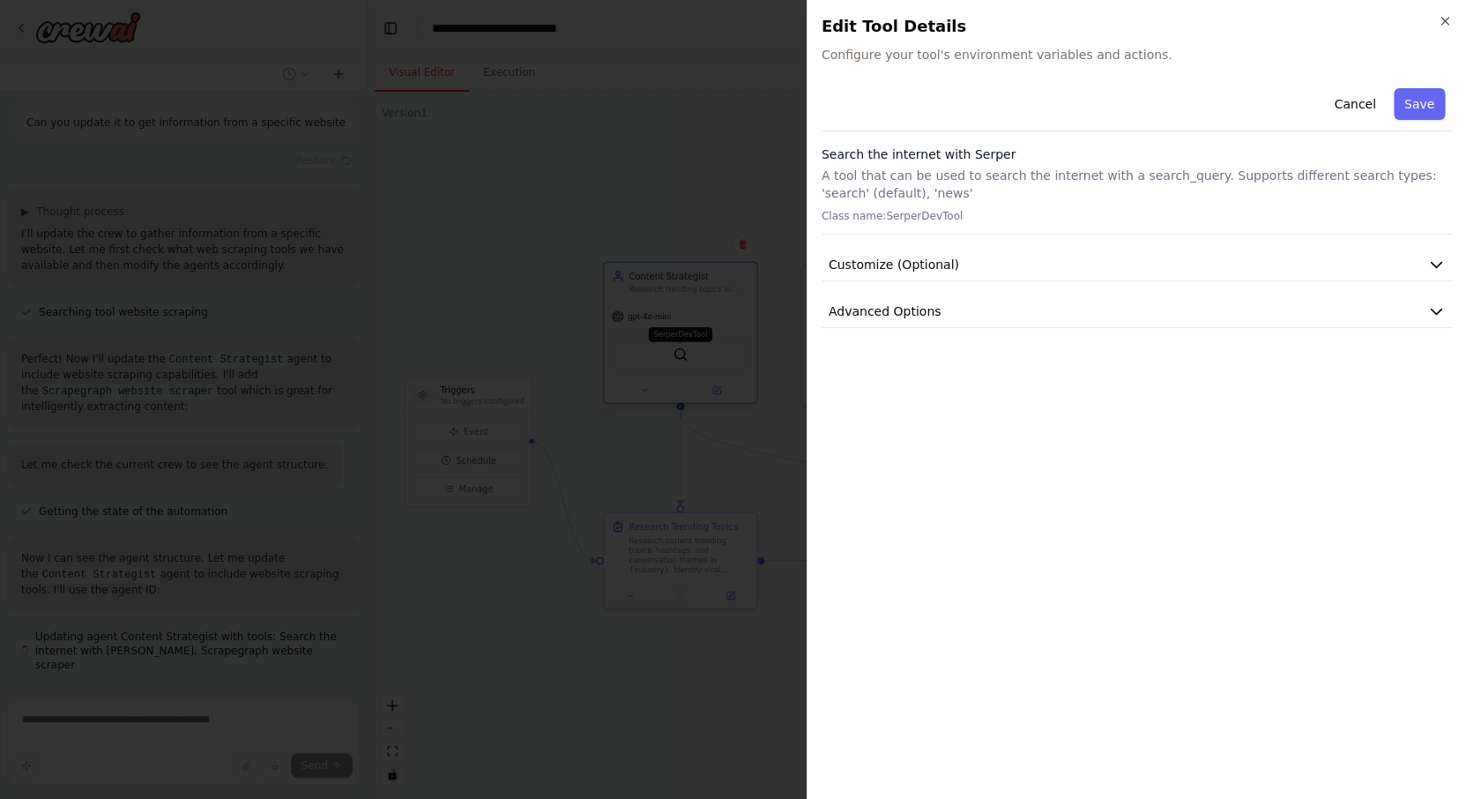
scroll to position [2562, 0]
click at [1451, 16] on icon "button" at bounding box center [1445, 21] width 14 height 14
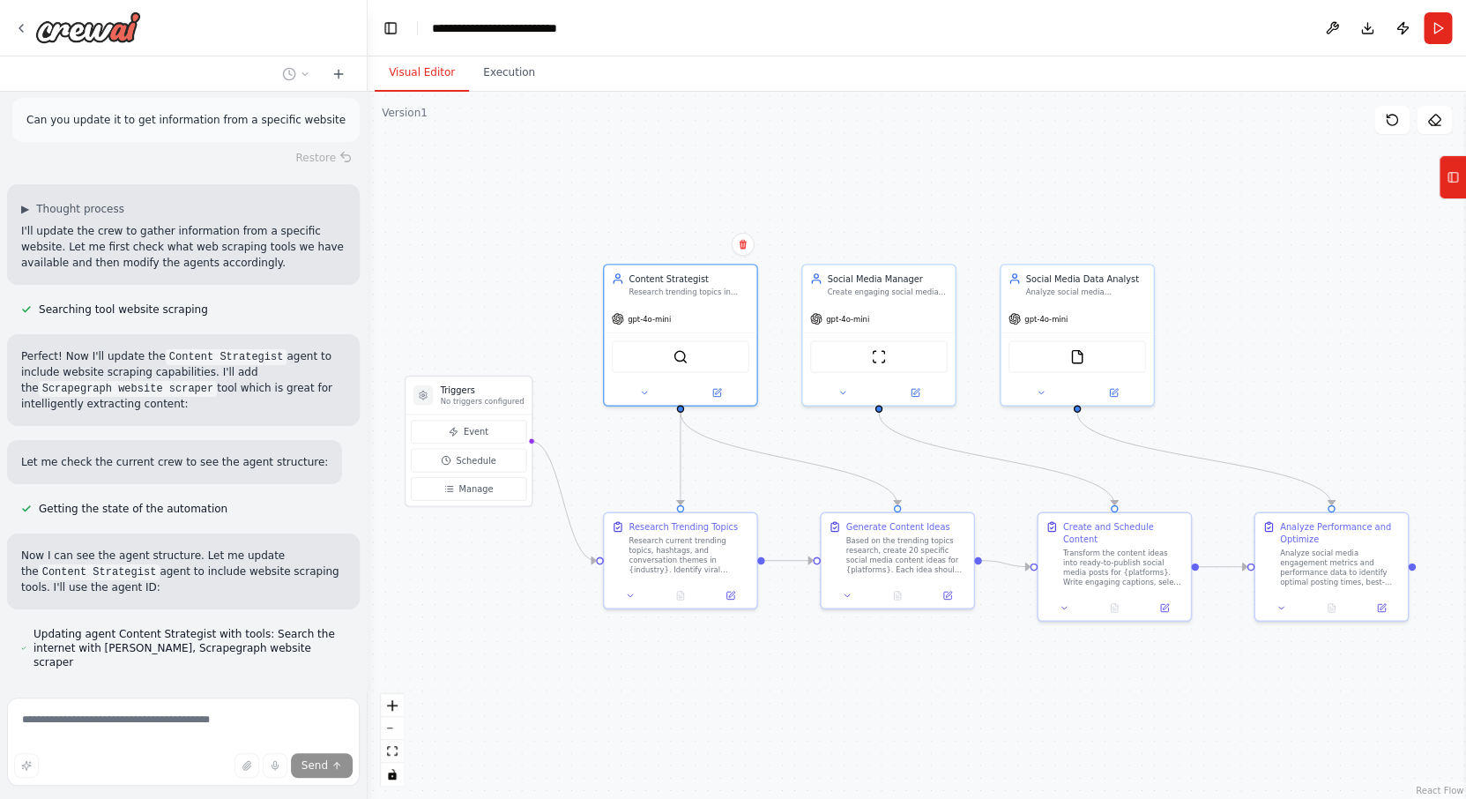
click at [739, 657] on div ".deletable-edge-delete-btn { width: 20px; height: 20px; border: 0px solid #ffff…" at bounding box center [917, 445] width 1099 height 707
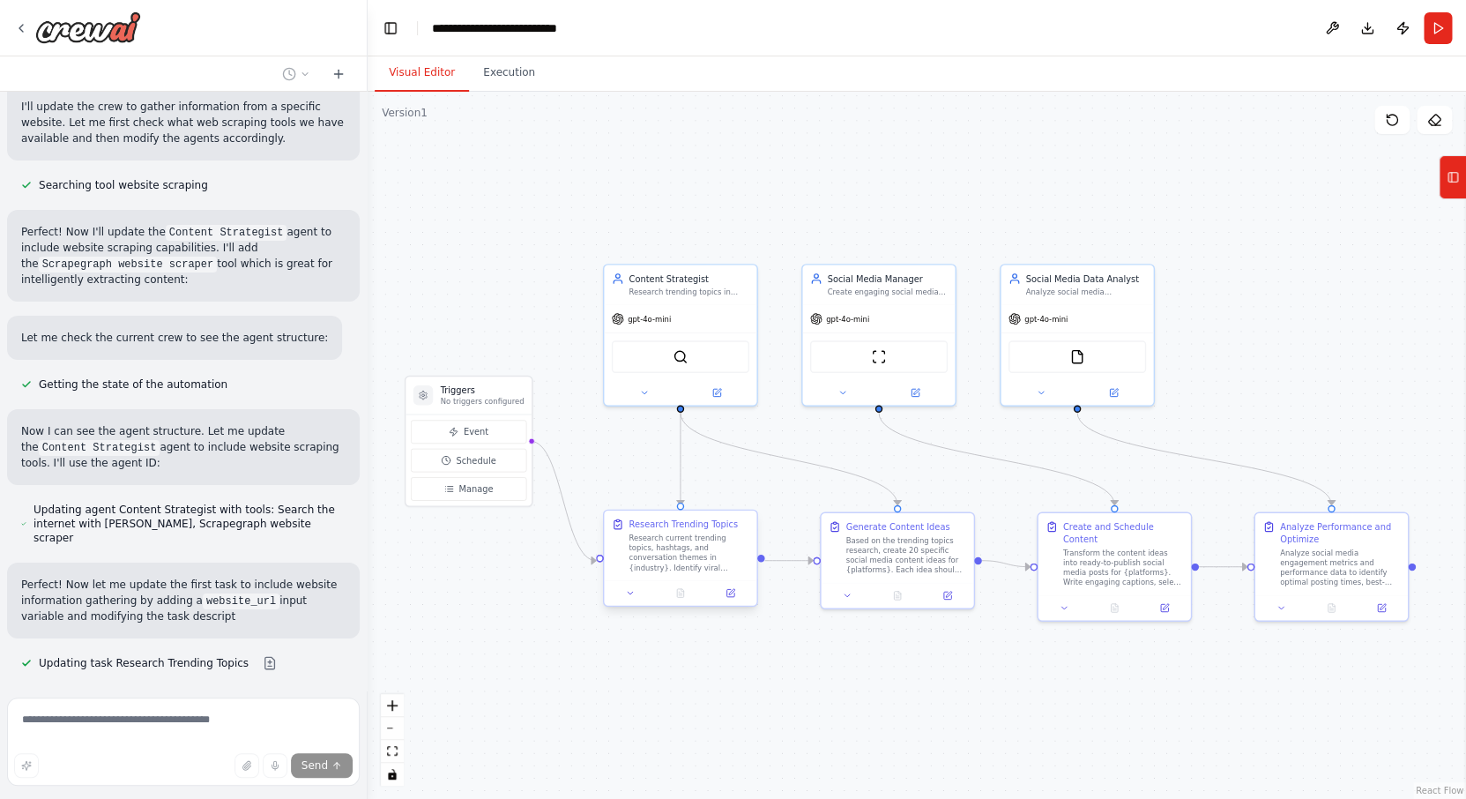
scroll to position [2687, 0]
click at [690, 361] on img at bounding box center [692, 354] width 15 height 15
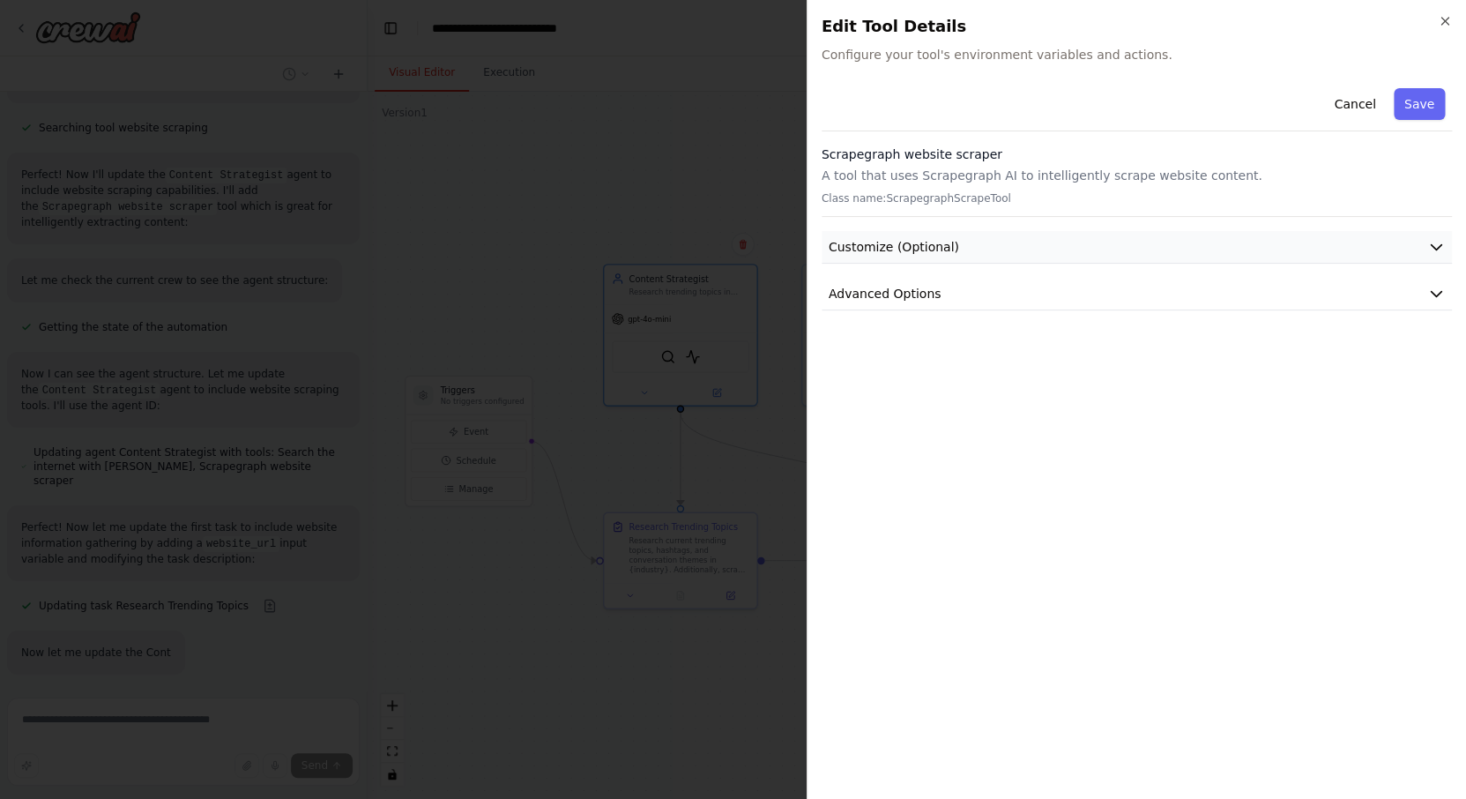
click at [996, 242] on button "Customize (Optional)" at bounding box center [1137, 247] width 630 height 33
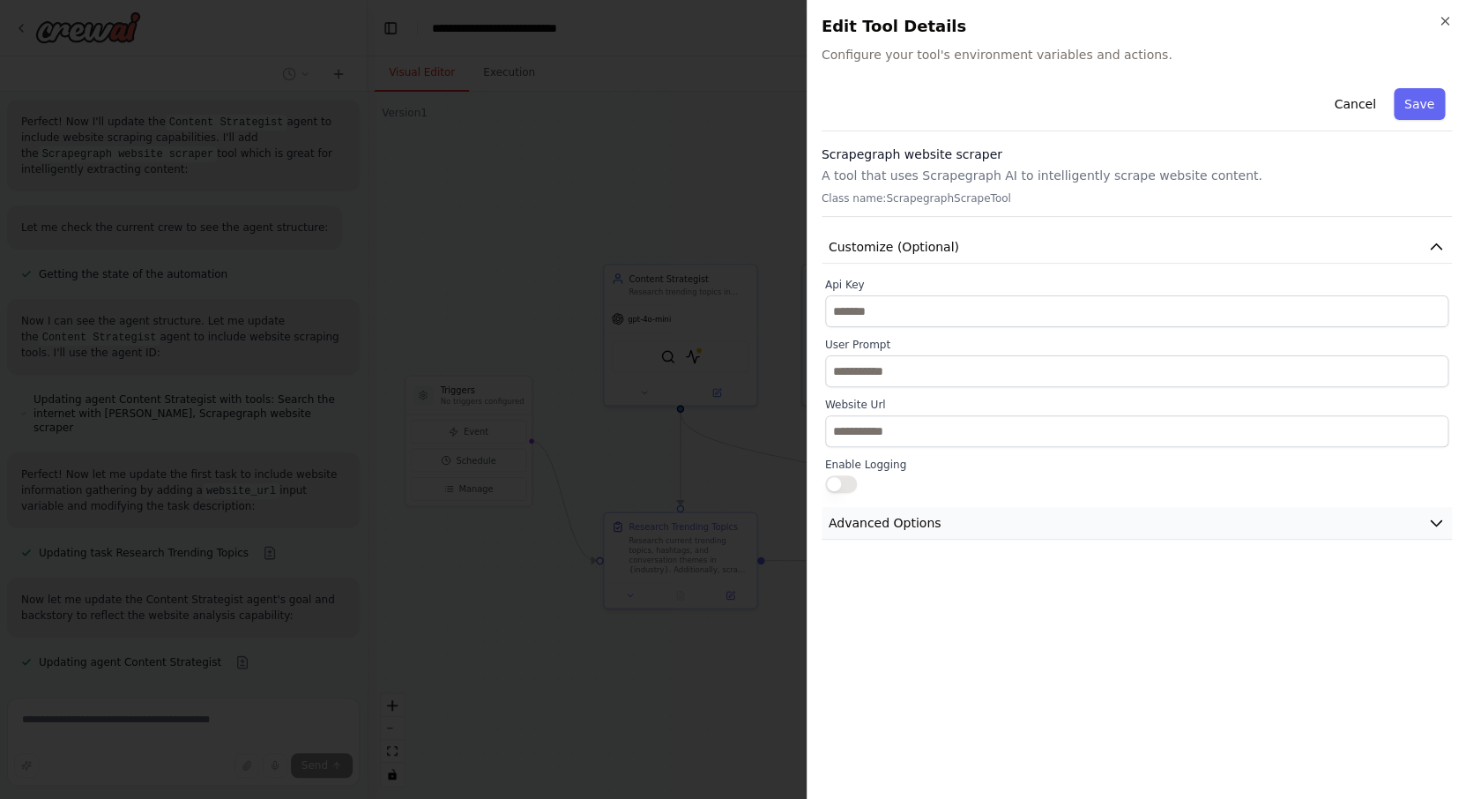
click at [916, 528] on span "Advanced Options" at bounding box center [885, 523] width 113 height 18
click at [643, 123] on body "Create a crew that schedules and publishes social media content across multiple…" at bounding box center [733, 399] width 1466 height 799
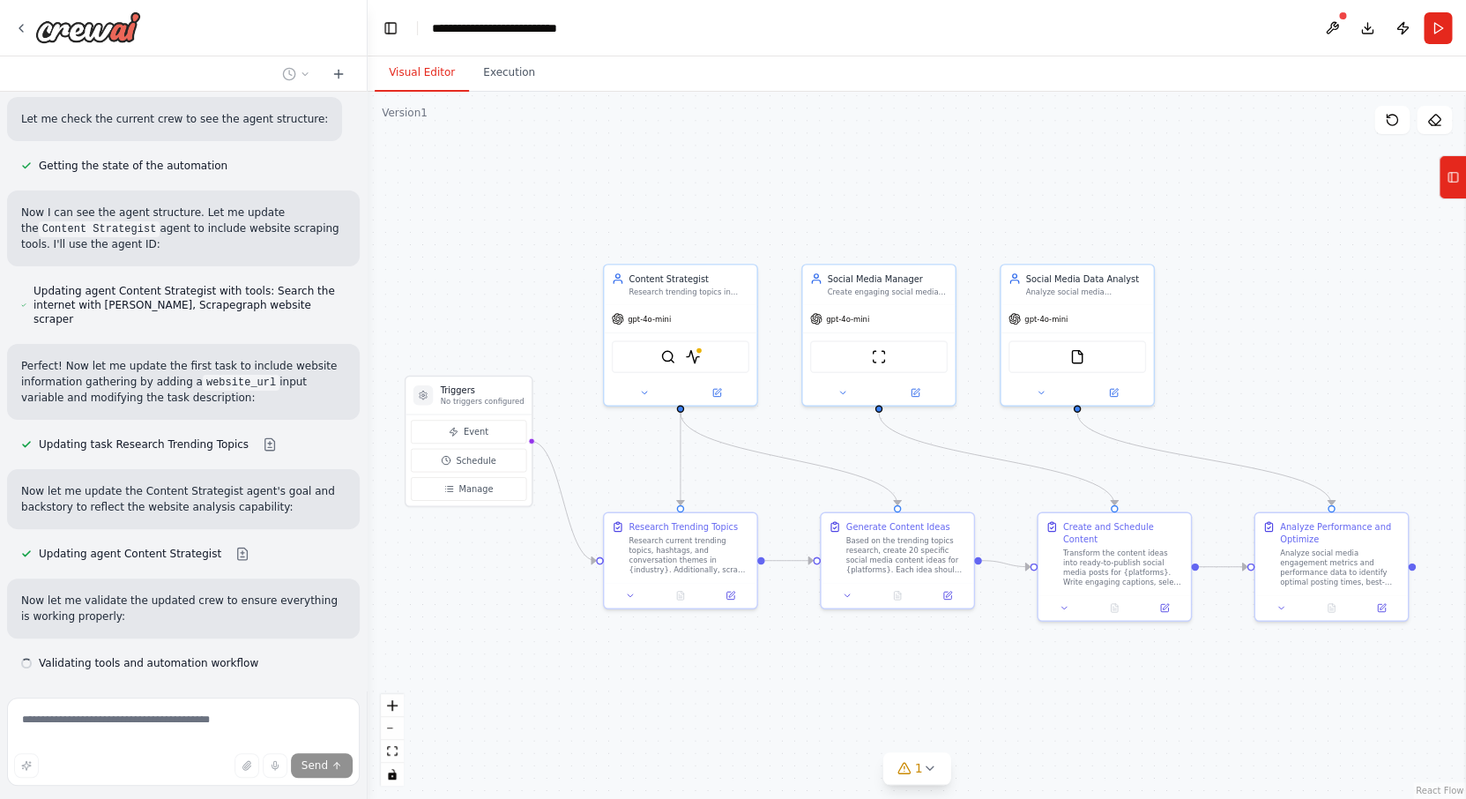
scroll to position [2905, 0]
click at [941, 755] on button "1" at bounding box center [918, 768] width 68 height 33
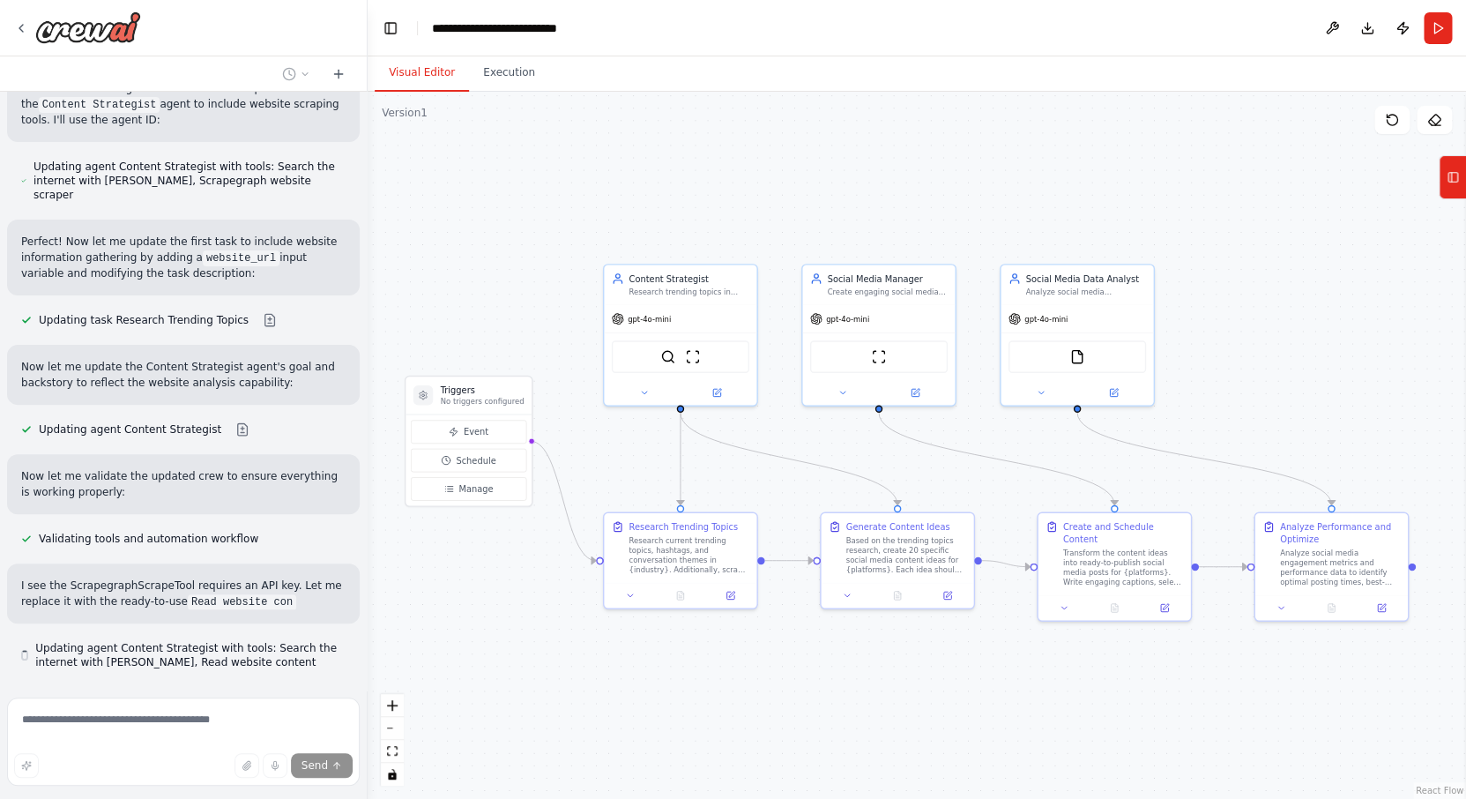
click at [569, 674] on div ".deletable-edge-delete-btn { width: 20px; height: 20px; border: 0px solid #ffff…" at bounding box center [917, 445] width 1099 height 707
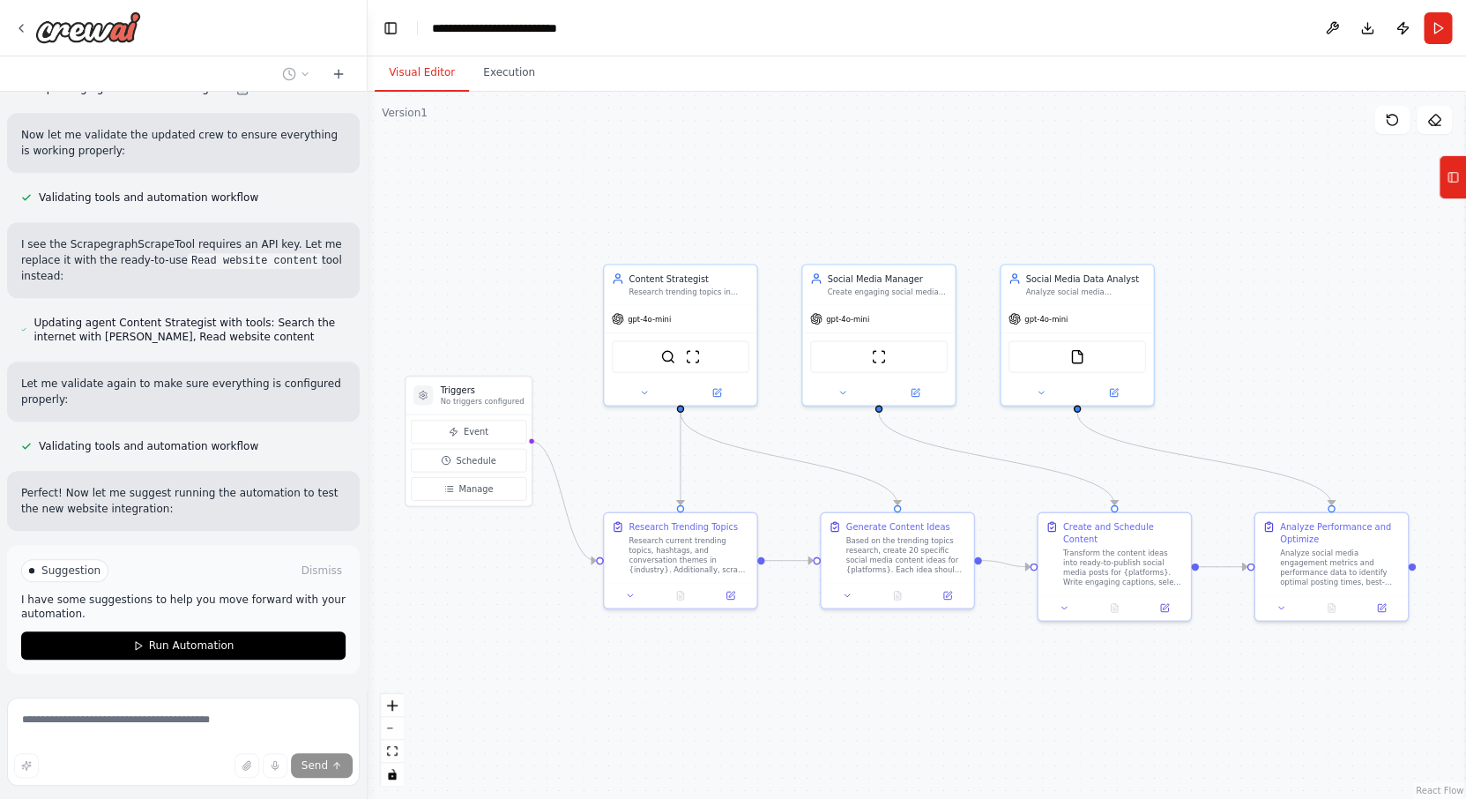
scroll to position [3371, 0]
click at [252, 630] on button "Run Automation" at bounding box center [183, 644] width 324 height 28
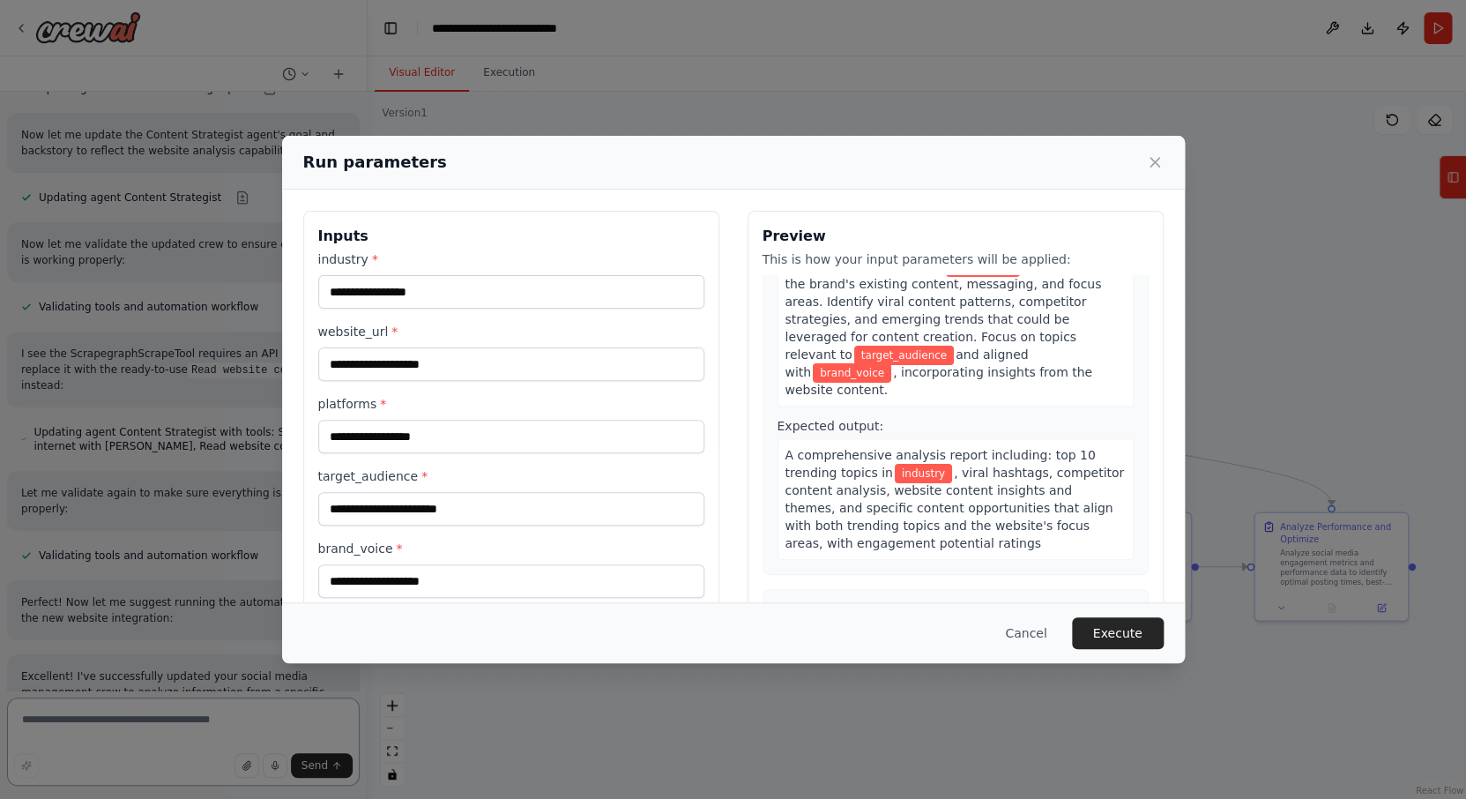
scroll to position [0, 0]
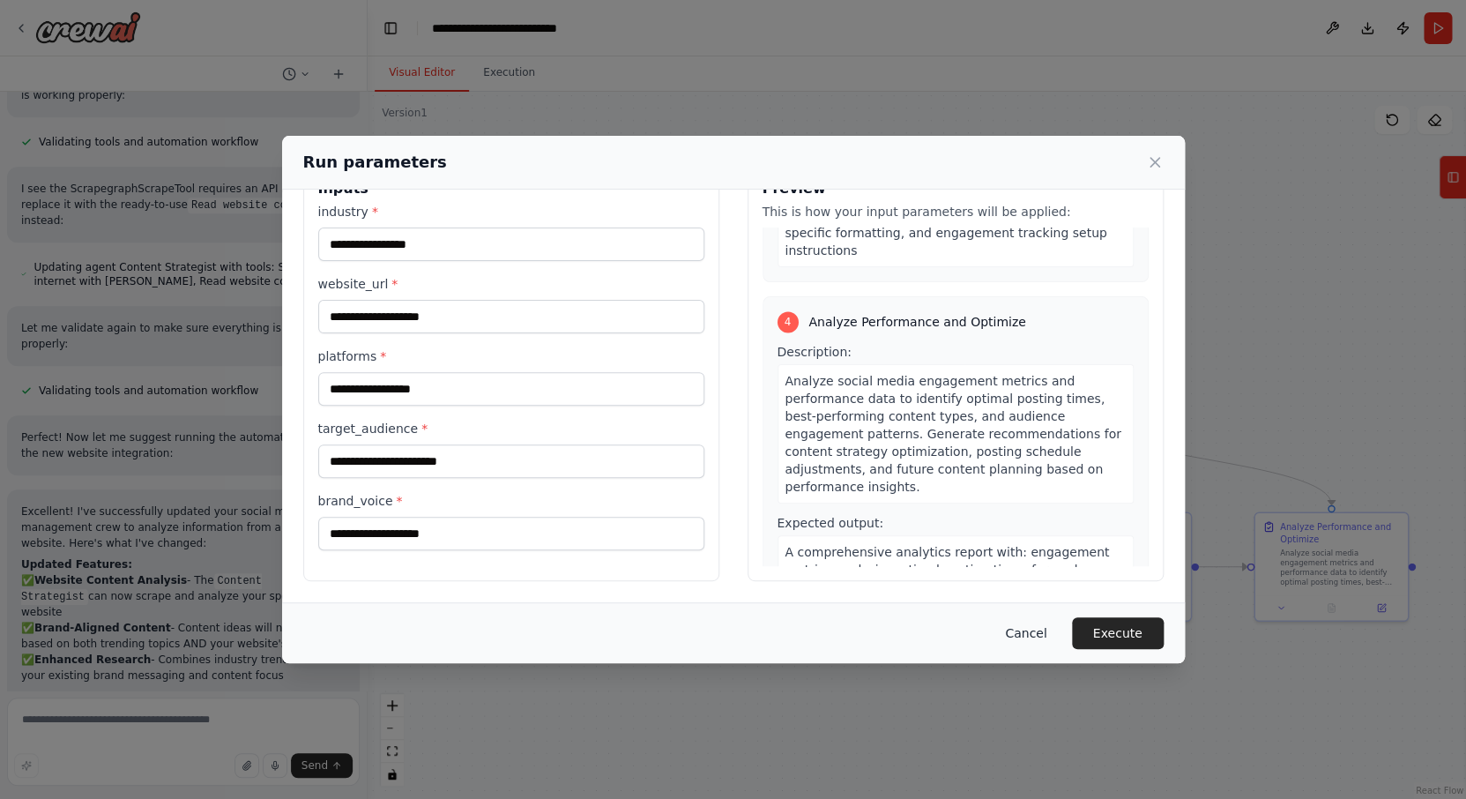
click at [1028, 633] on button "Cancel" at bounding box center [1026, 633] width 70 height 32
